Goal: Task Accomplishment & Management: Manage account settings

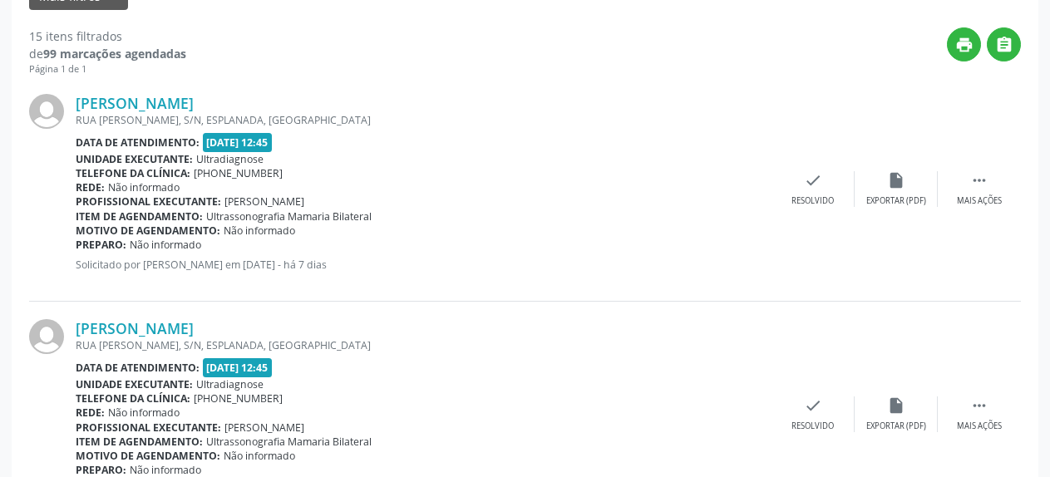
scroll to position [172, 0]
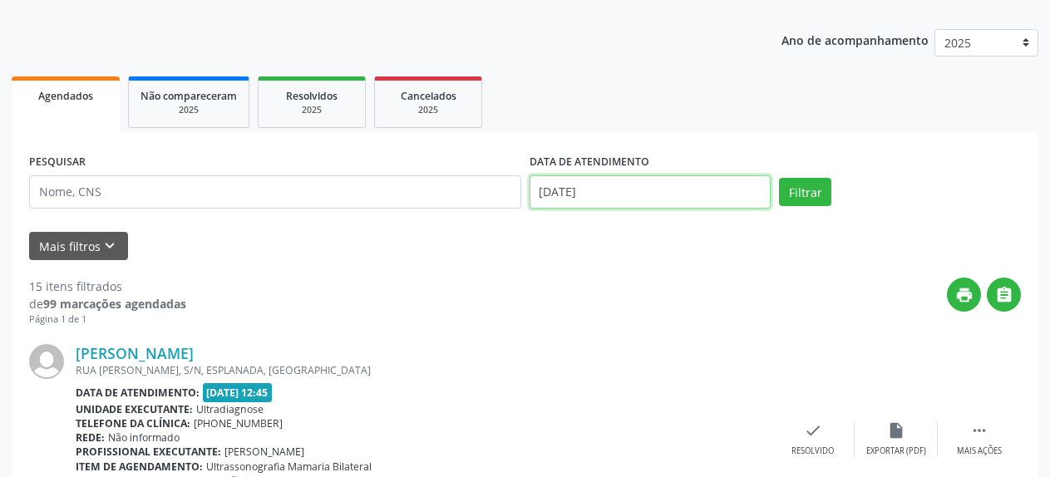
click at [597, 192] on input "[DATE]" at bounding box center [650, 191] width 242 height 33
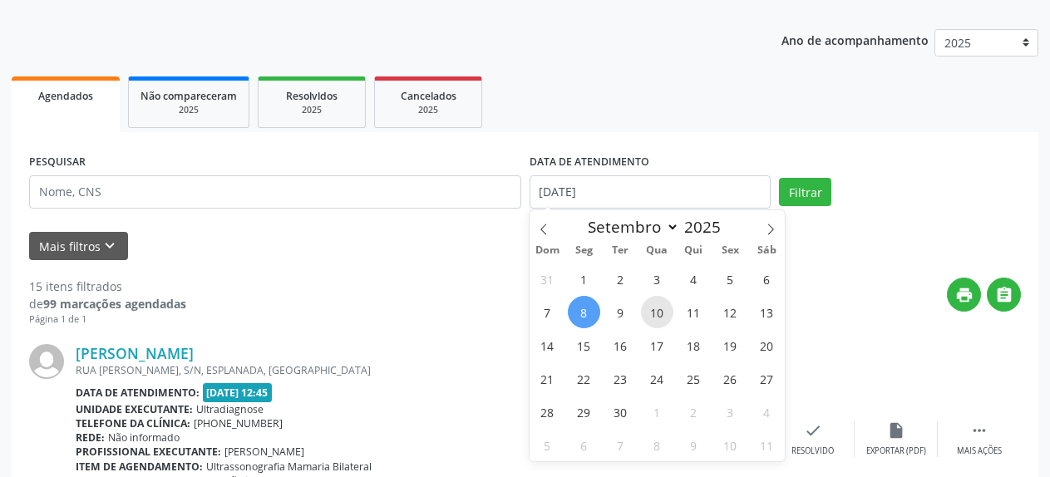
click at [657, 314] on span "10" at bounding box center [657, 312] width 32 height 32
type input "[DATE]"
click at [657, 314] on span "10" at bounding box center [657, 312] width 32 height 32
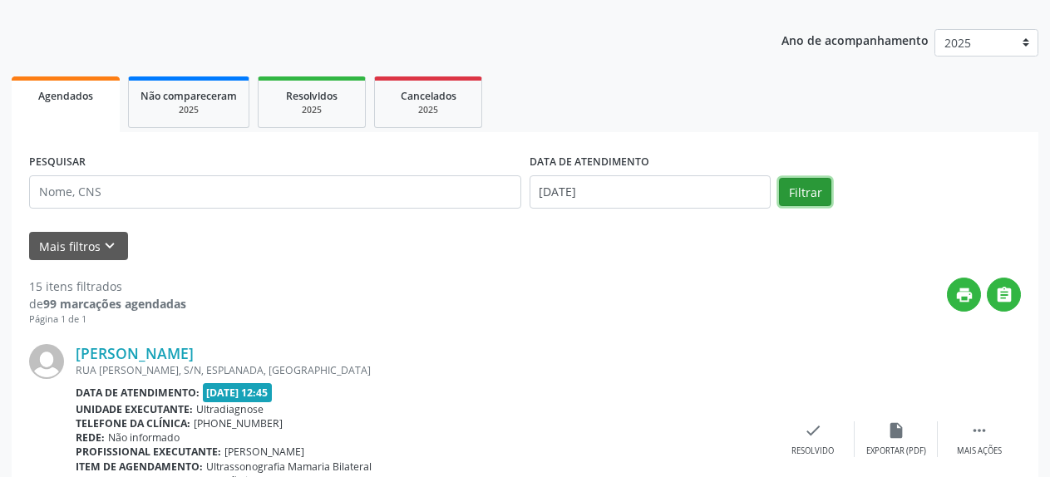
click at [814, 189] on button "Filtrar" at bounding box center [805, 192] width 52 height 28
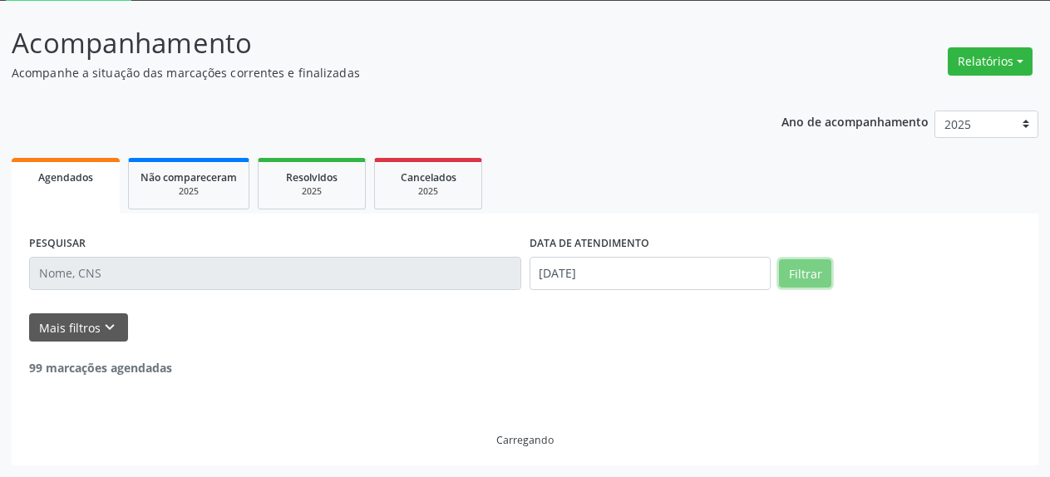
scroll to position [91, 0]
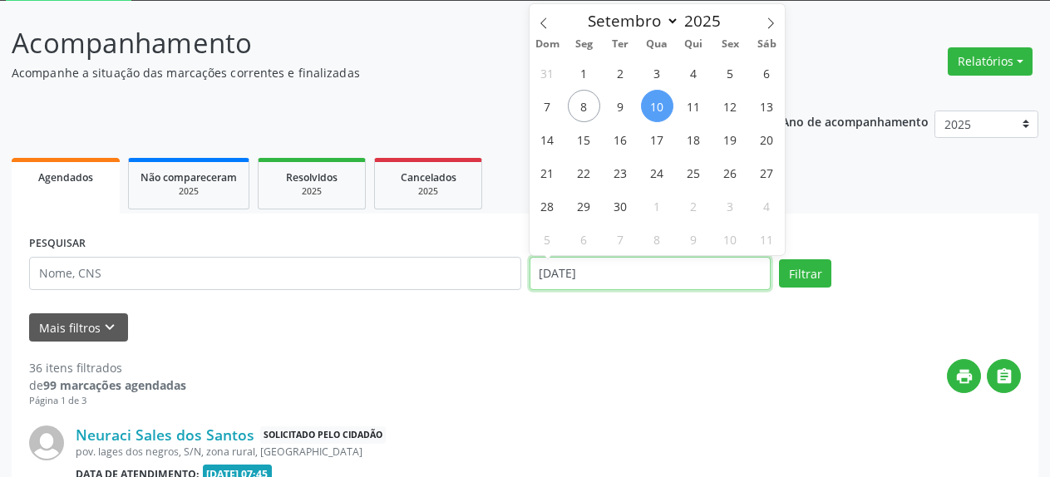
click at [601, 273] on input "[DATE]" at bounding box center [650, 273] width 242 height 33
click at [732, 105] on span "12" at bounding box center [730, 106] width 32 height 32
type input "[DATE]"
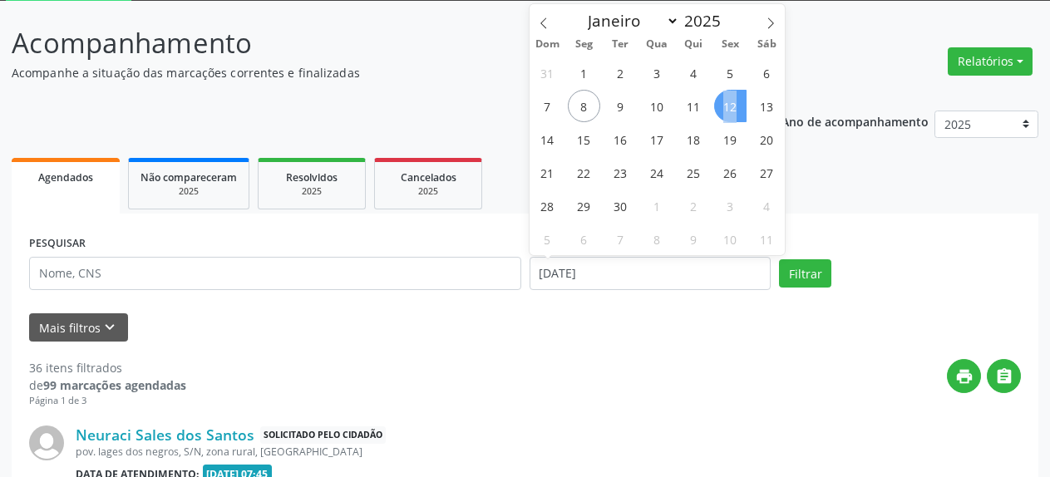
click at [732, 105] on span "12" at bounding box center [730, 106] width 32 height 32
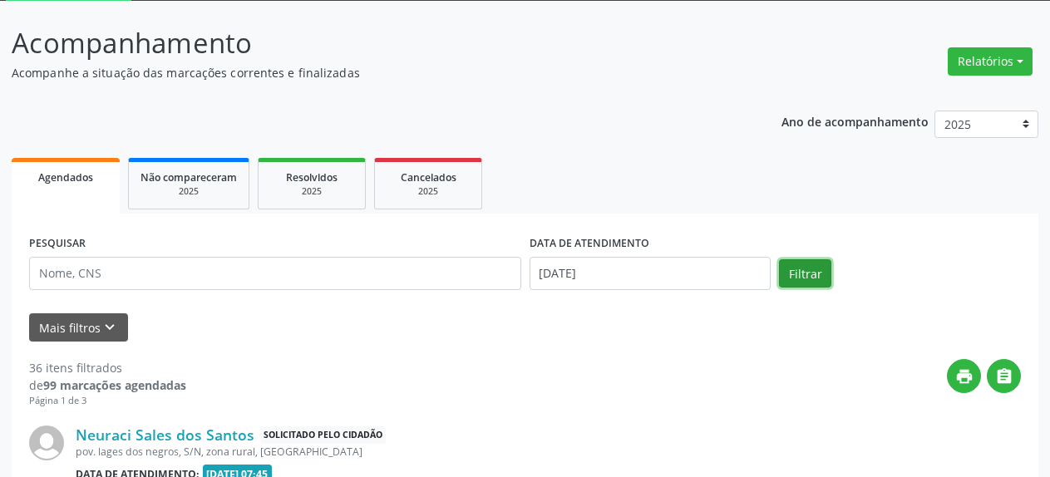
click at [794, 261] on button "Filtrar" at bounding box center [805, 273] width 52 height 28
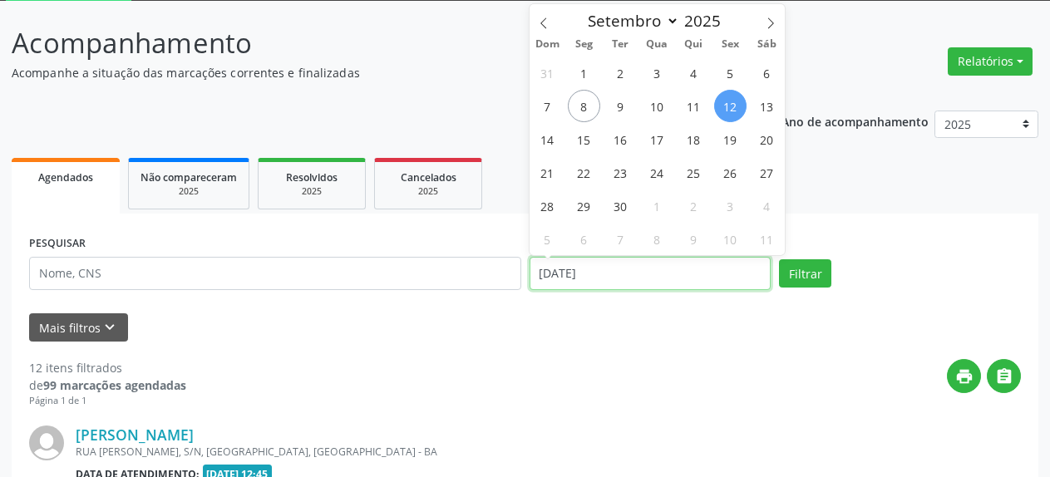
click at [588, 275] on input "[DATE]" at bounding box center [650, 273] width 242 height 33
click at [575, 143] on span "15" at bounding box center [584, 139] width 32 height 32
type input "[DATE]"
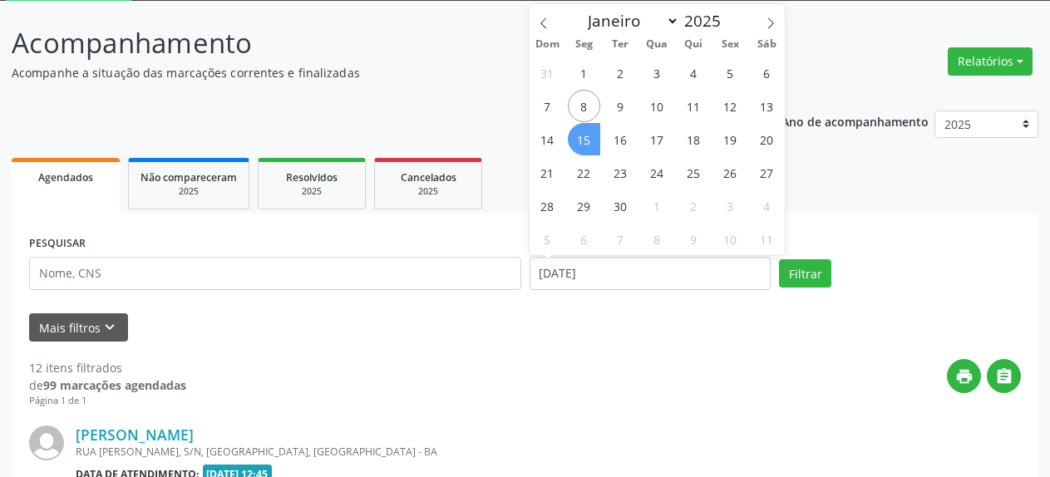
click at [575, 143] on span "15" at bounding box center [584, 139] width 32 height 32
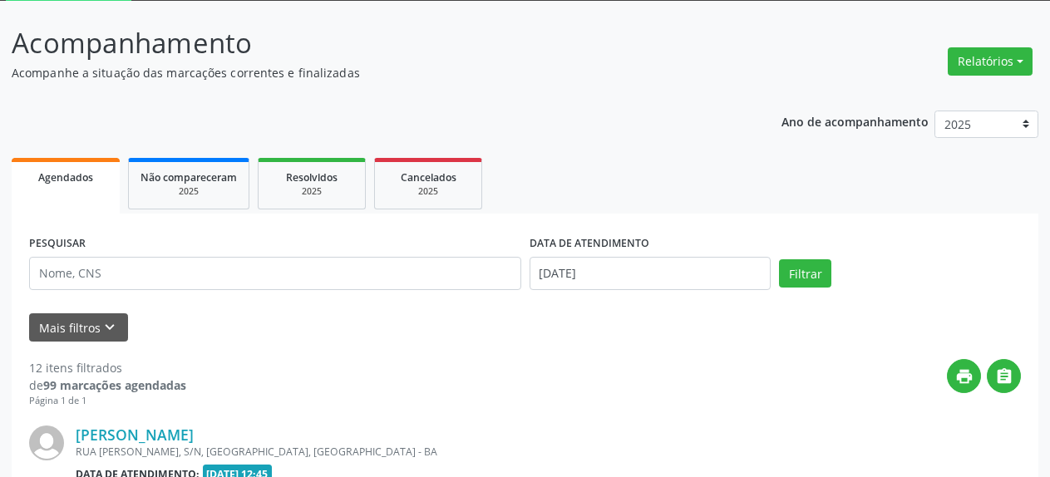
click at [804, 275] on button "Filtrar" at bounding box center [805, 273] width 52 height 28
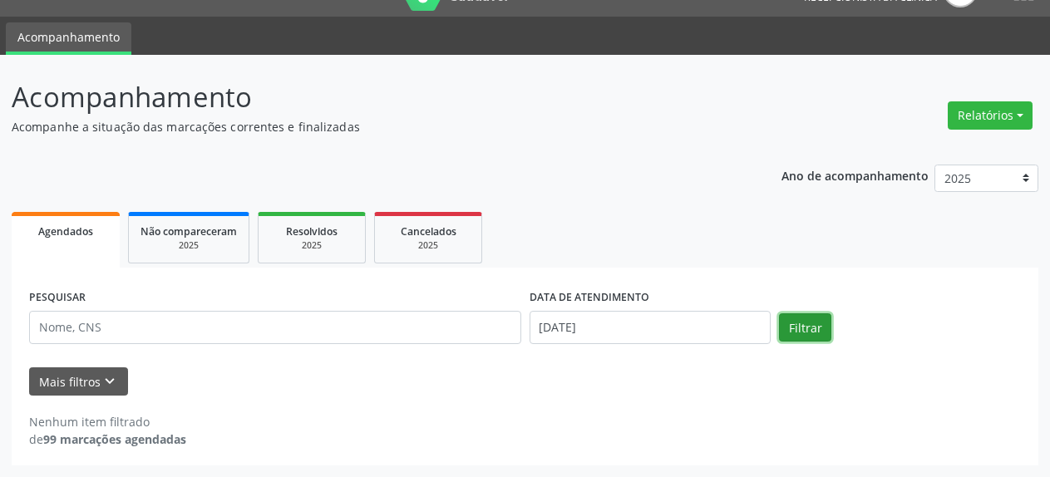
scroll to position [37, 0]
click at [568, 208] on ul "Agendados Não compareceram 2025 Resolvidos 2025 Cancelados 2025" at bounding box center [525, 238] width 1026 height 60
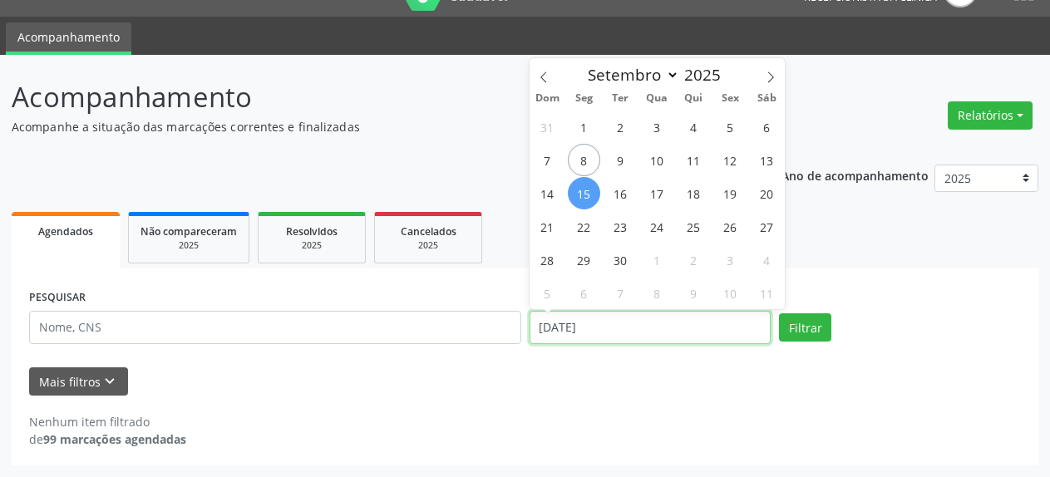
click at [560, 321] on input "[DATE]" at bounding box center [650, 327] width 242 height 33
click at [735, 126] on span "5" at bounding box center [730, 127] width 32 height 32
type input "[DATE]"
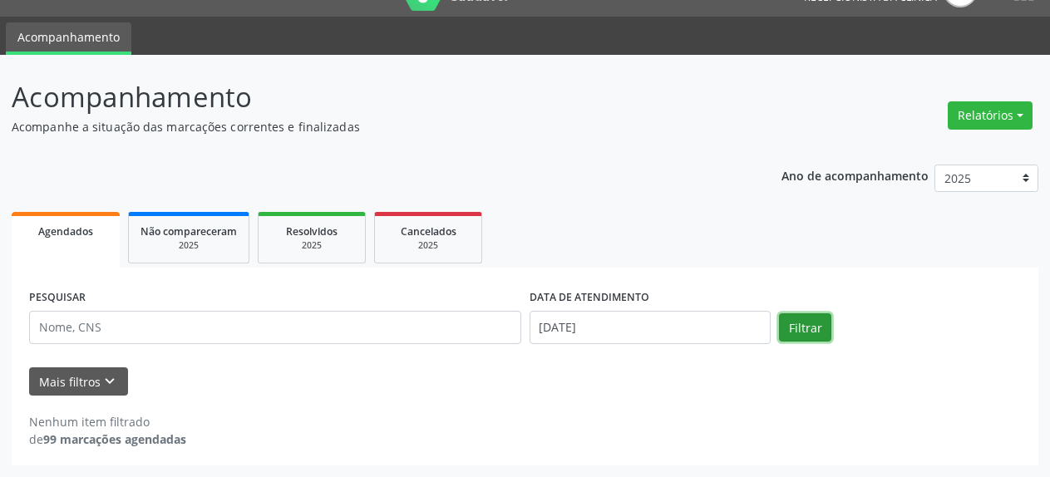
click at [804, 317] on button "Filtrar" at bounding box center [805, 327] width 52 height 28
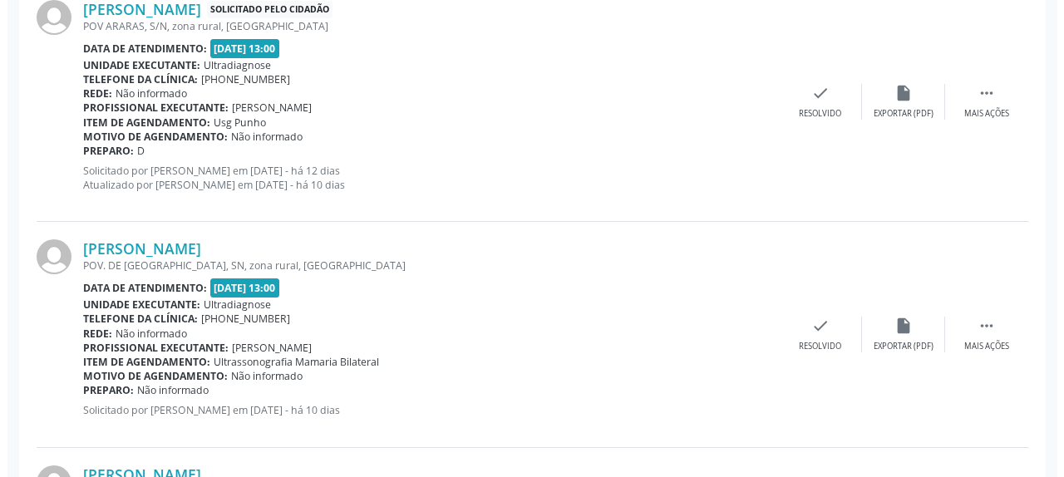
scroll to position [574, 0]
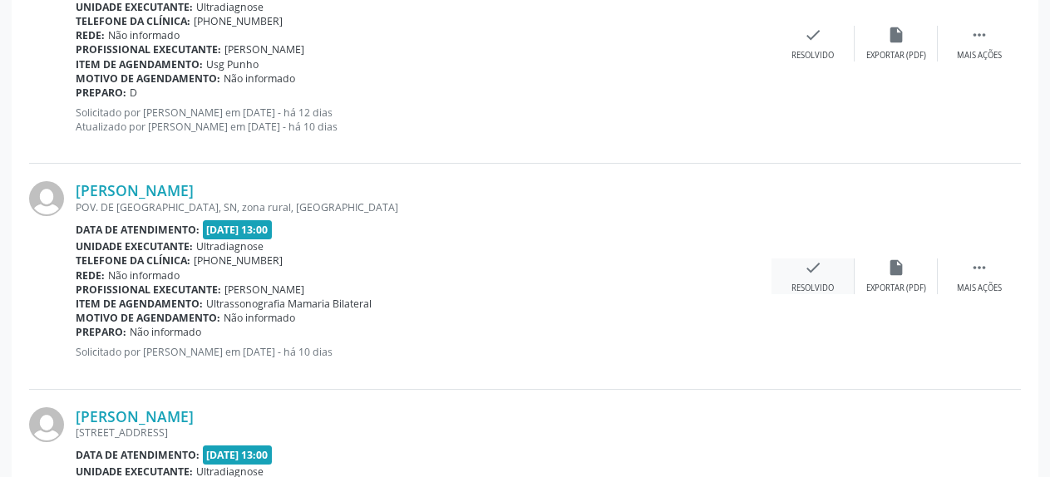
click at [812, 277] on icon "check" at bounding box center [813, 267] width 18 height 18
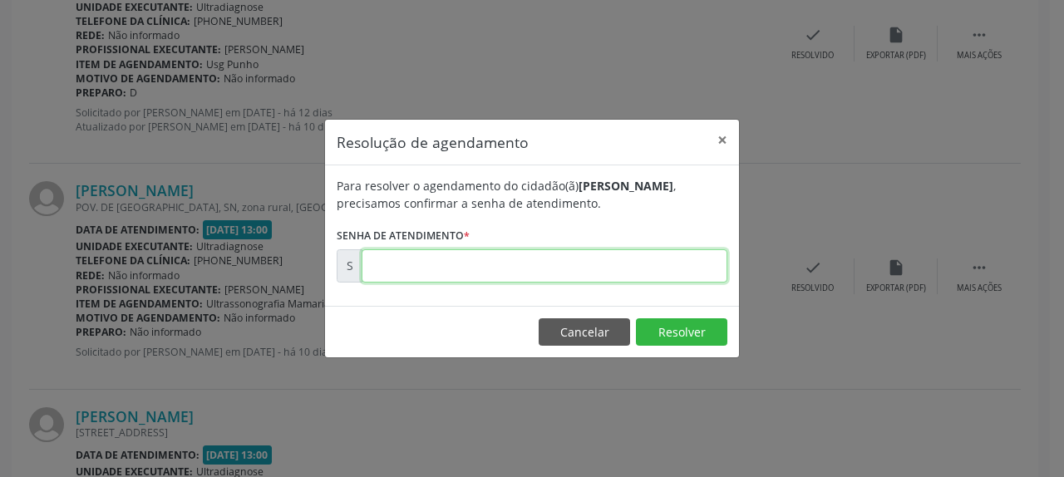
click at [441, 269] on input "text" at bounding box center [544, 265] width 366 height 33
type input "00174439"
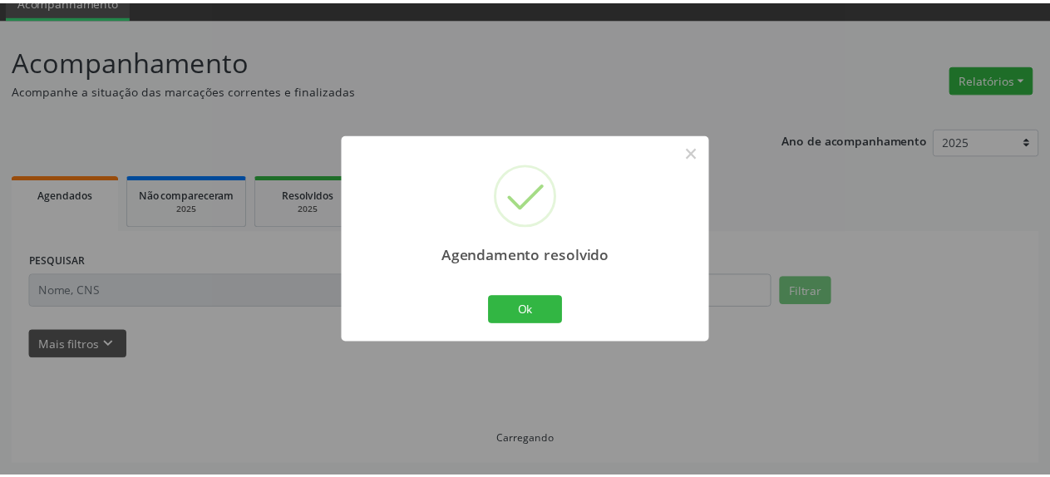
scroll to position [73, 0]
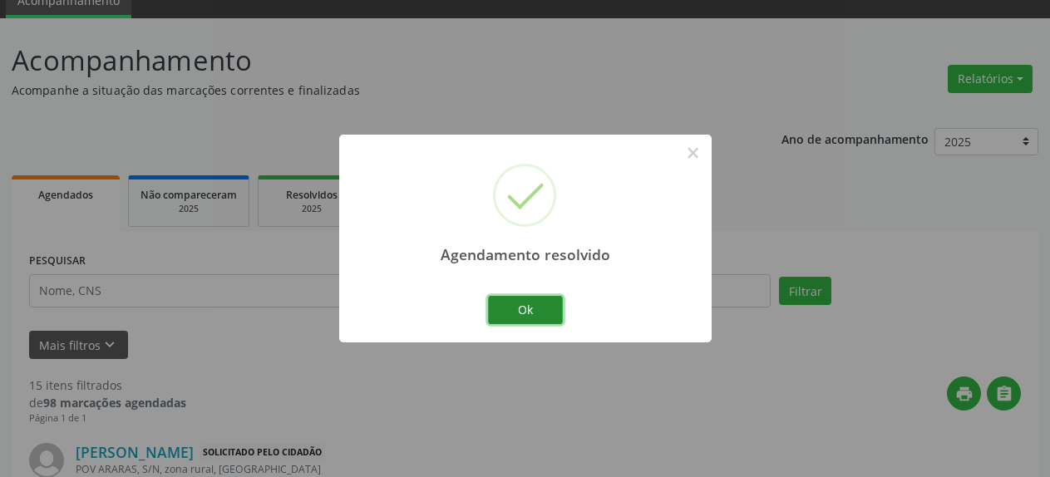
click at [523, 317] on button "Ok" at bounding box center [525, 310] width 75 height 28
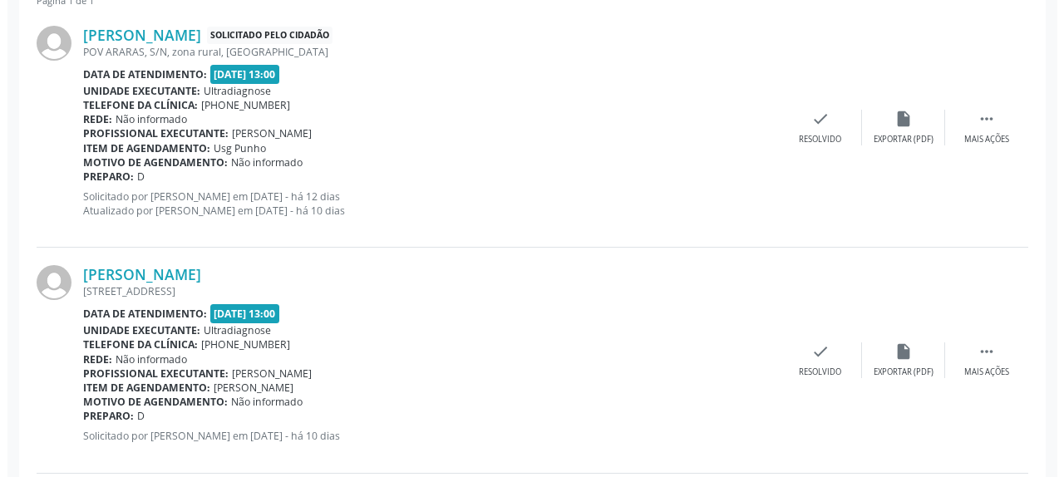
scroll to position [497, 0]
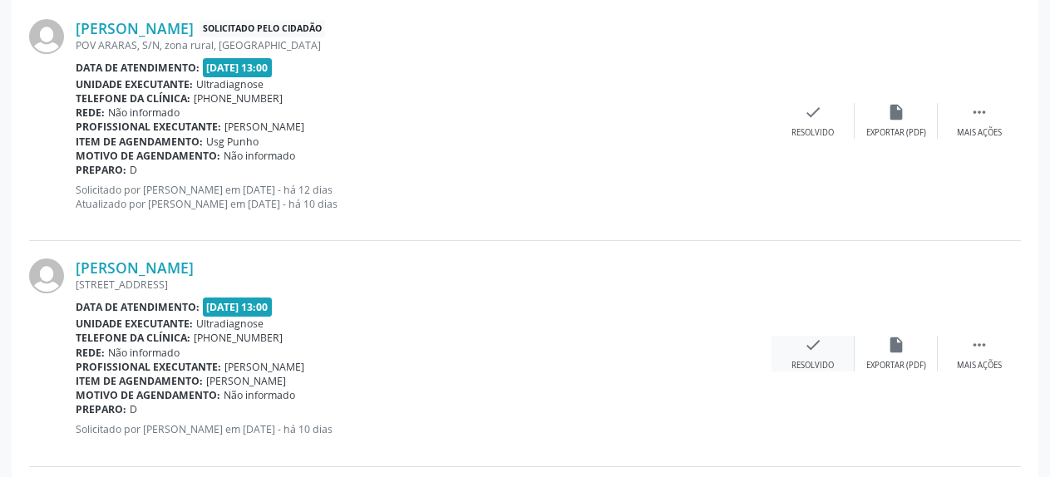
click at [809, 352] on icon "check" at bounding box center [813, 345] width 18 height 18
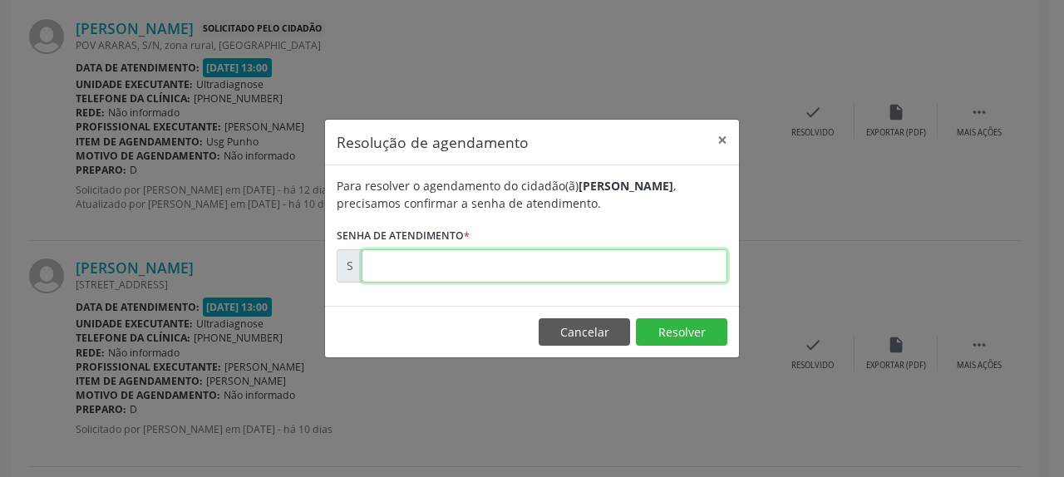
click at [557, 263] on input "text" at bounding box center [544, 265] width 366 height 33
type input "00174442"
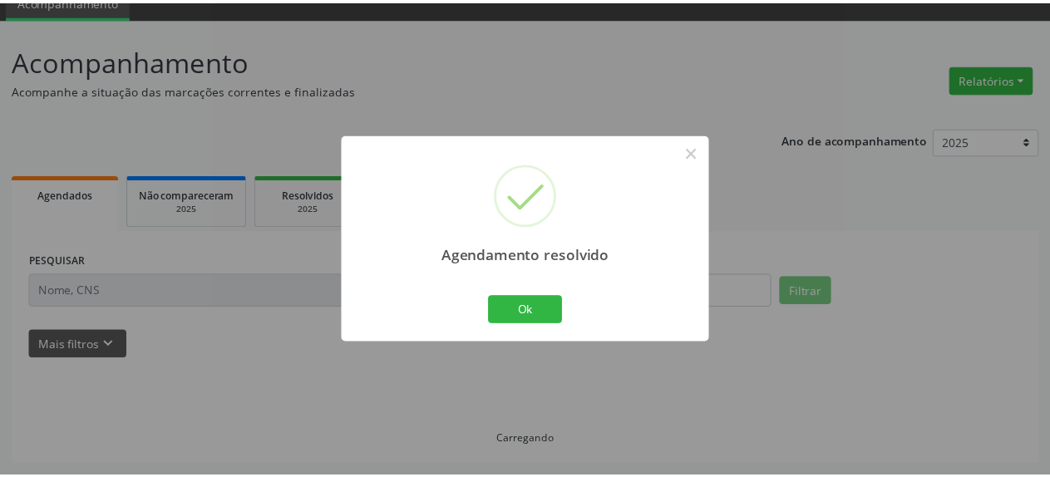
scroll to position [73, 0]
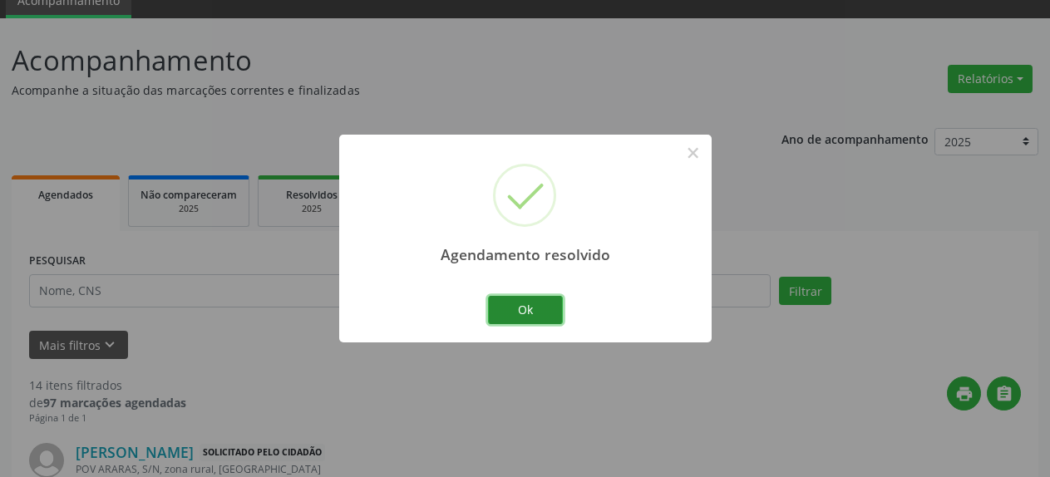
click at [525, 297] on button "Ok" at bounding box center [525, 310] width 75 height 28
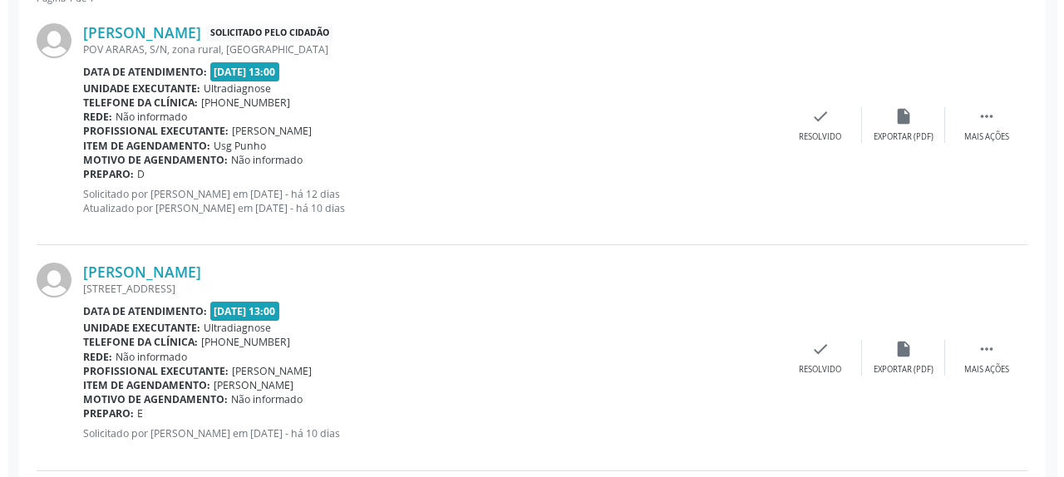
scroll to position [582, 0]
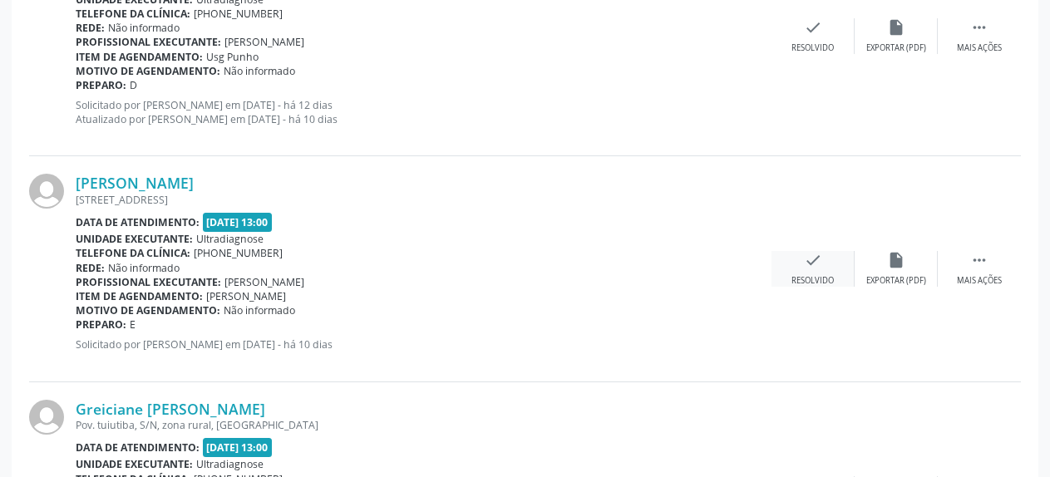
click at [817, 259] on icon "check" at bounding box center [813, 260] width 18 height 18
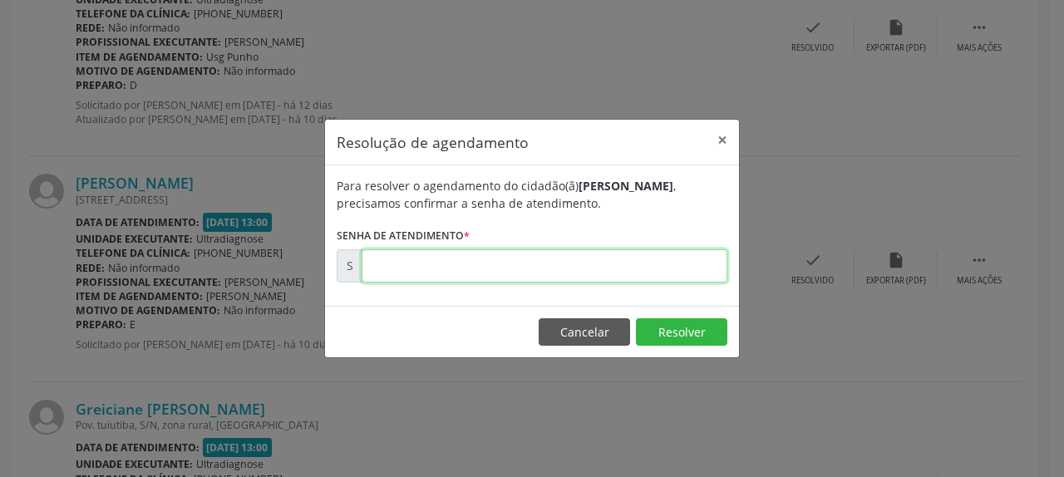
click at [662, 266] on input "text" at bounding box center [544, 265] width 366 height 33
type input "00174444"
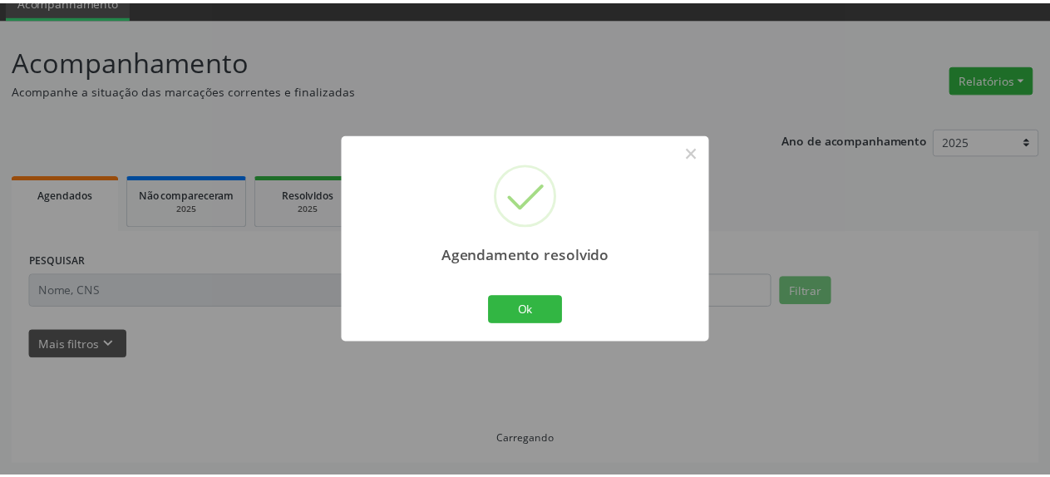
scroll to position [73, 0]
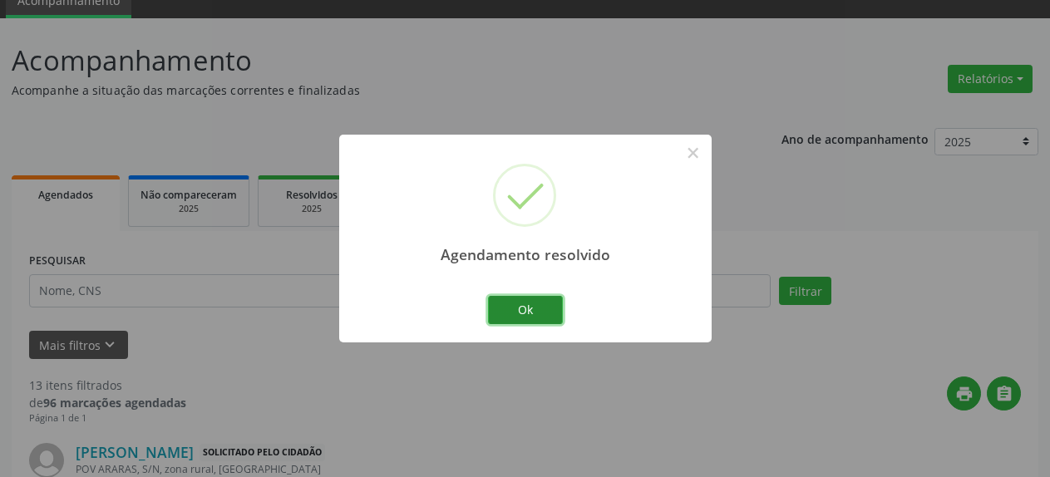
click at [537, 307] on button "Ok" at bounding box center [525, 310] width 75 height 28
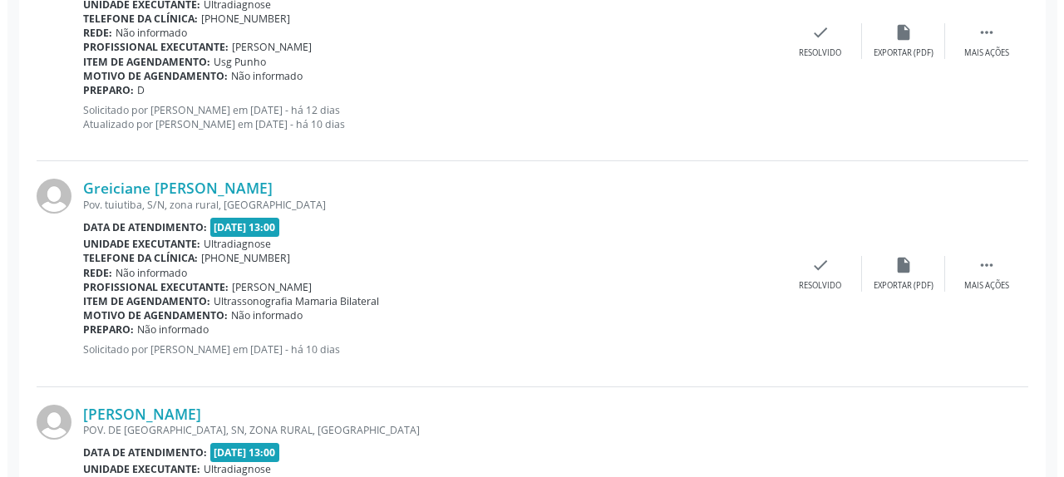
scroll to position [666, 0]
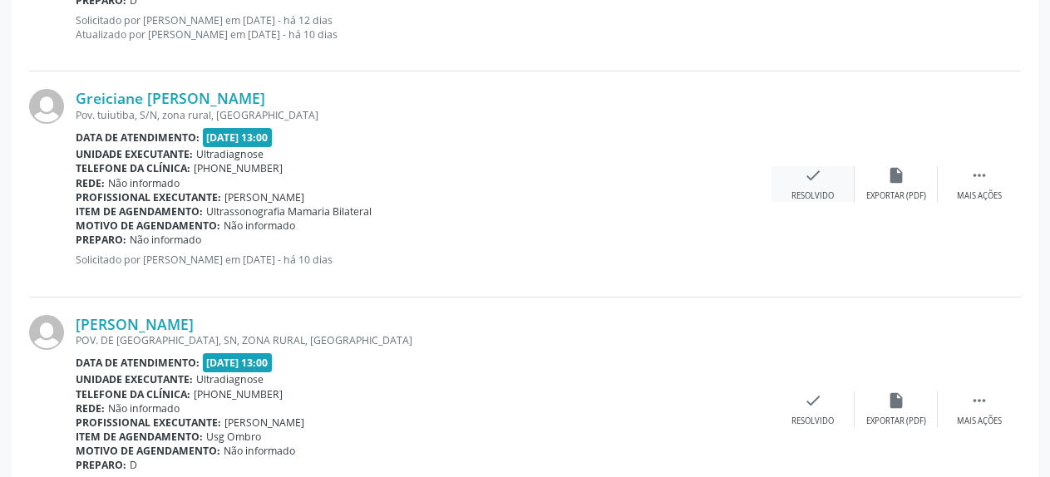
click at [810, 179] on icon "check" at bounding box center [813, 175] width 18 height 18
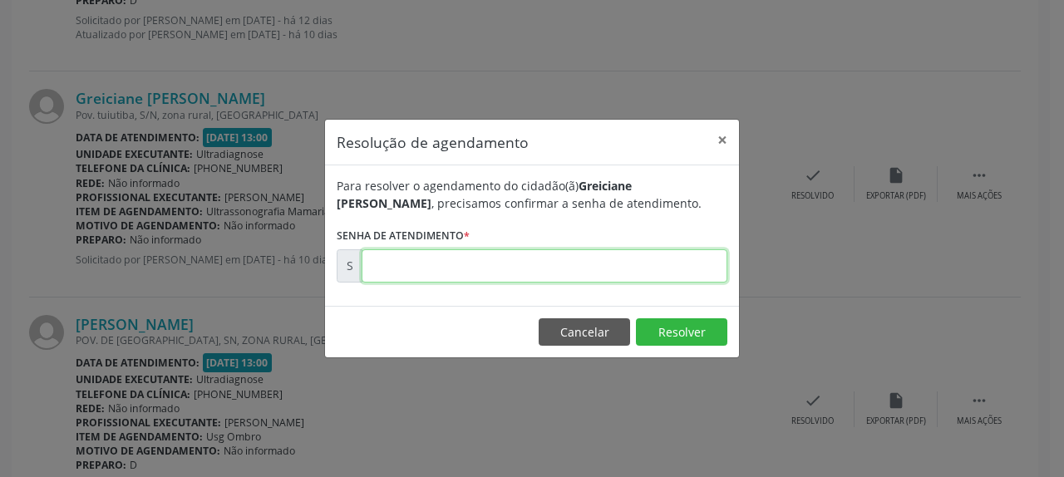
click at [603, 254] on input "text" at bounding box center [544, 265] width 366 height 33
type input "00174449"
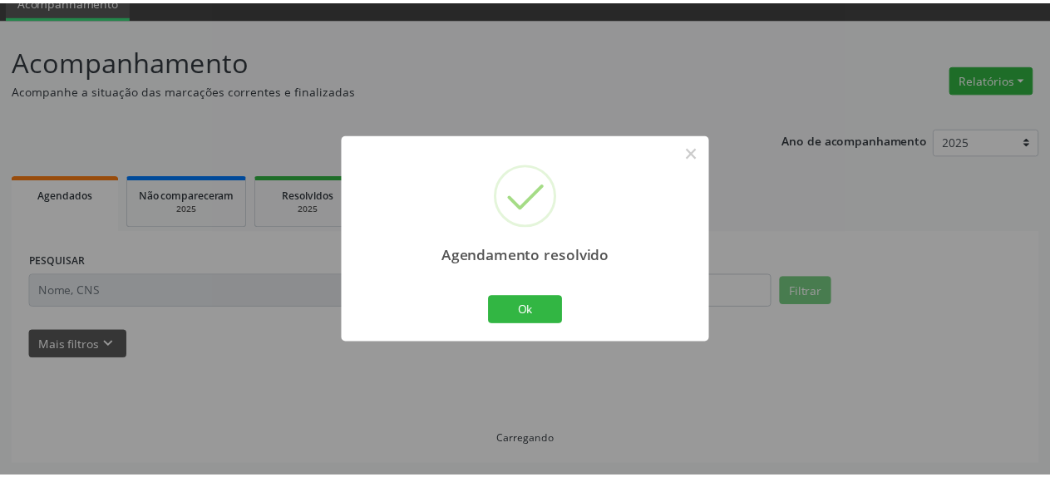
scroll to position [73, 0]
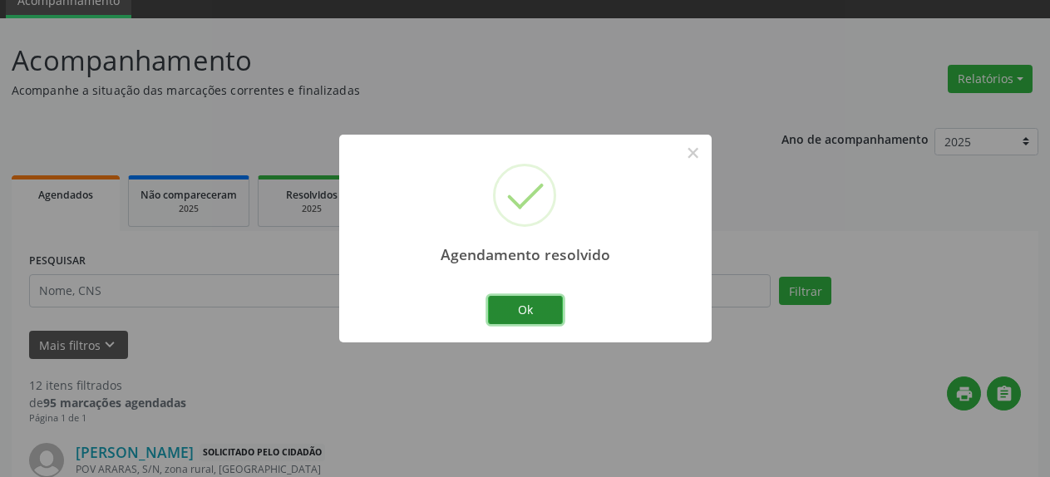
click at [518, 312] on button "Ok" at bounding box center [525, 310] width 75 height 28
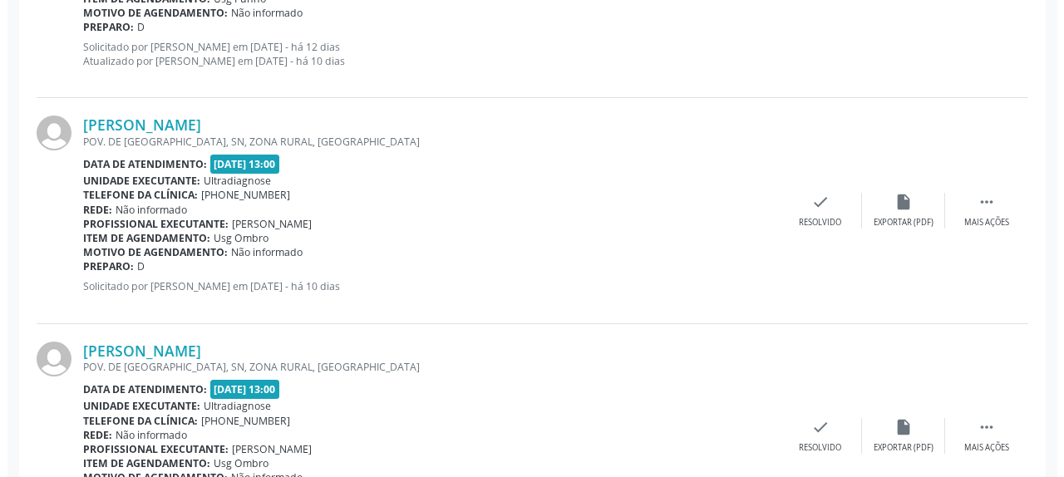
scroll to position [666, 0]
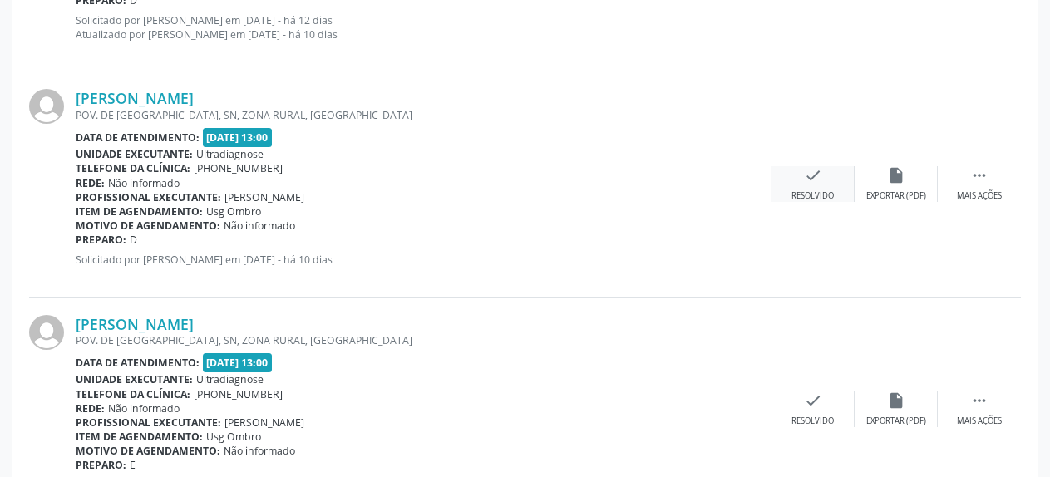
click at [814, 178] on icon "check" at bounding box center [813, 175] width 18 height 18
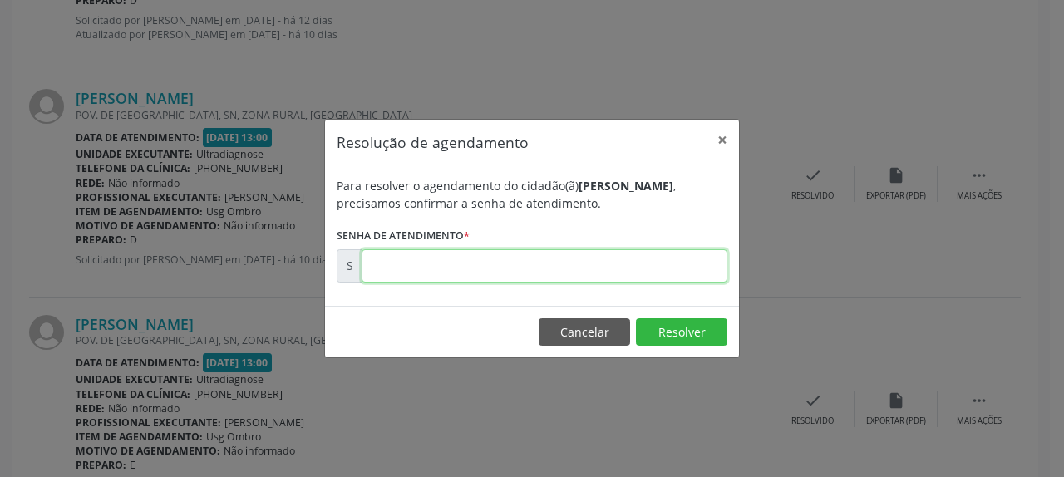
click at [559, 268] on input "text" at bounding box center [544, 265] width 366 height 33
type input "00174450"
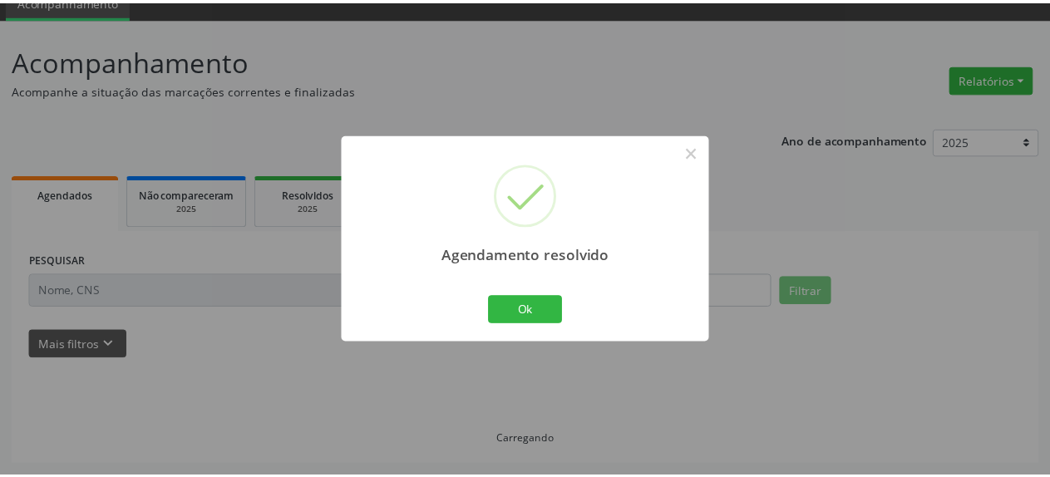
scroll to position [73, 0]
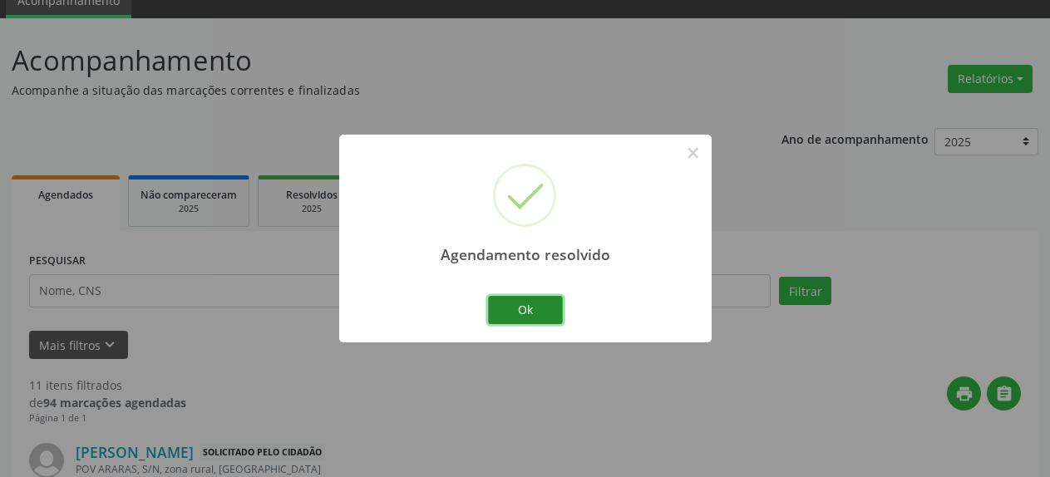
click at [516, 310] on button "Ok" at bounding box center [525, 310] width 75 height 28
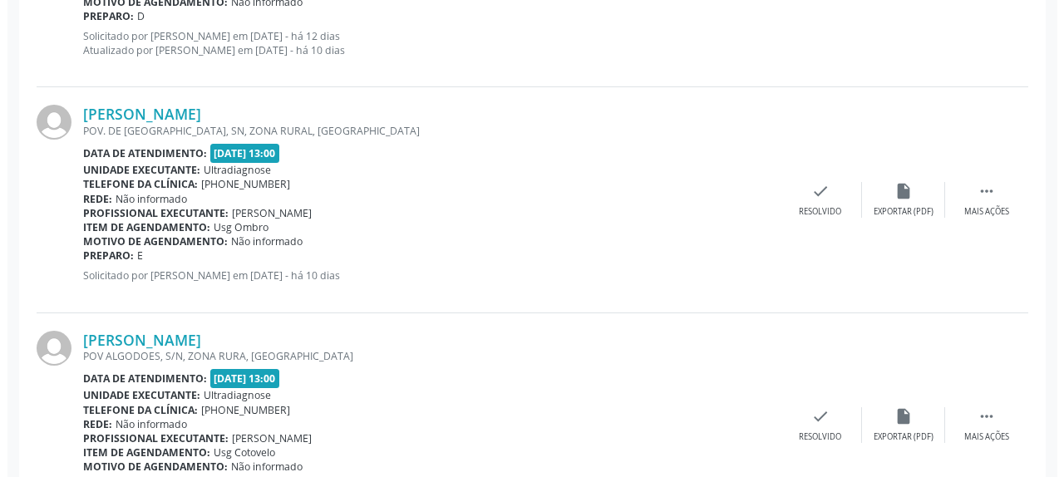
scroll to position [666, 0]
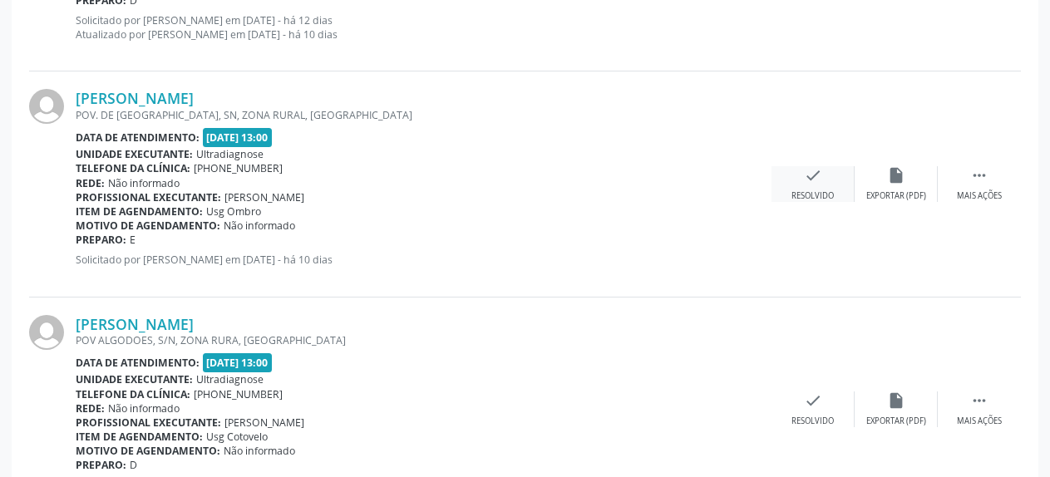
click at [810, 170] on icon "check" at bounding box center [813, 175] width 18 height 18
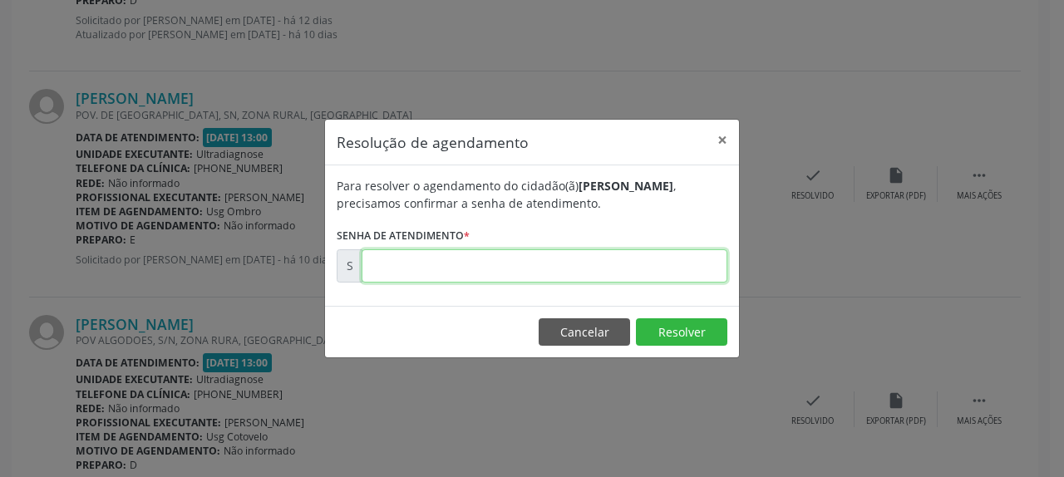
click at [644, 264] on input "text" at bounding box center [544, 265] width 366 height 33
type input "00174453"
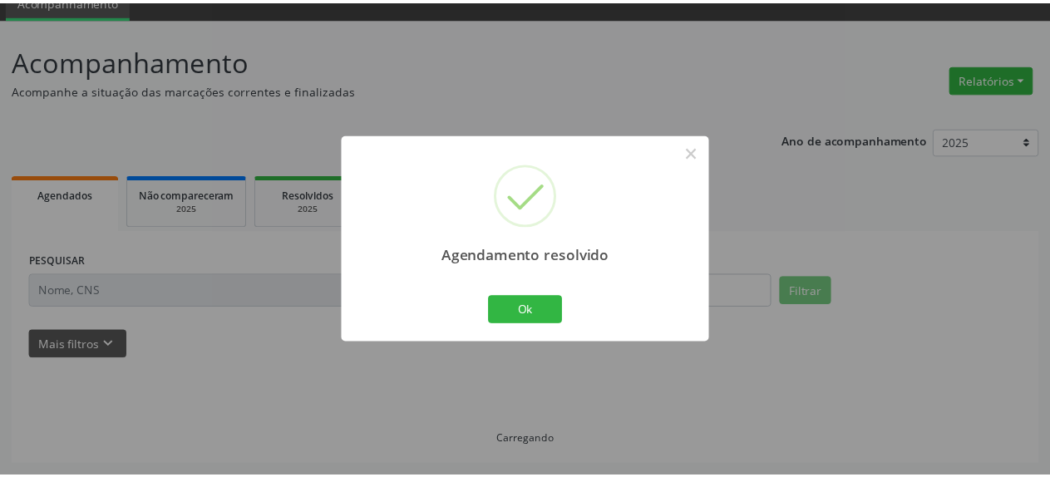
scroll to position [73, 0]
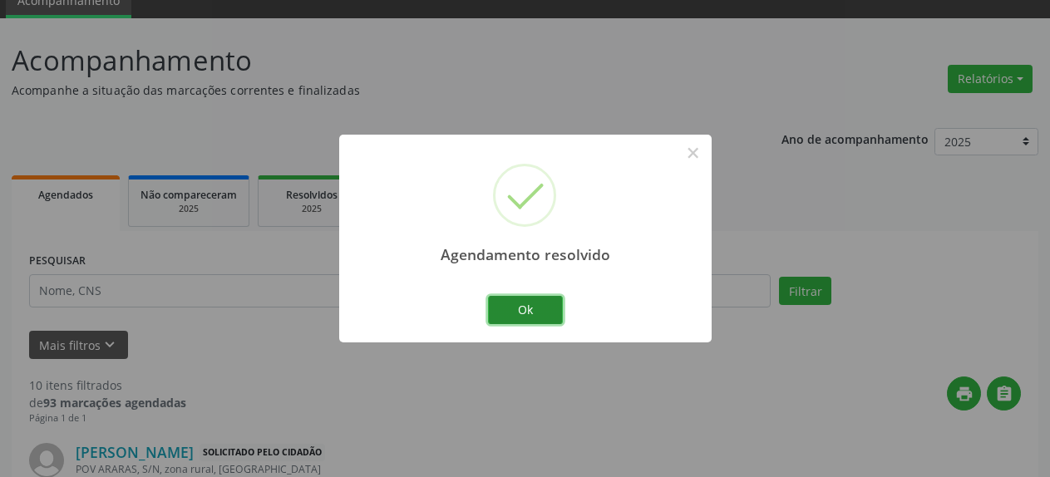
click at [547, 312] on button "Ok" at bounding box center [525, 310] width 75 height 28
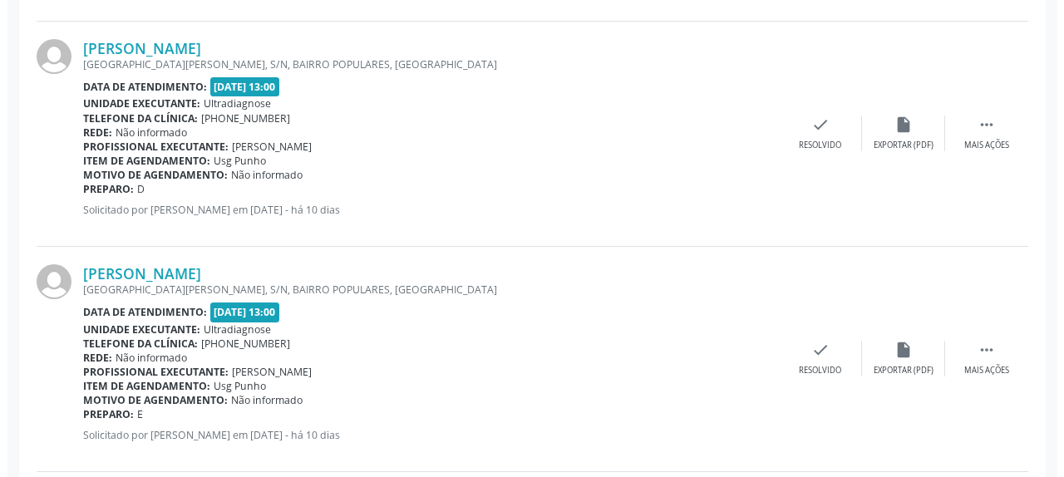
scroll to position [1175, 0]
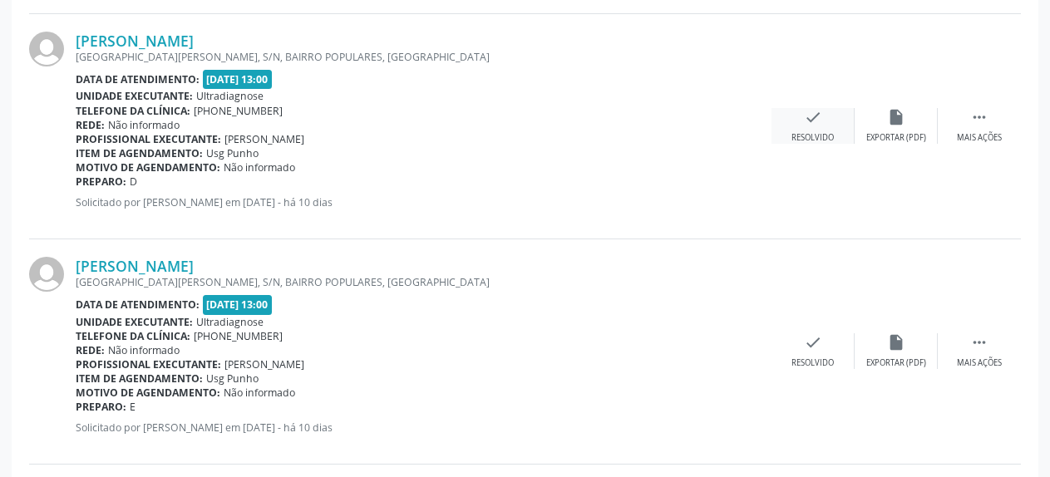
click at [804, 118] on icon "check" at bounding box center [813, 117] width 18 height 18
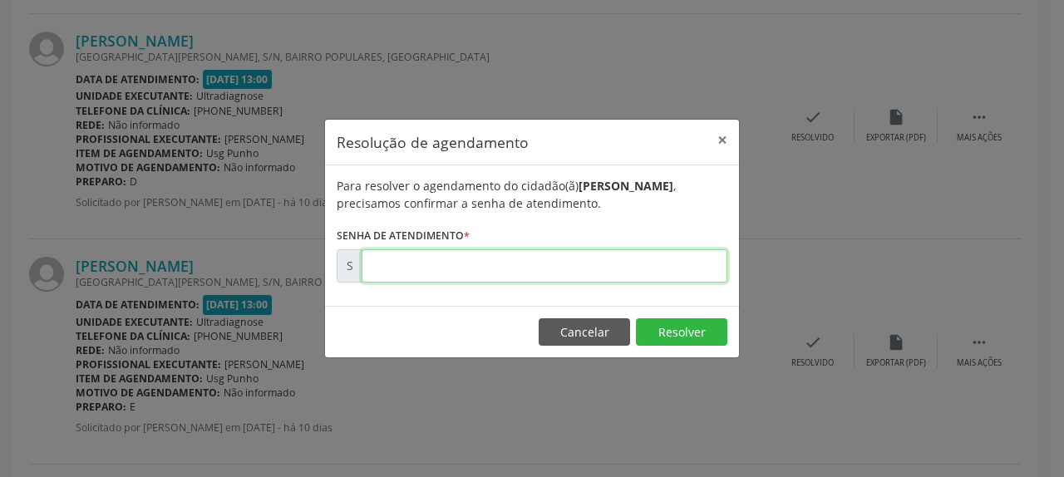
click at [599, 271] on input "text" at bounding box center [544, 265] width 366 height 33
type input "00174458"
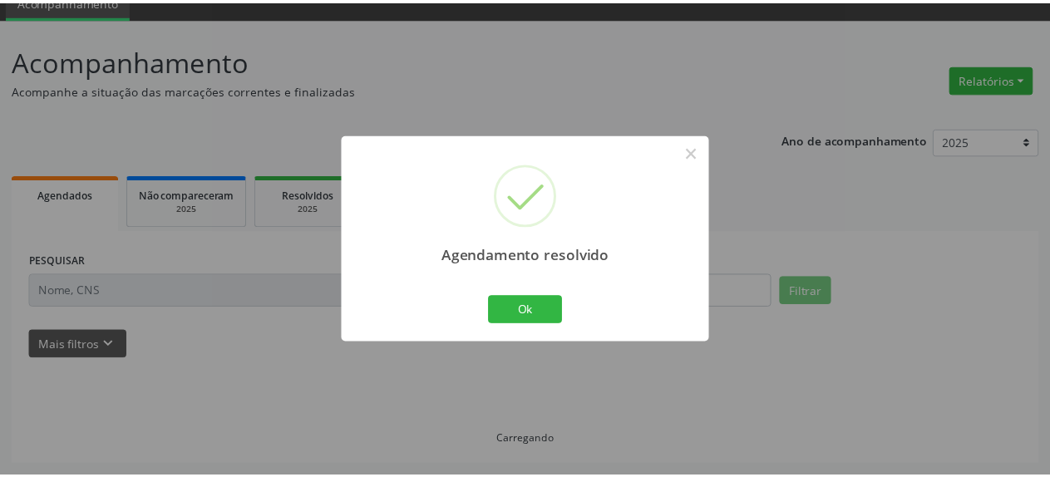
scroll to position [73, 0]
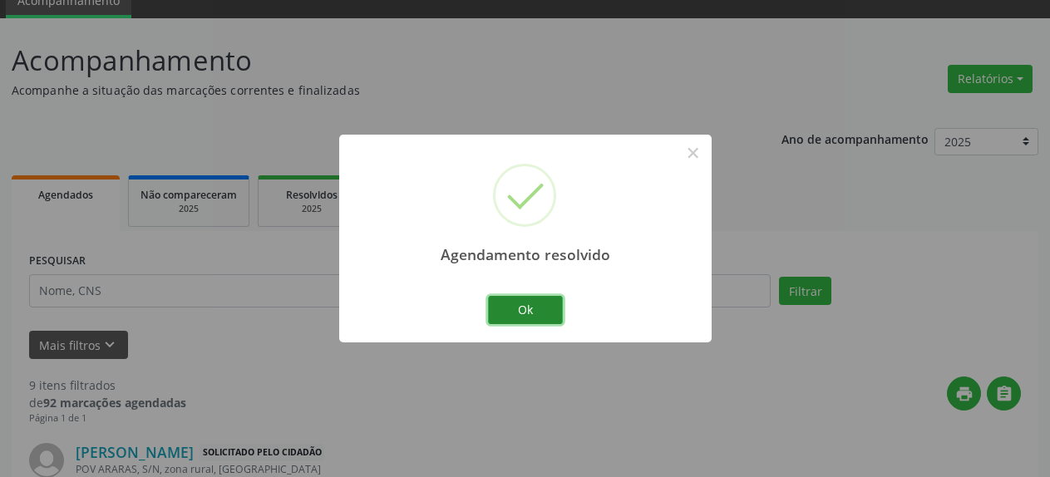
click at [522, 312] on button "Ok" at bounding box center [525, 310] width 75 height 28
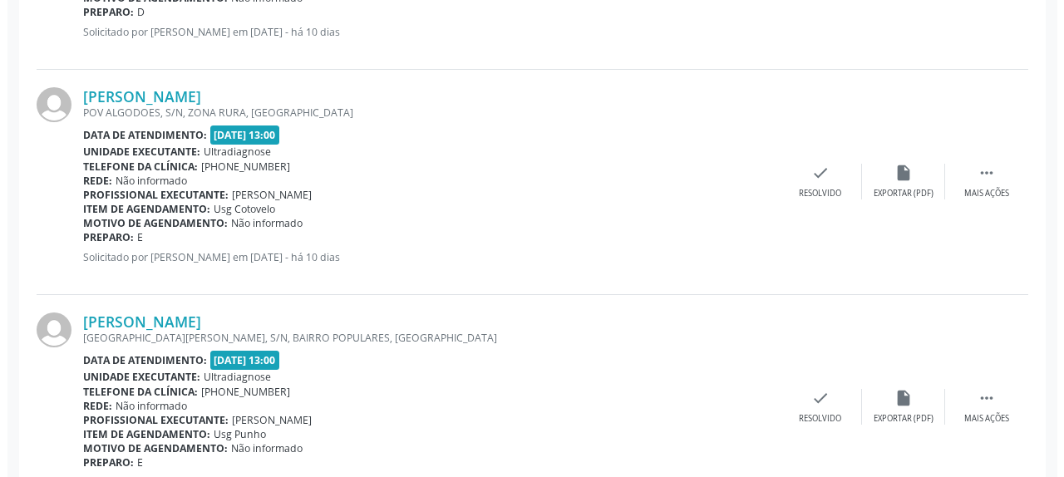
scroll to position [921, 0]
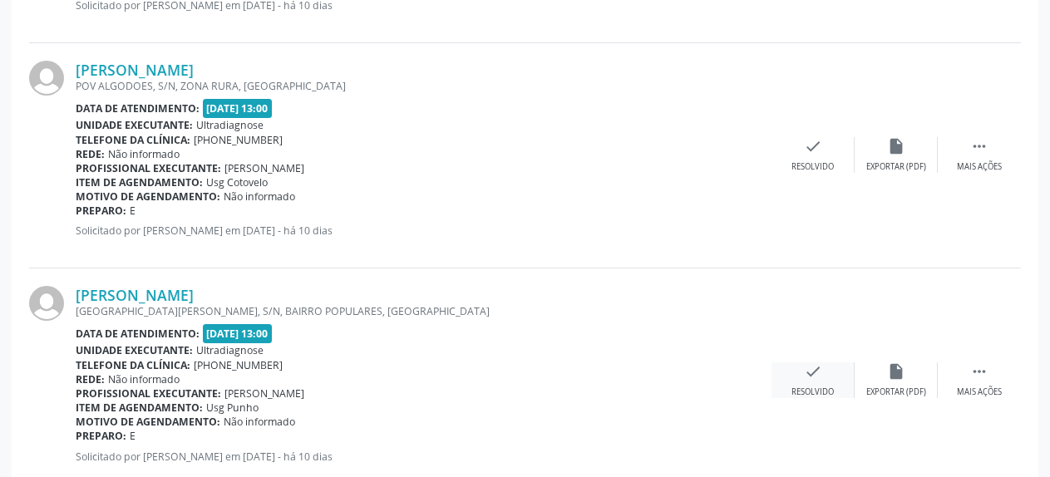
click at [814, 386] on div "check Resolvido" at bounding box center [812, 380] width 83 height 36
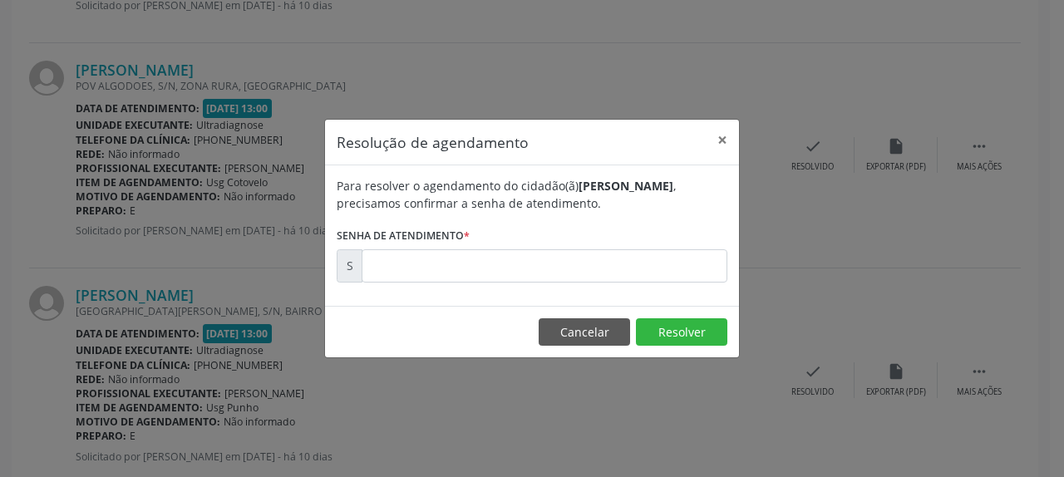
click at [620, 245] on form "Para resolver o agendamento do cidadão(ã) [PERSON_NAME] , precisamos confirmar …" at bounding box center [532, 230] width 391 height 106
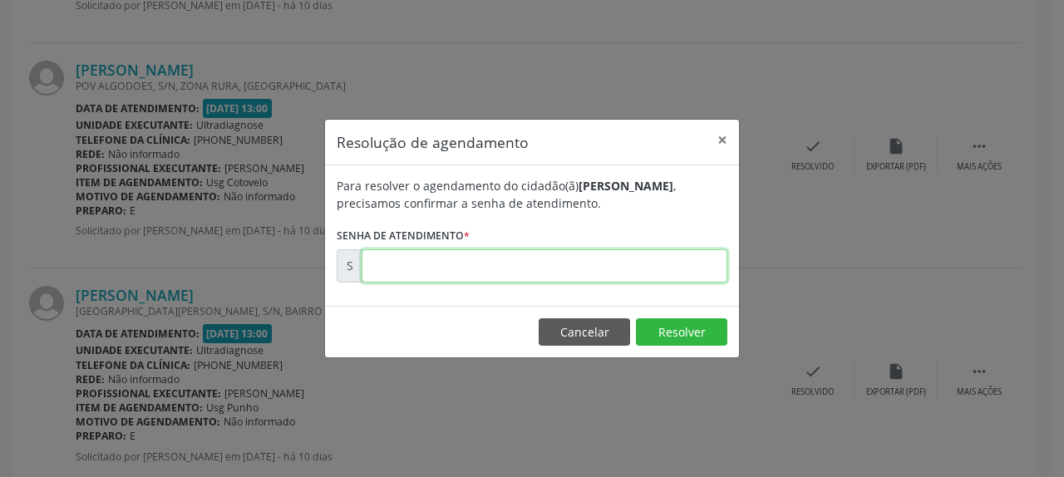
click at [637, 258] on input "text" at bounding box center [544, 265] width 366 height 33
type input "00174459"
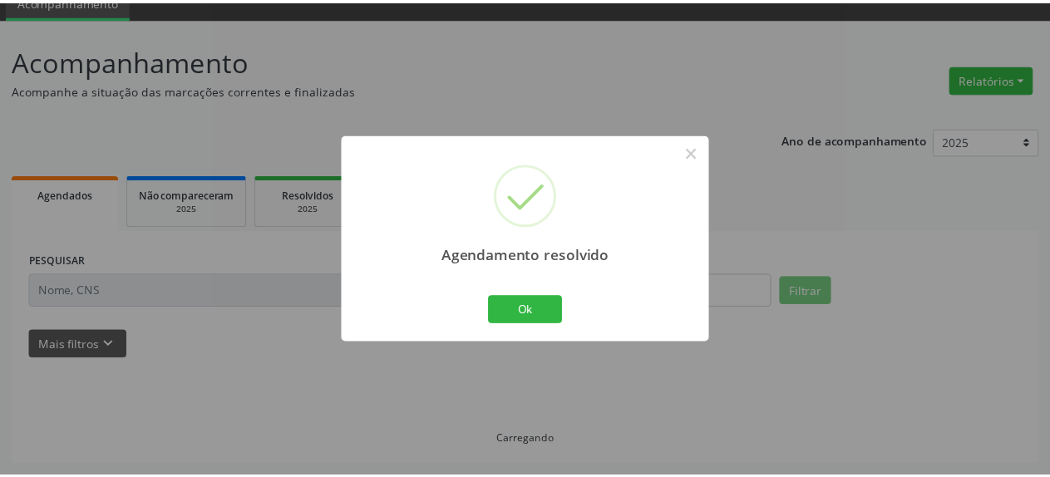
scroll to position [73, 0]
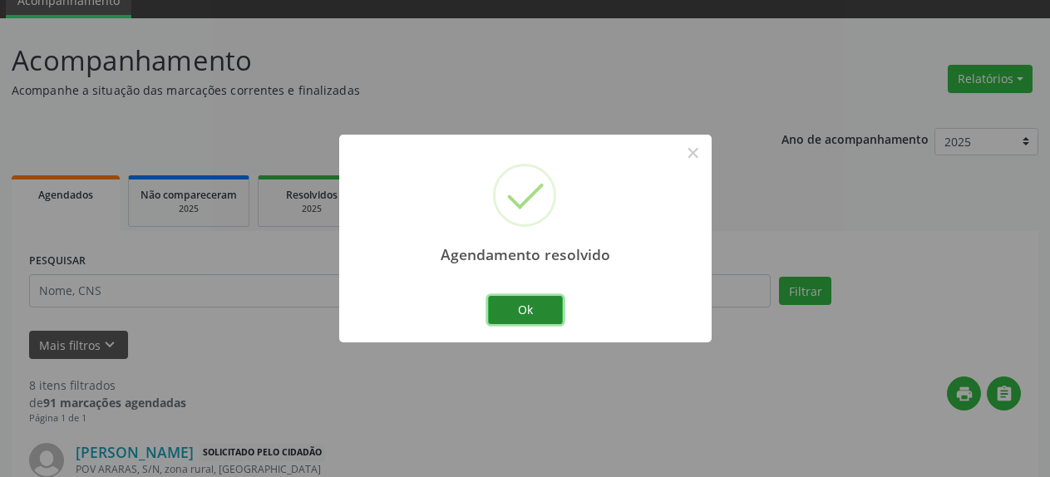
click at [524, 306] on button "Ok" at bounding box center [525, 310] width 75 height 28
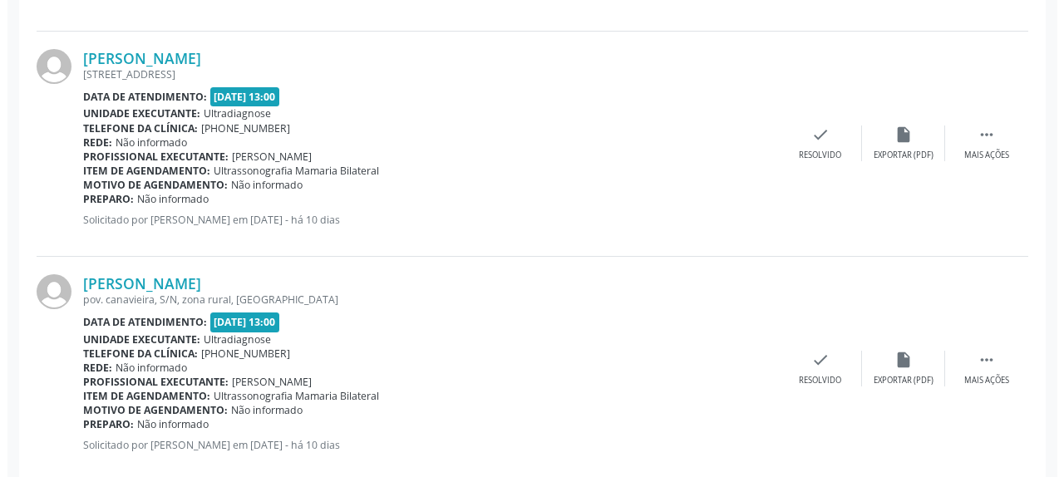
scroll to position [1175, 0]
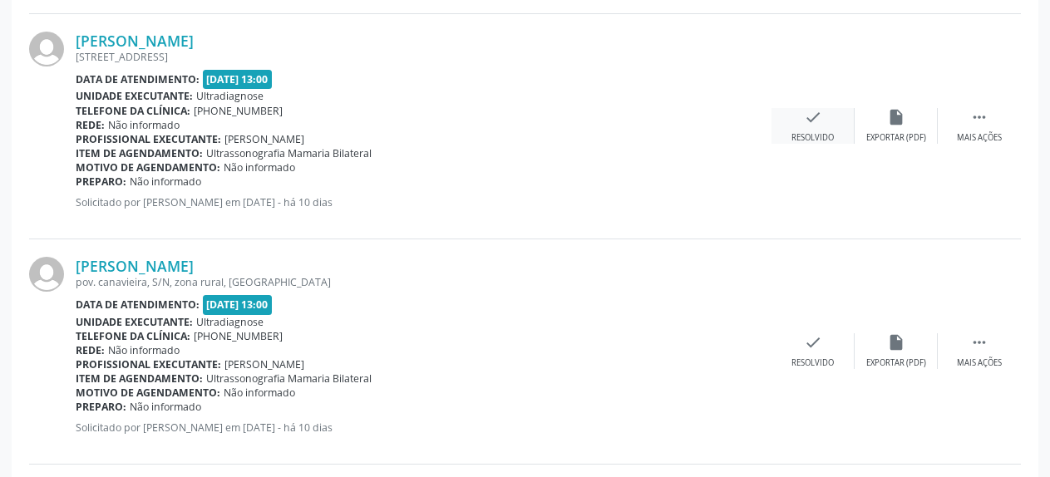
click at [813, 123] on icon "check" at bounding box center [813, 117] width 18 height 18
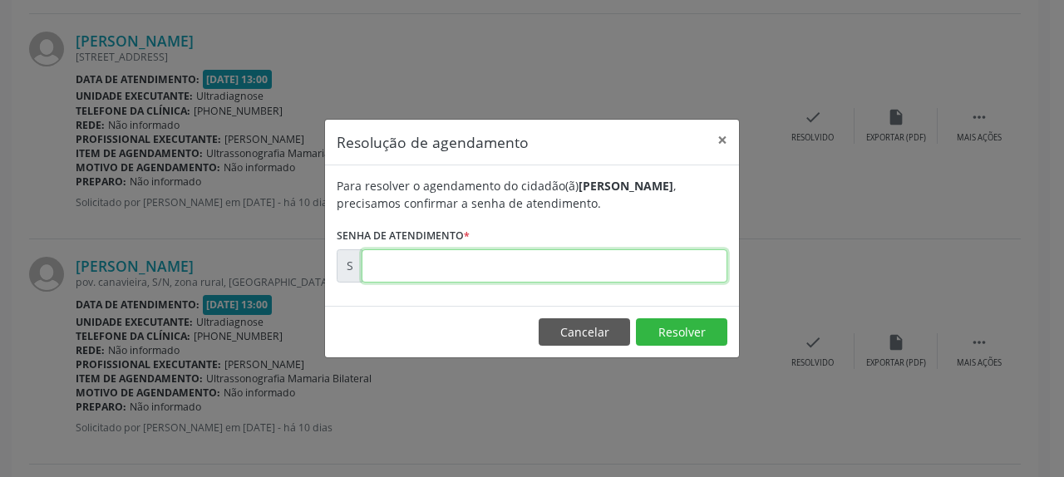
click at [692, 261] on input "text" at bounding box center [544, 265] width 366 height 33
type input "00174460"
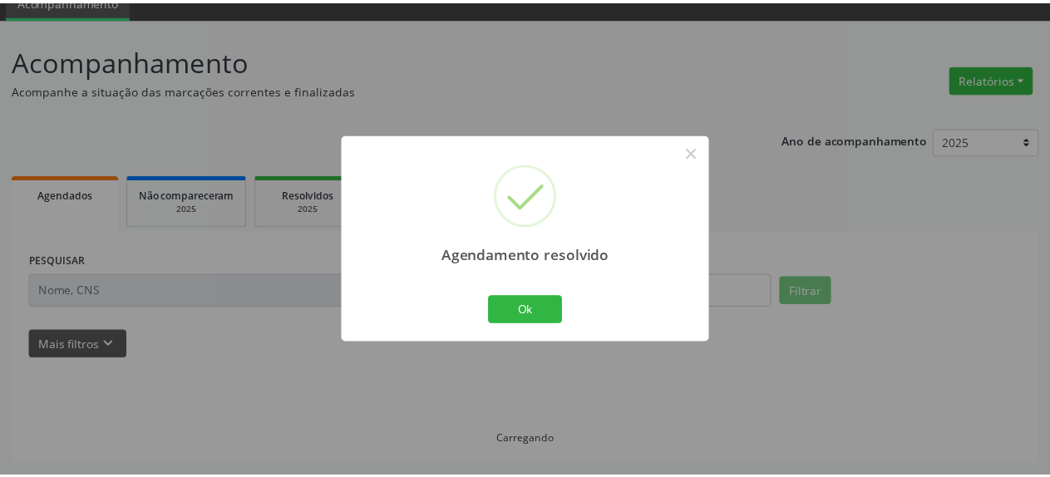
scroll to position [73, 0]
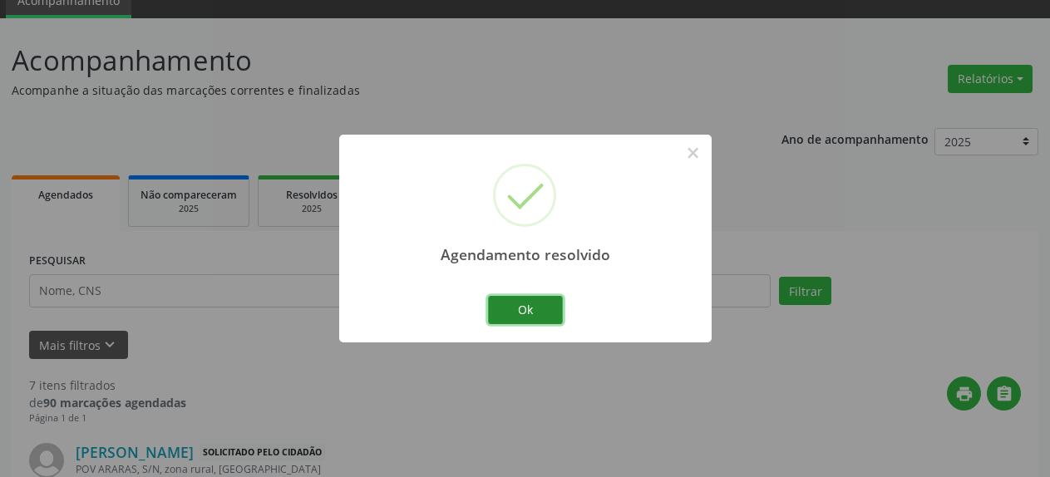
click at [535, 302] on button "Ok" at bounding box center [525, 310] width 75 height 28
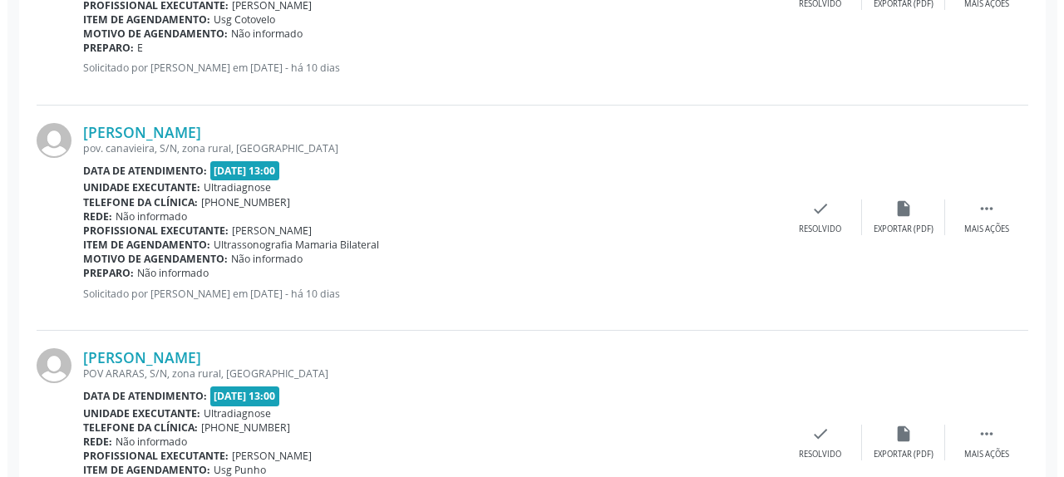
scroll to position [1090, 0]
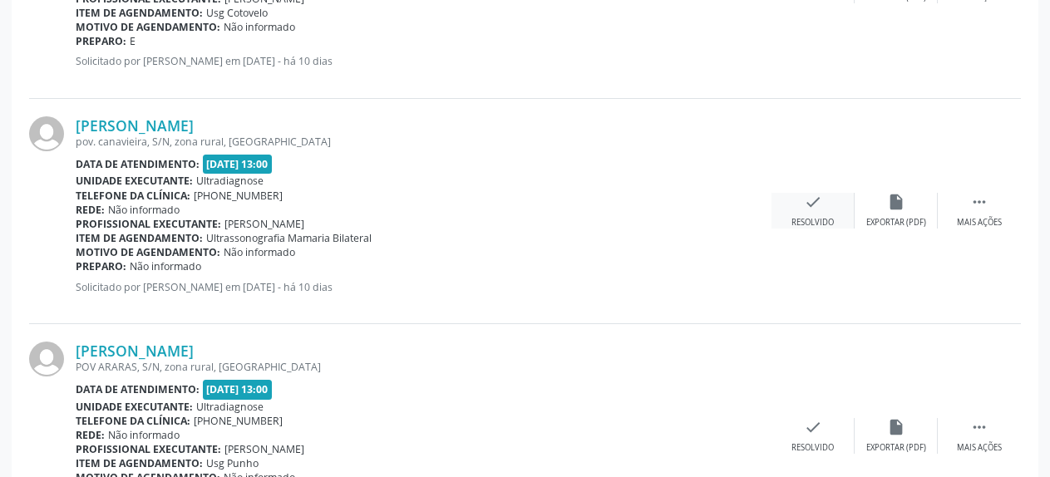
click at [806, 217] on div "Resolvido" at bounding box center [812, 223] width 42 height 12
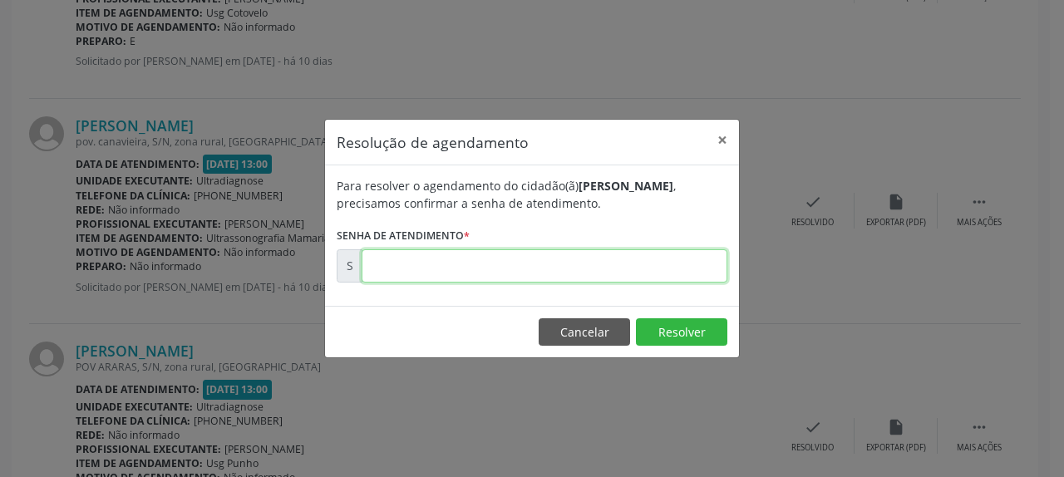
click at [592, 265] on input "text" at bounding box center [544, 265] width 366 height 33
type input "00174462"
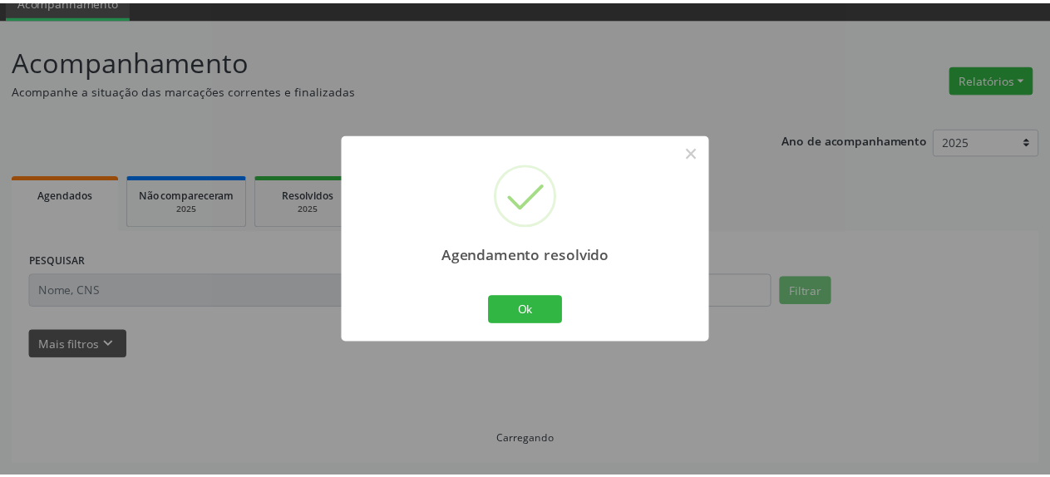
scroll to position [73, 0]
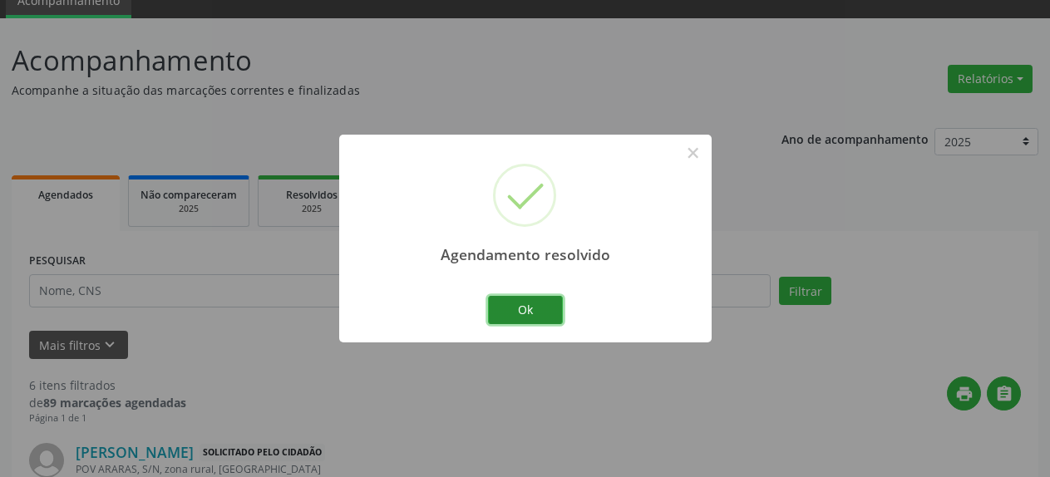
click at [529, 312] on button "Ok" at bounding box center [525, 310] width 75 height 28
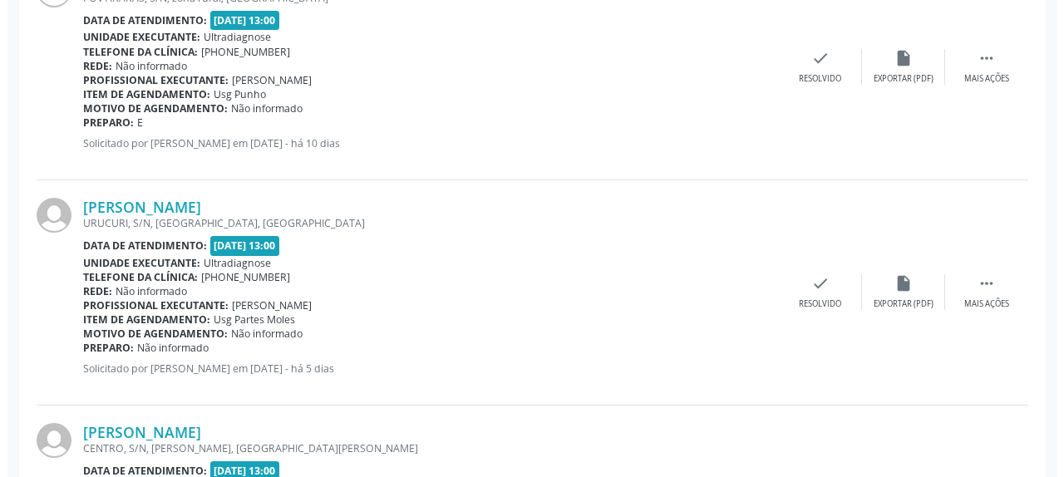
scroll to position [1246, 0]
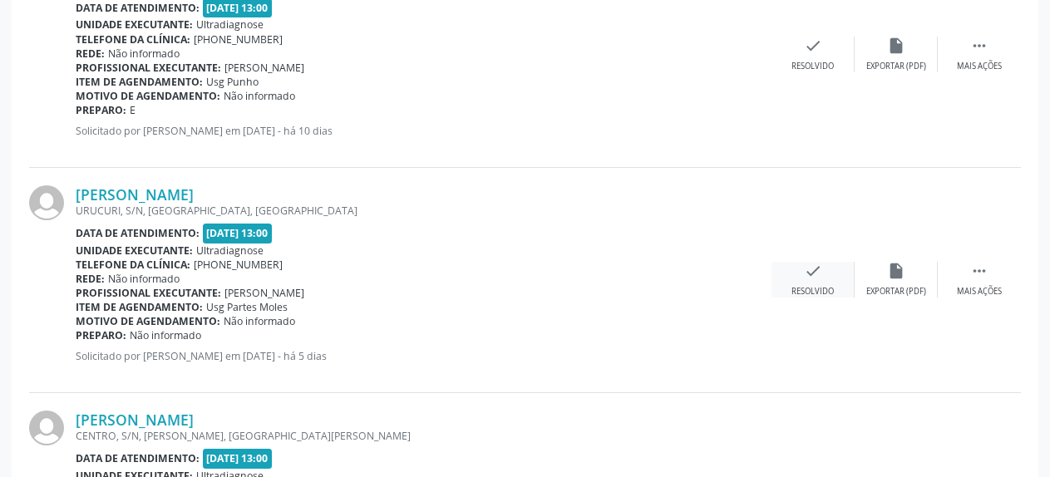
click at [810, 280] on icon "check" at bounding box center [813, 271] width 18 height 18
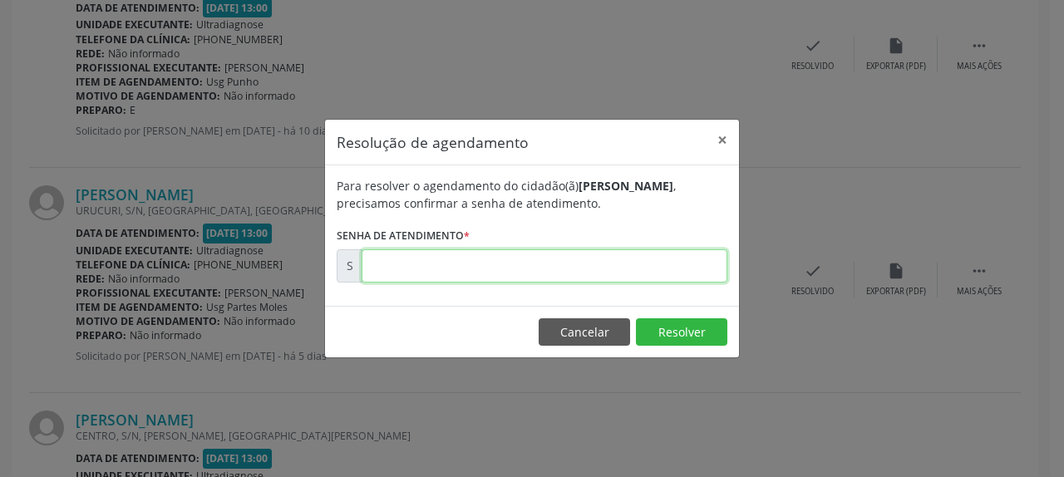
click at [565, 264] on input "text" at bounding box center [544, 265] width 366 height 33
type input "00175043"
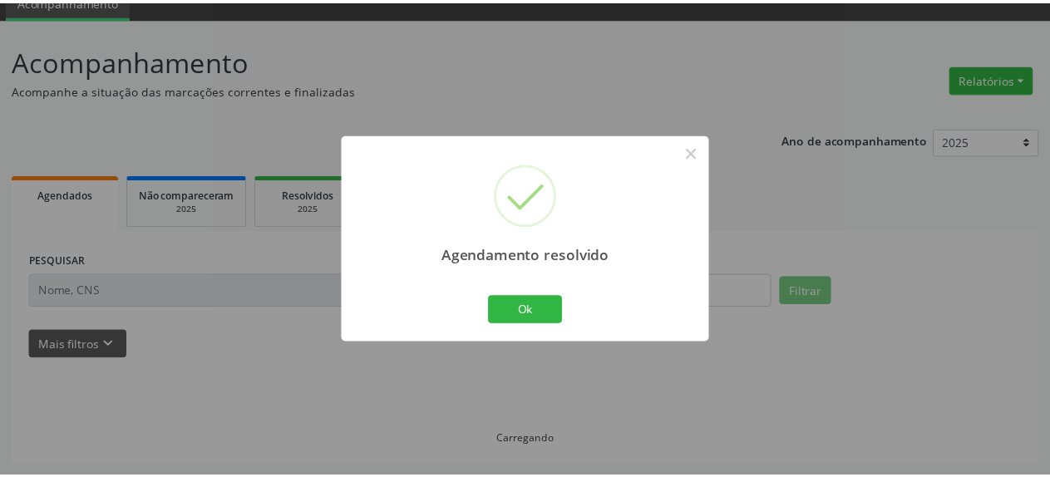
scroll to position [73, 0]
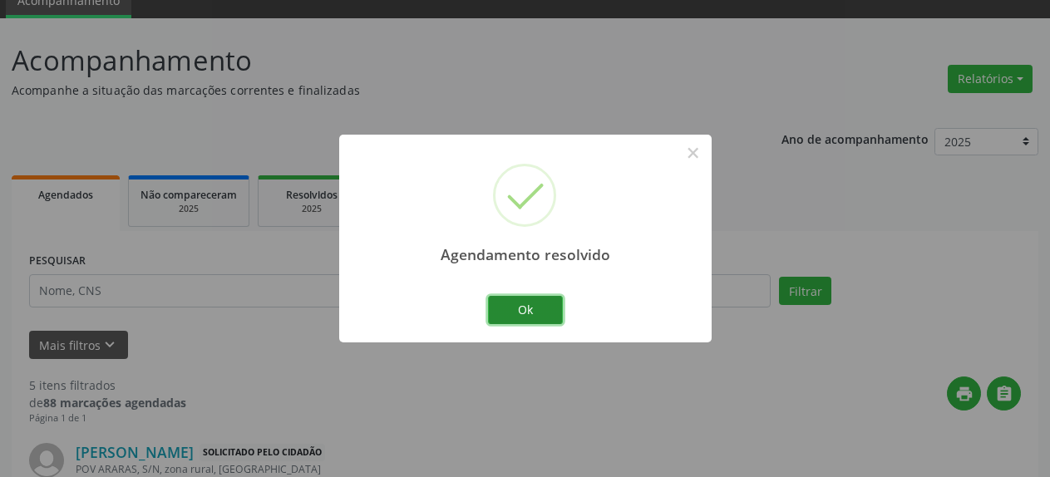
click at [514, 317] on button "Ok" at bounding box center [525, 310] width 75 height 28
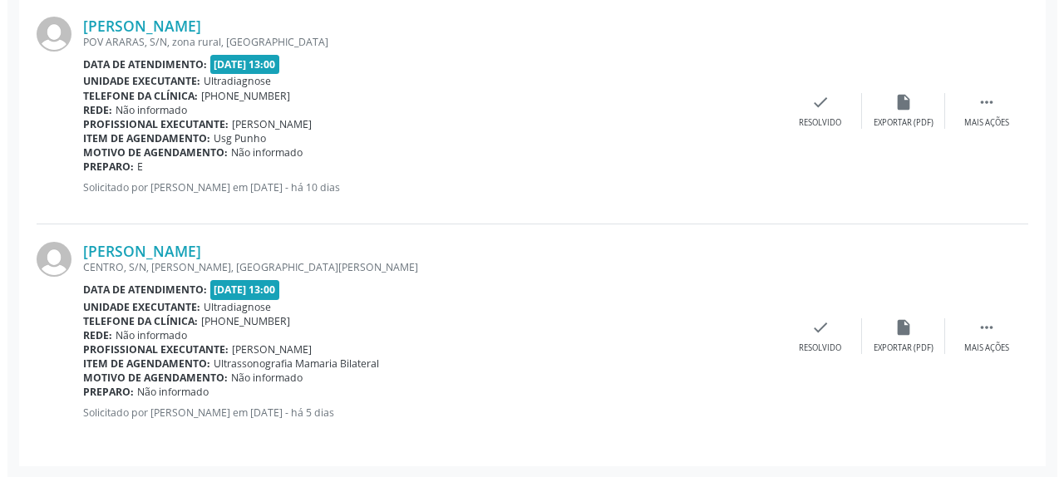
scroll to position [1191, 0]
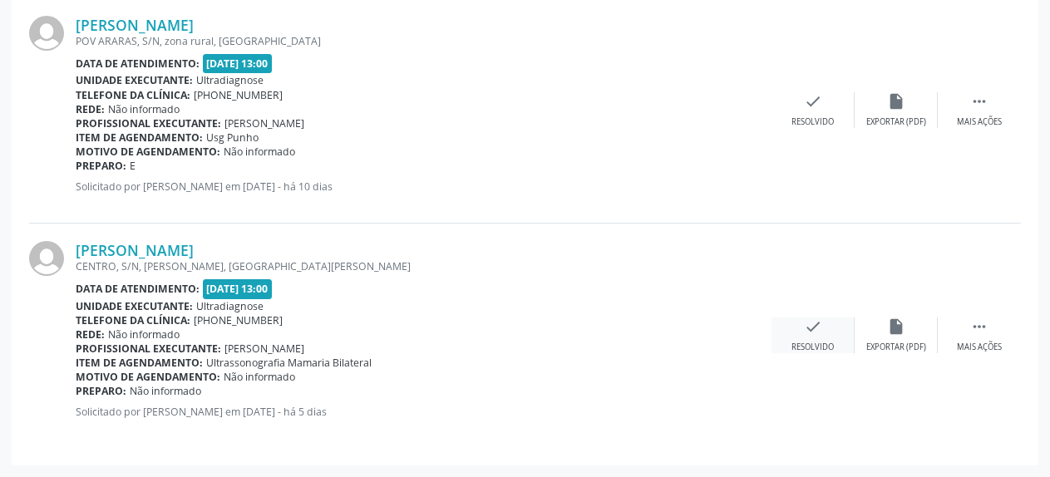
click at [813, 336] on icon "check" at bounding box center [813, 326] width 18 height 18
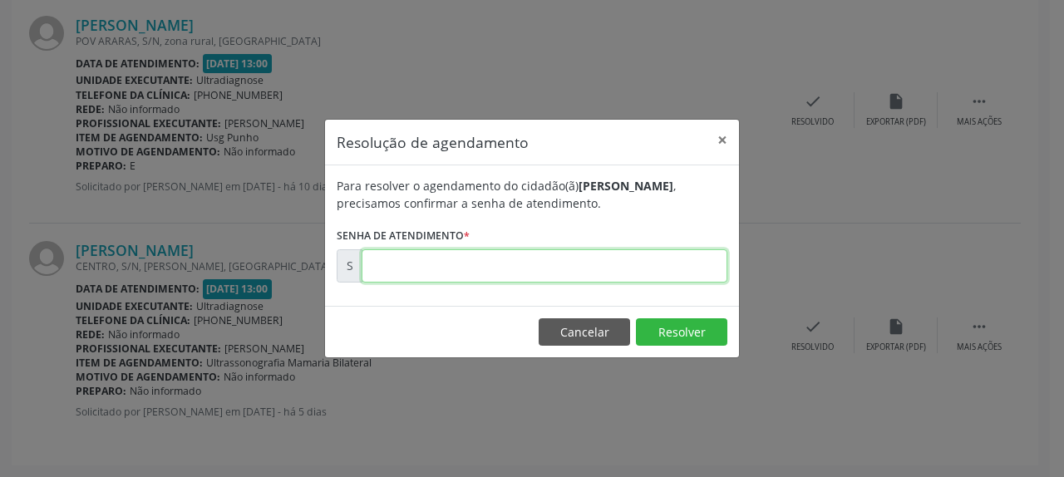
click at [623, 263] on input "text" at bounding box center [544, 265] width 366 height 33
type input "00175084"
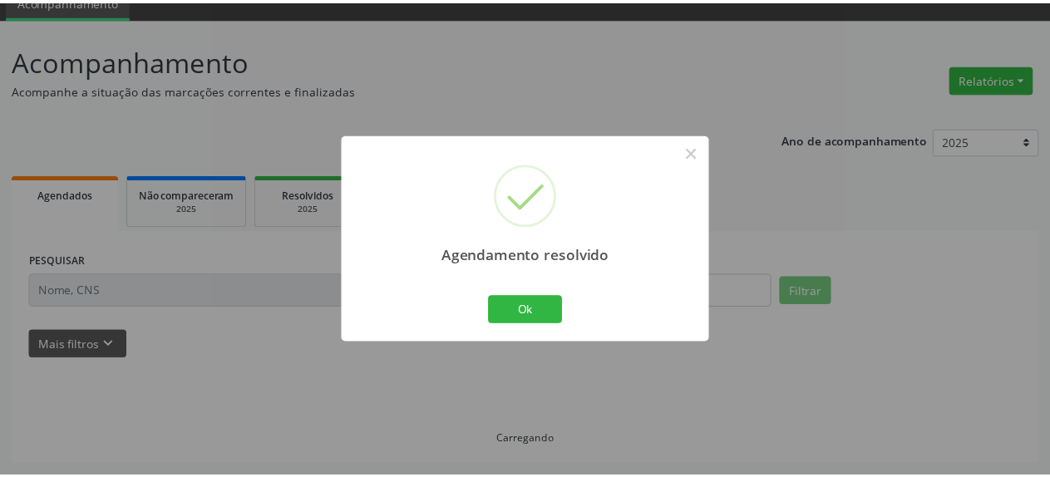
scroll to position [73, 0]
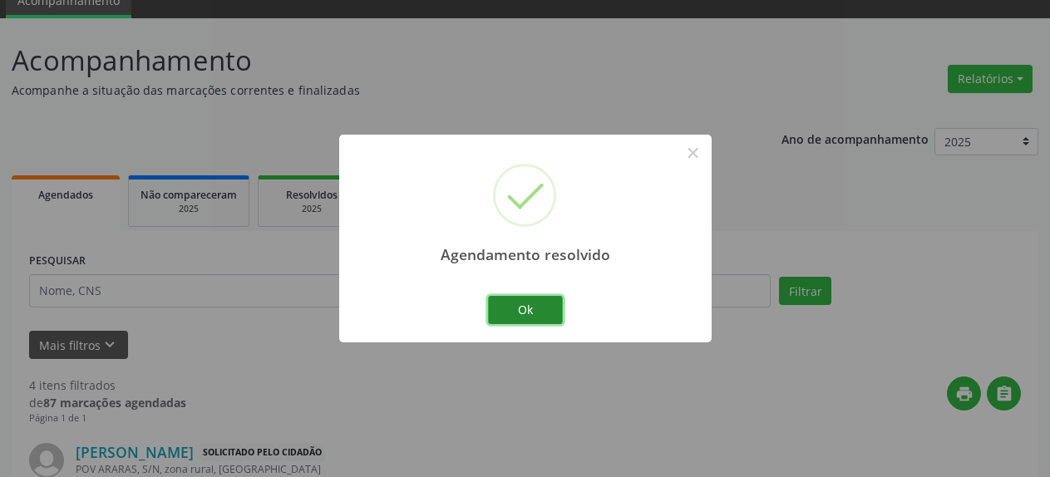
click at [545, 320] on button "Ok" at bounding box center [525, 310] width 75 height 28
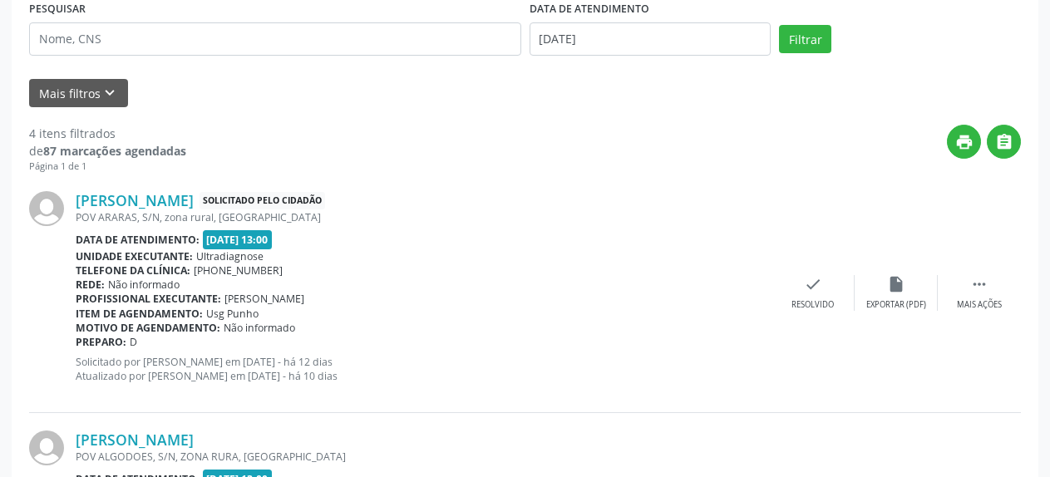
scroll to position [327, 0]
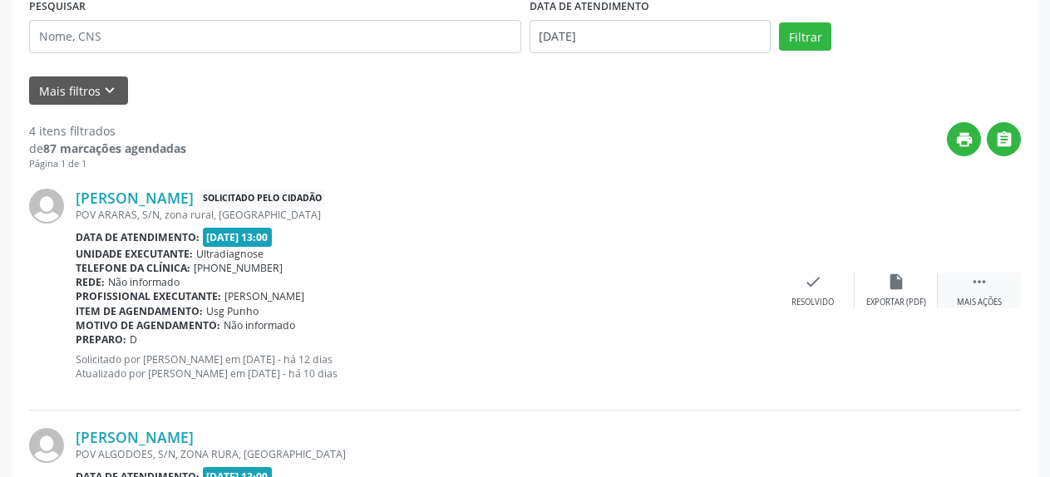
click at [985, 290] on icon "" at bounding box center [979, 282] width 18 height 18
click at [897, 284] on icon "alarm_off" at bounding box center [896, 282] width 18 height 18
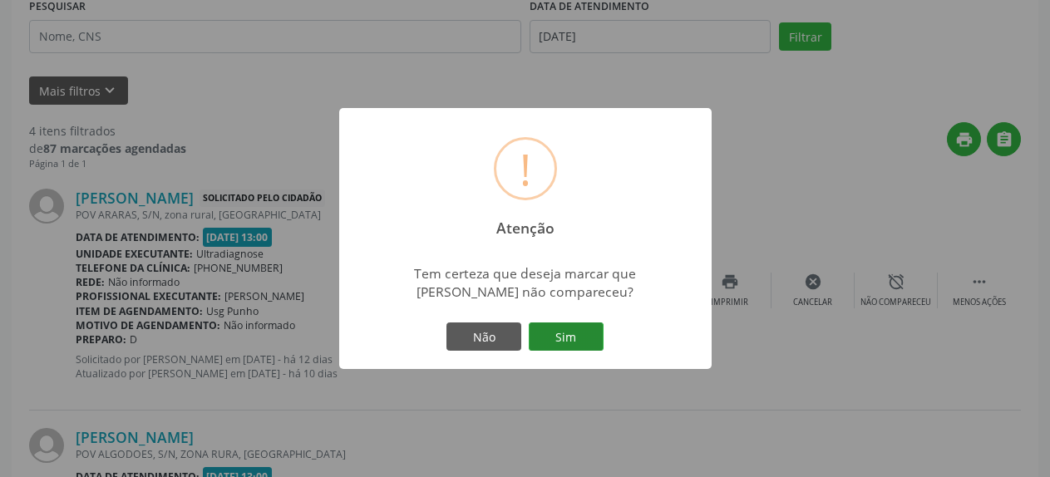
click at [588, 334] on button "Sim" at bounding box center [566, 336] width 75 height 28
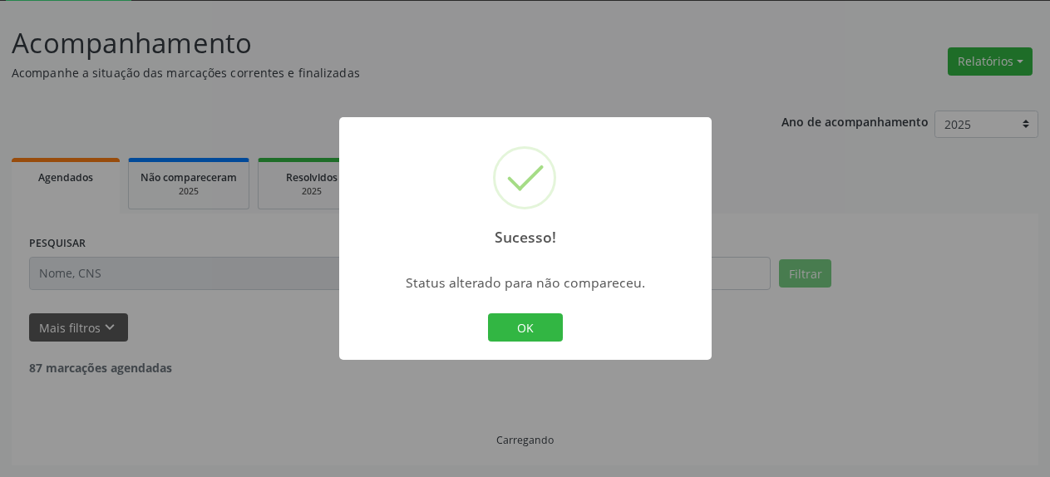
scroll to position [91, 0]
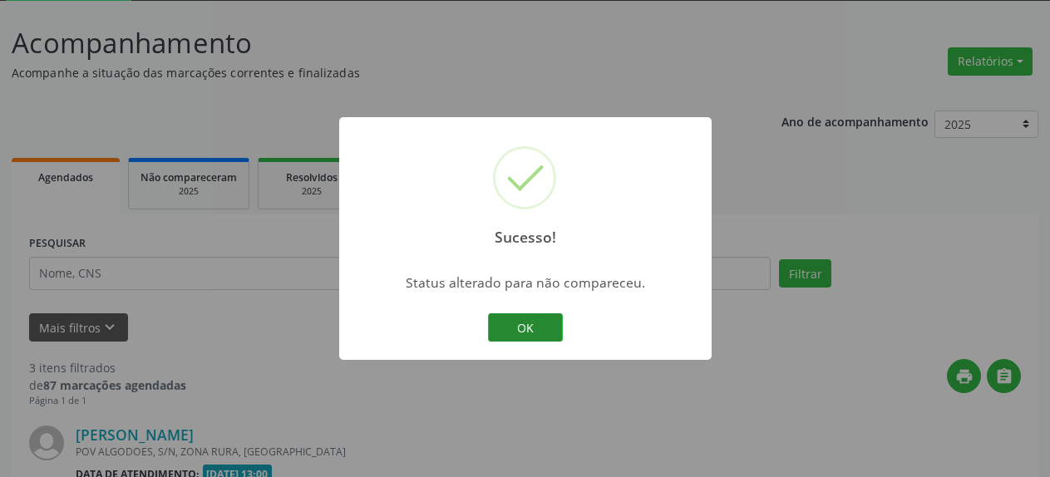
click at [493, 323] on button "OK" at bounding box center [525, 327] width 75 height 28
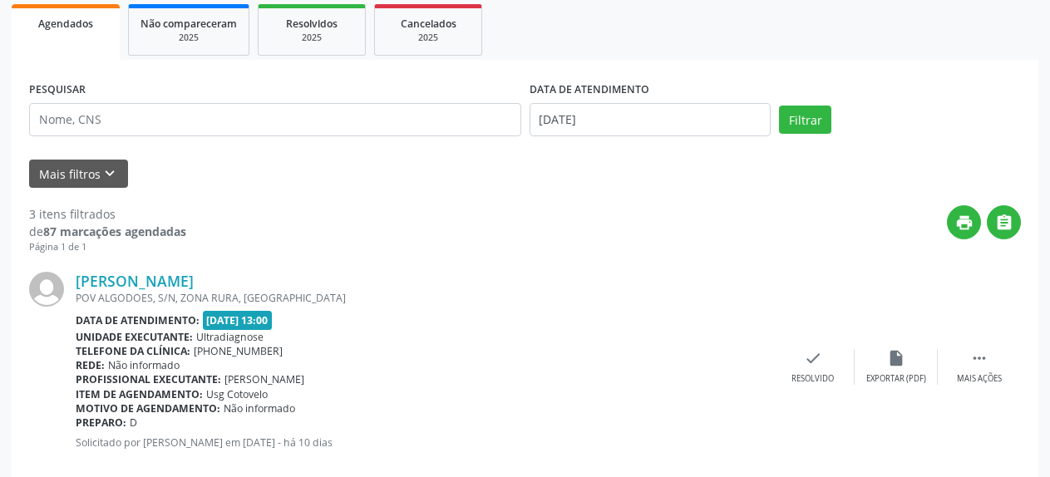
scroll to position [345, 0]
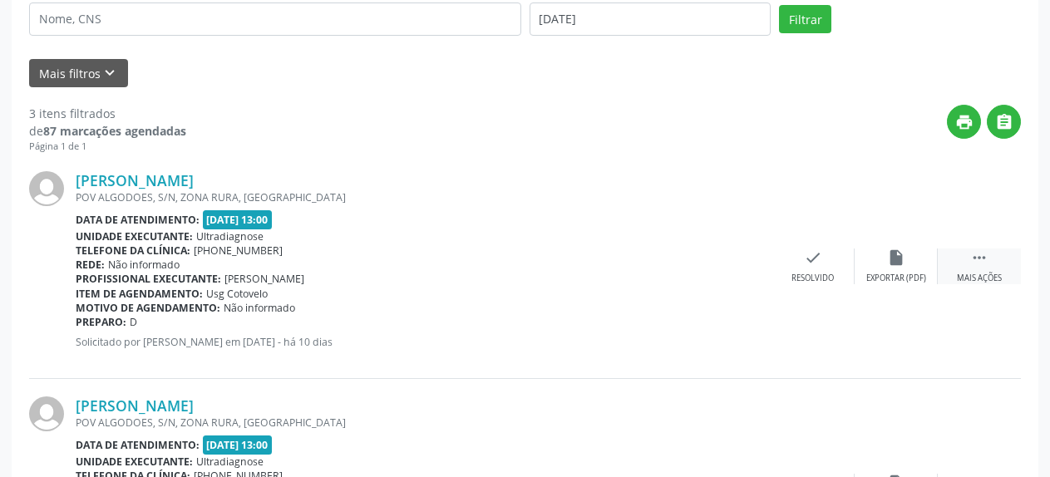
click at [971, 273] on div "Mais ações" at bounding box center [978, 279] width 45 height 12
click at [896, 264] on icon "alarm_off" at bounding box center [896, 257] width 18 height 18
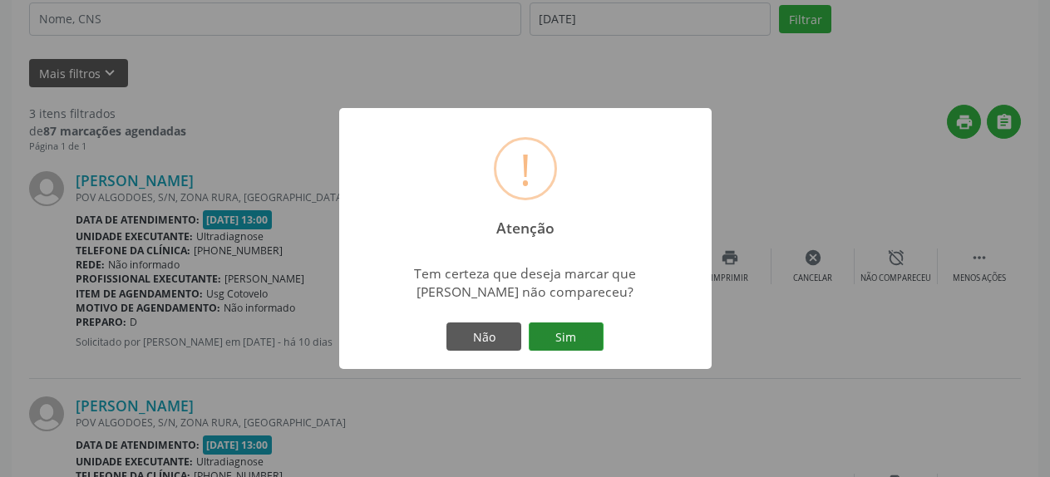
click at [579, 334] on button "Sim" at bounding box center [566, 336] width 75 height 28
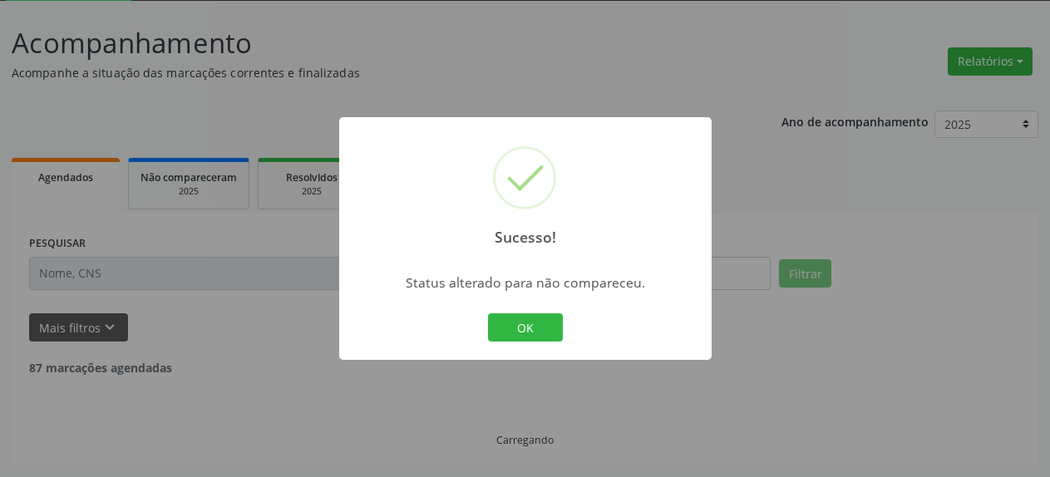
scroll to position [91, 0]
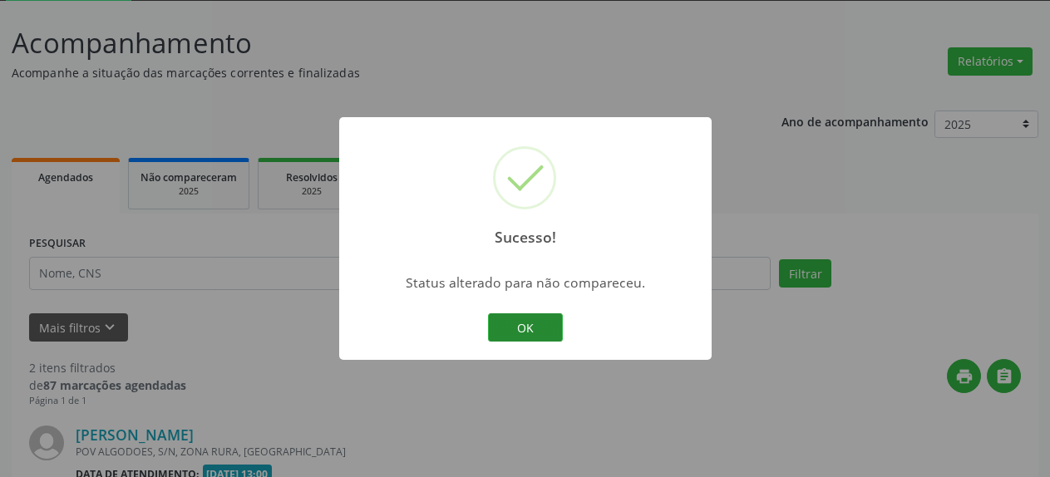
click at [549, 334] on button "OK" at bounding box center [525, 327] width 75 height 28
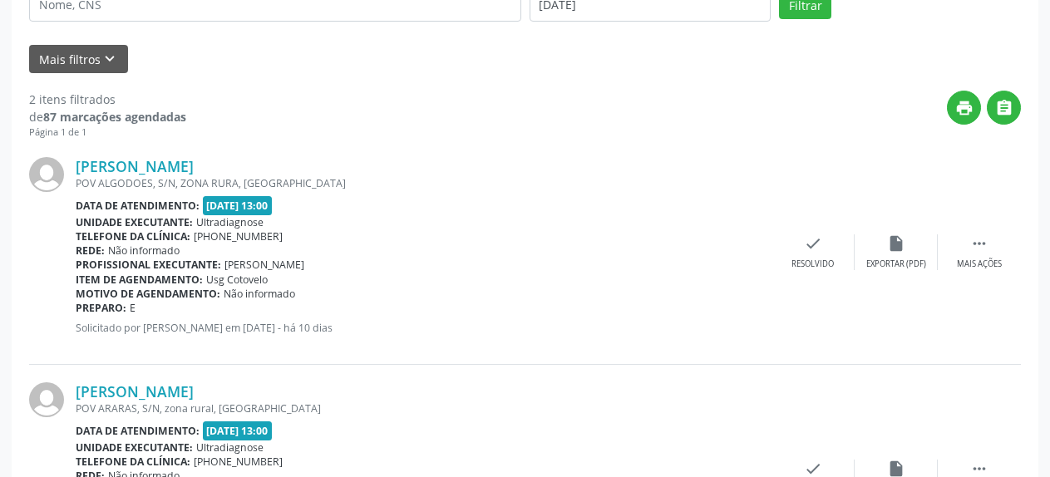
scroll to position [430, 0]
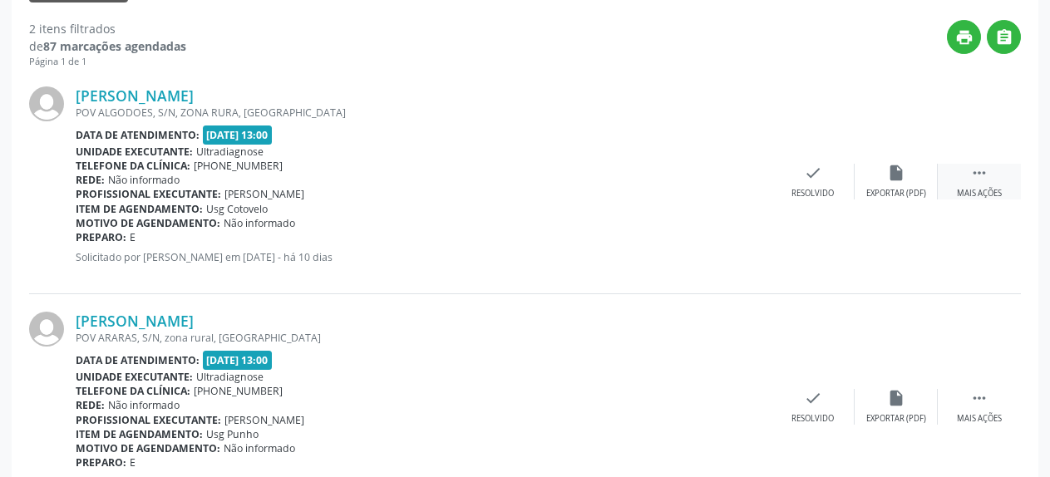
click at [978, 177] on icon "" at bounding box center [979, 173] width 18 height 18
click at [885, 177] on div "alarm_off Não compareceu" at bounding box center [895, 182] width 83 height 36
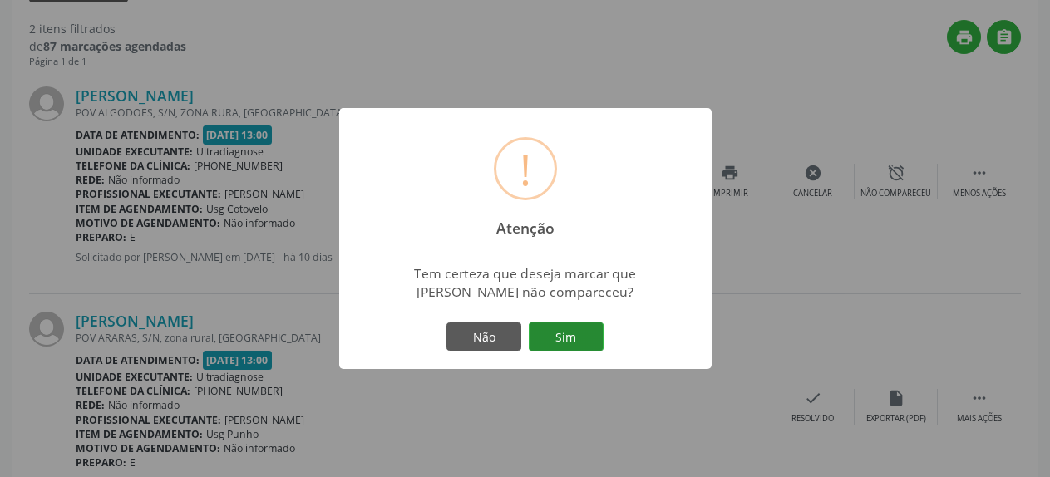
click at [573, 337] on button "Sim" at bounding box center [566, 336] width 75 height 28
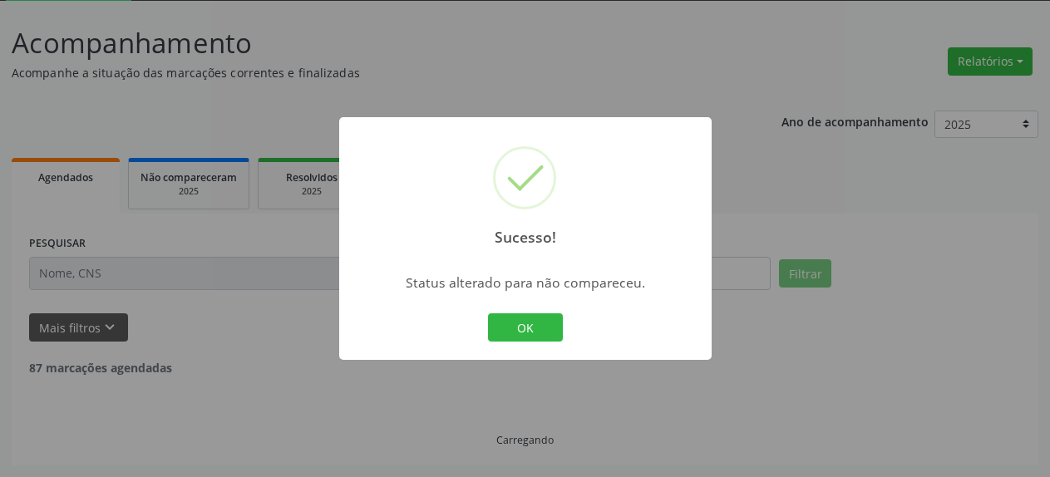
scroll to position [91, 0]
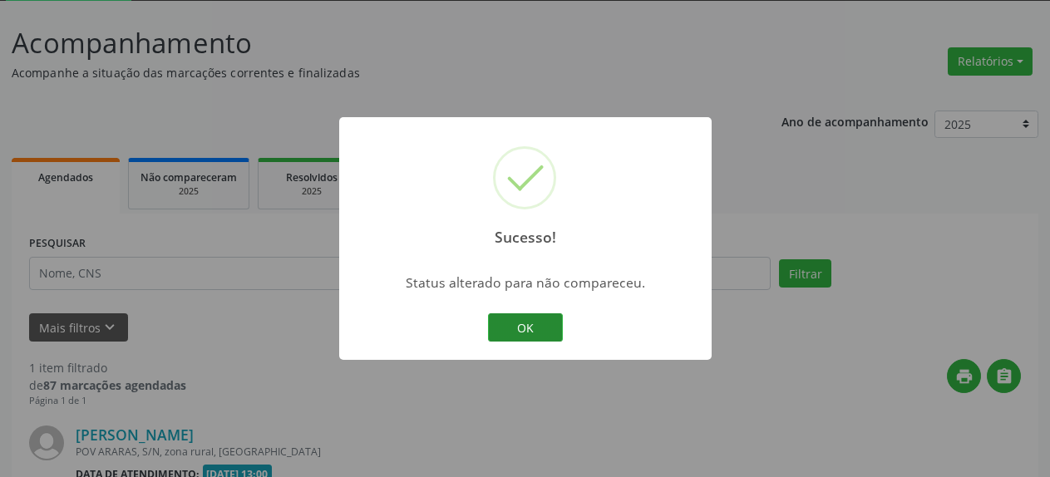
click at [523, 332] on button "OK" at bounding box center [525, 327] width 75 height 28
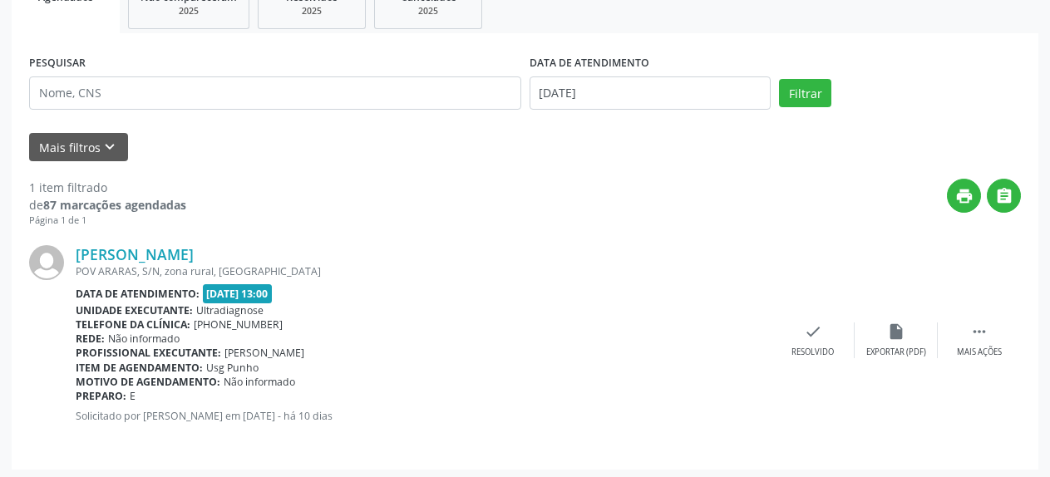
scroll to position [275, 0]
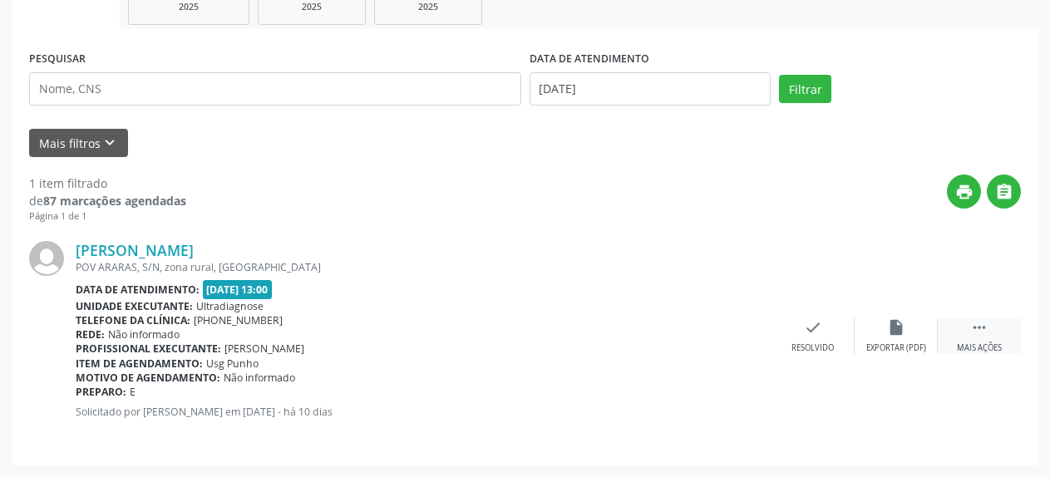
click at [984, 332] on icon "" at bounding box center [979, 327] width 18 height 18
click at [903, 328] on icon "alarm_off" at bounding box center [896, 327] width 18 height 18
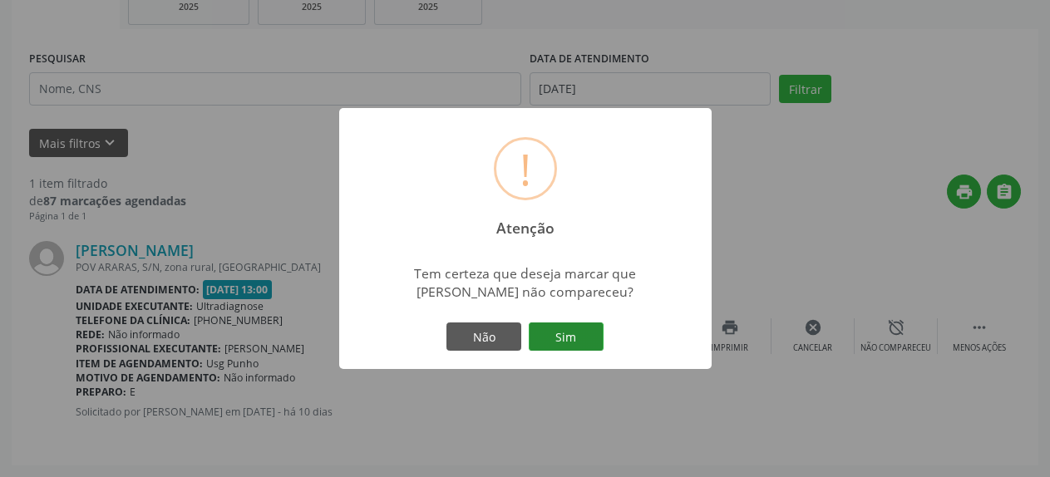
click at [577, 343] on button "Sim" at bounding box center [566, 336] width 75 height 28
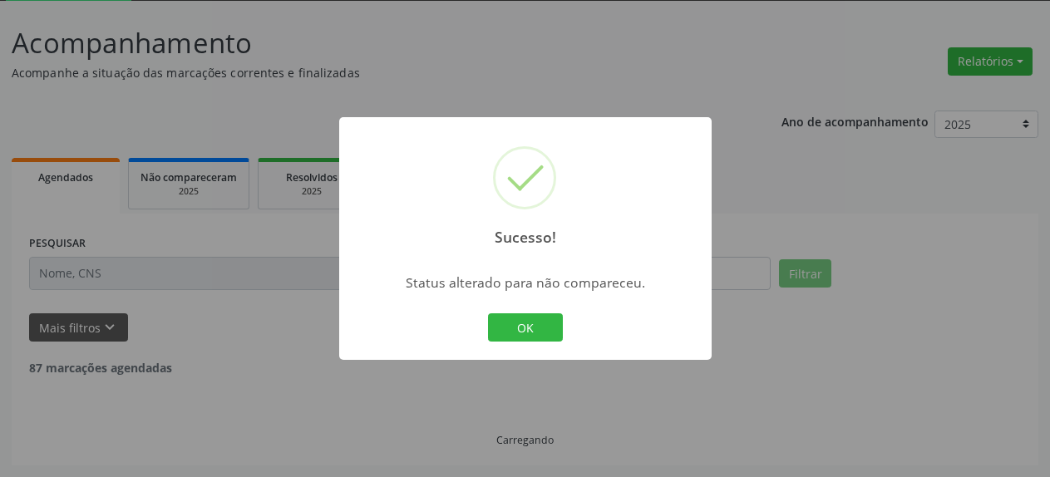
scroll to position [37, 0]
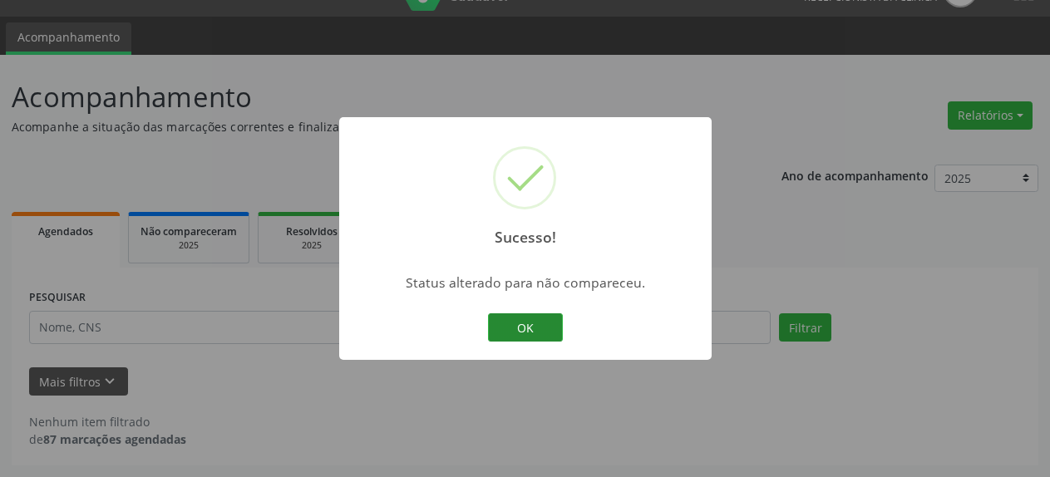
click at [509, 323] on button "OK" at bounding box center [525, 327] width 75 height 28
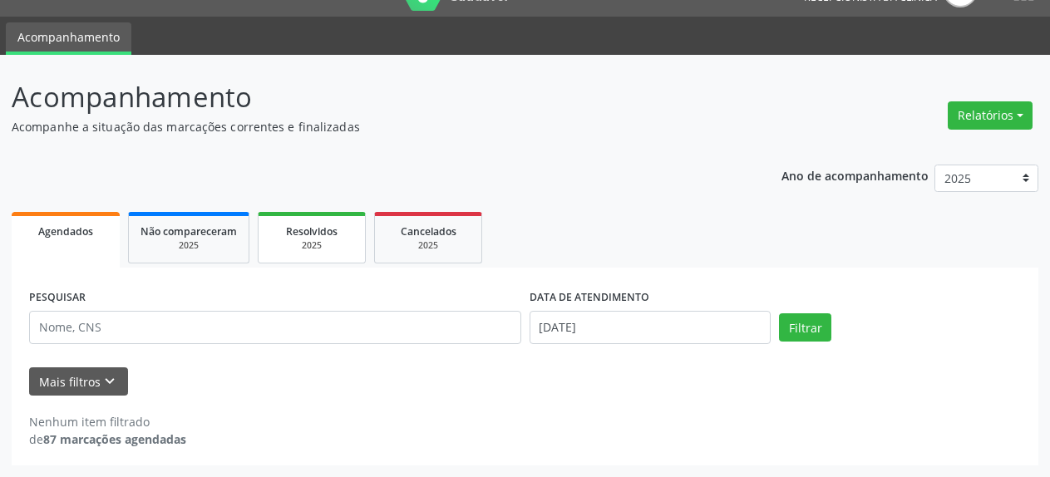
click at [316, 255] on link "Resolvidos 2025" at bounding box center [312, 238] width 108 height 52
select select "8"
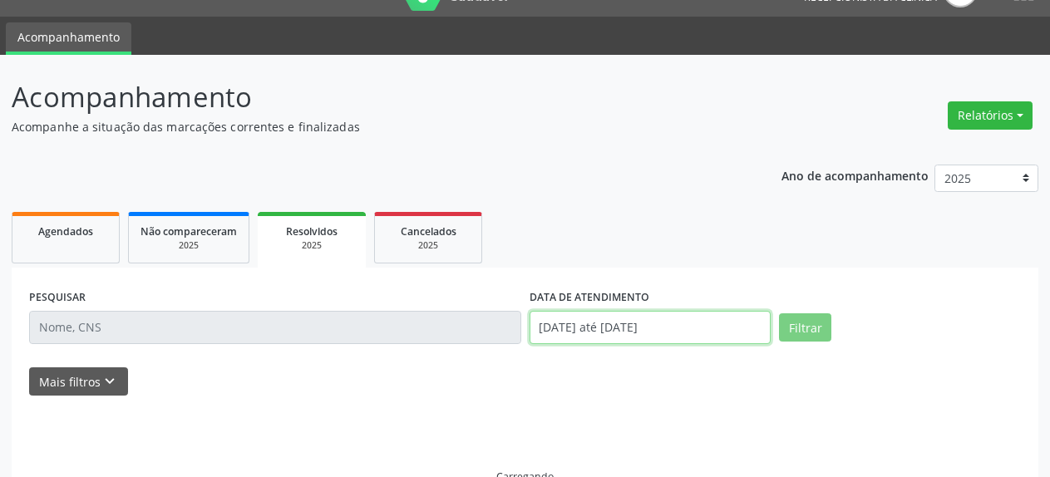
click at [634, 337] on input "[DATE] até [DATE]" at bounding box center [650, 327] width 242 height 33
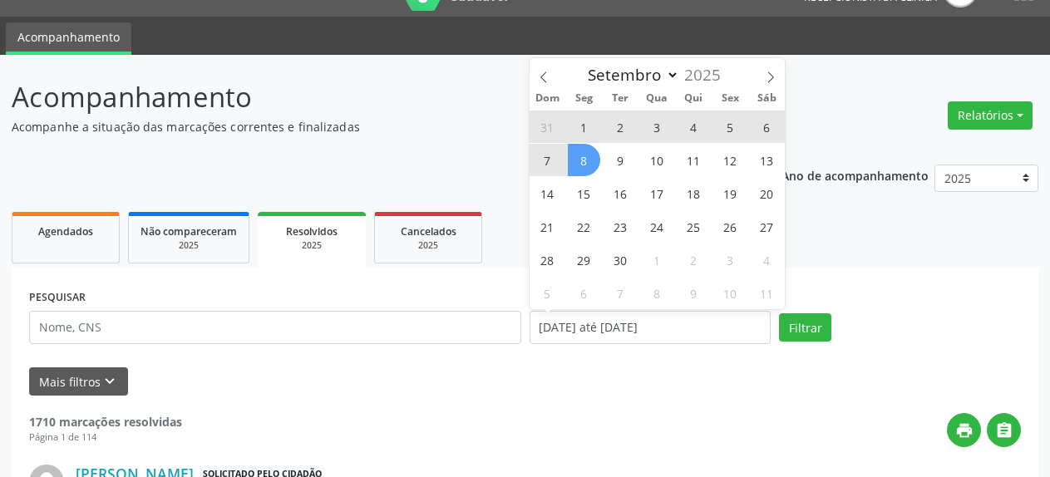
click at [723, 128] on span "5" at bounding box center [730, 127] width 32 height 32
type input "[DATE]"
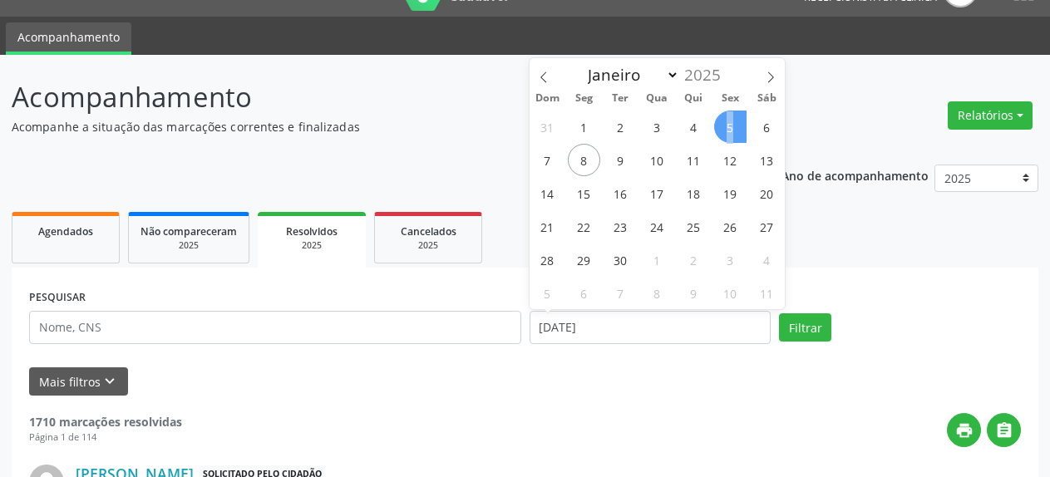
click at [723, 128] on span "5" at bounding box center [730, 127] width 32 height 32
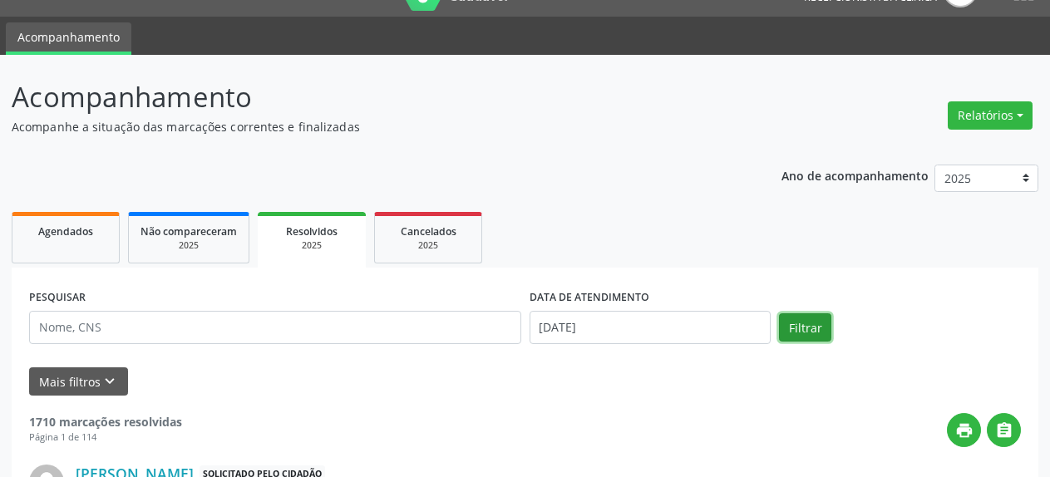
click at [814, 330] on button "Filtrar" at bounding box center [805, 327] width 52 height 28
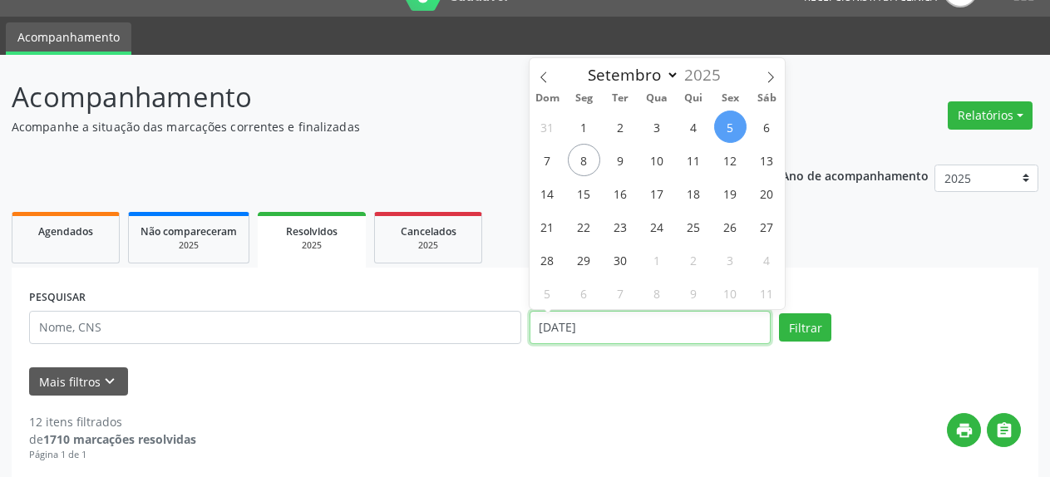
click at [585, 333] on input "[DATE]" at bounding box center [650, 327] width 242 height 33
click at [581, 132] on span "1" at bounding box center [584, 127] width 32 height 32
type input "[DATE]"
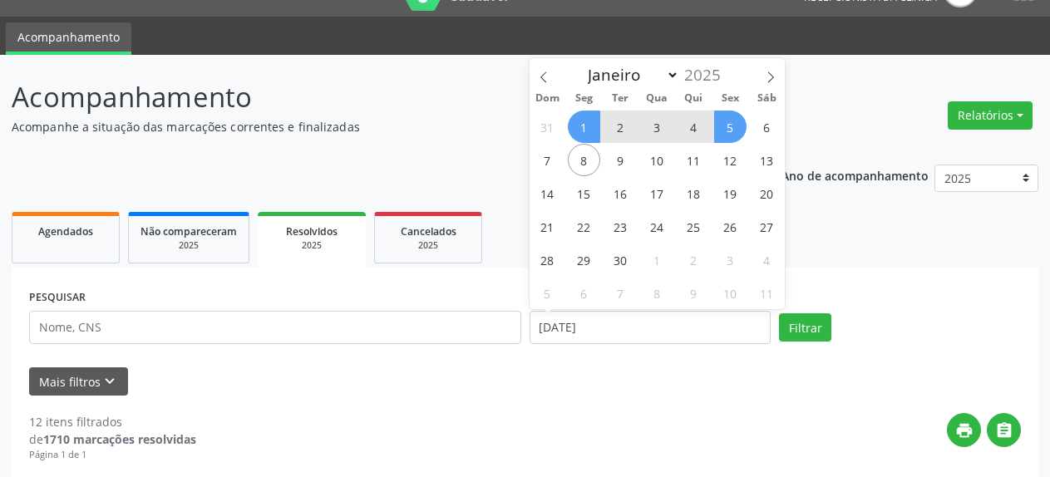
click at [728, 129] on span "5" at bounding box center [730, 127] width 32 height 32
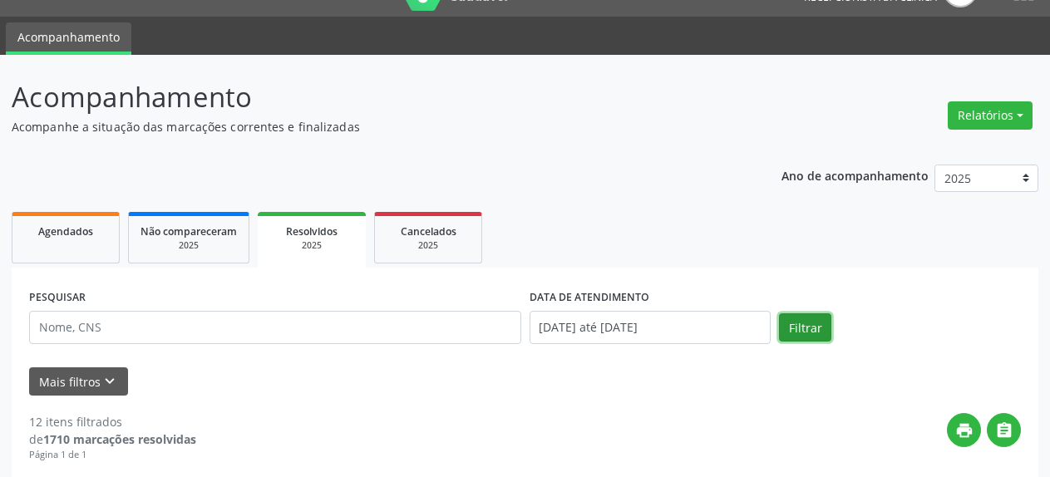
click at [786, 315] on button "Filtrar" at bounding box center [805, 327] width 52 height 28
click at [71, 245] on link "Agendados" at bounding box center [66, 238] width 108 height 52
select select "8"
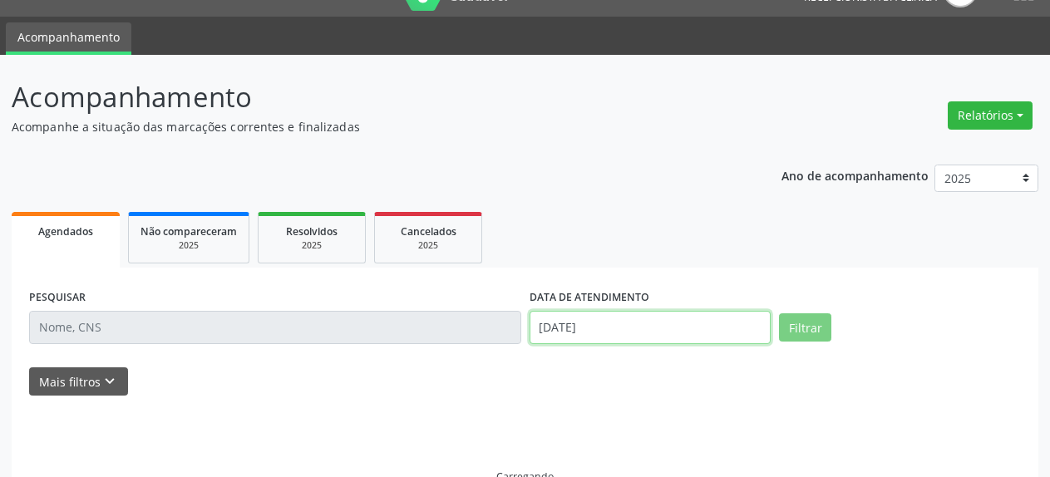
click at [573, 329] on input "[DATE]" at bounding box center [650, 327] width 242 height 33
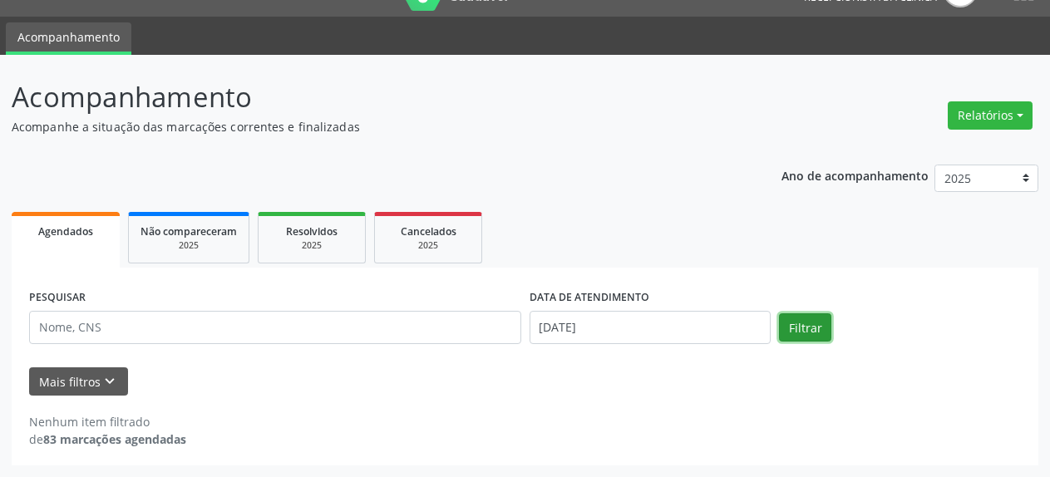
click at [831, 335] on button "Filtrar" at bounding box center [805, 327] width 52 height 28
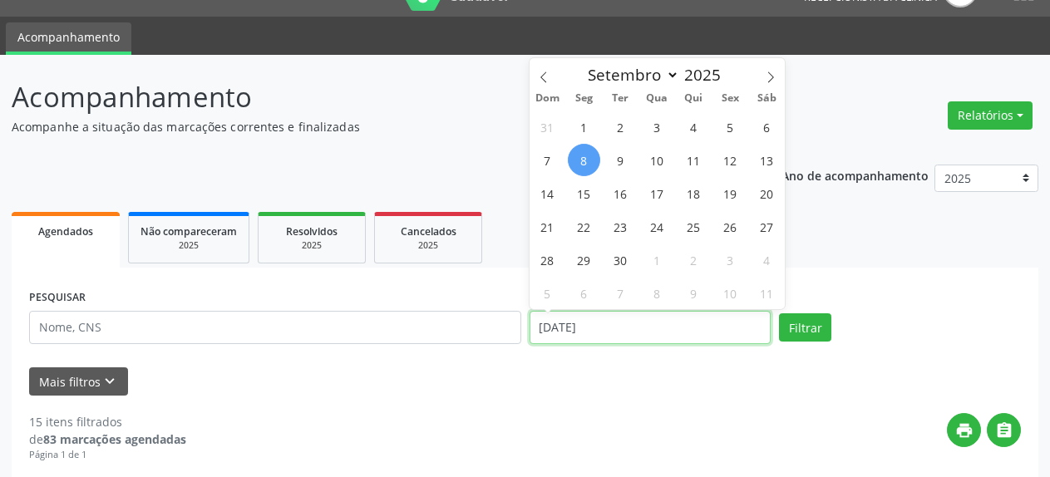
click at [575, 337] on input "[DATE]" at bounding box center [650, 327] width 242 height 33
click at [653, 160] on span "10" at bounding box center [657, 160] width 32 height 32
type input "[DATE]"
click at [653, 160] on span "10" at bounding box center [657, 160] width 32 height 32
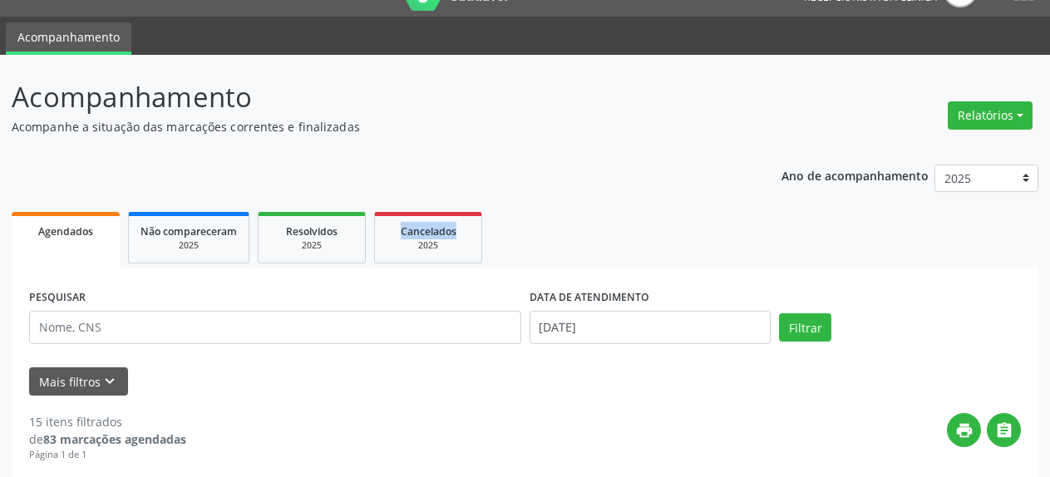
click at [804, 325] on button "Filtrar" at bounding box center [805, 327] width 52 height 28
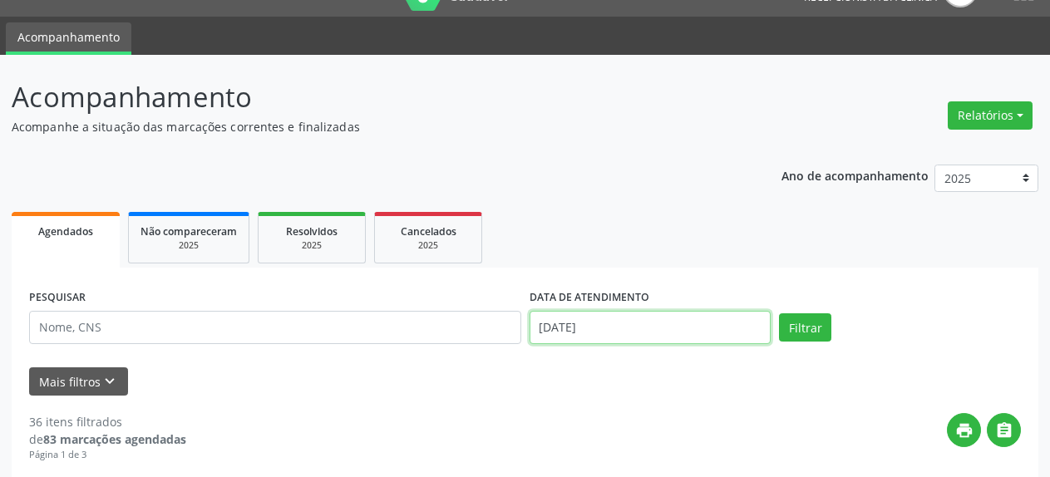
click at [612, 331] on input "[DATE]" at bounding box center [650, 327] width 242 height 33
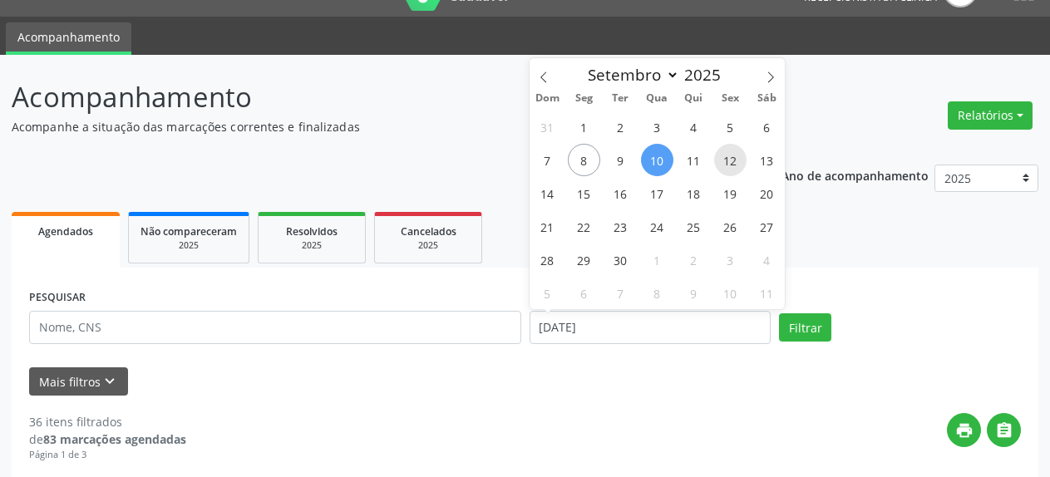
click at [725, 160] on span "12" at bounding box center [730, 160] width 32 height 32
type input "[DATE]"
click at [725, 160] on span "12" at bounding box center [730, 160] width 32 height 32
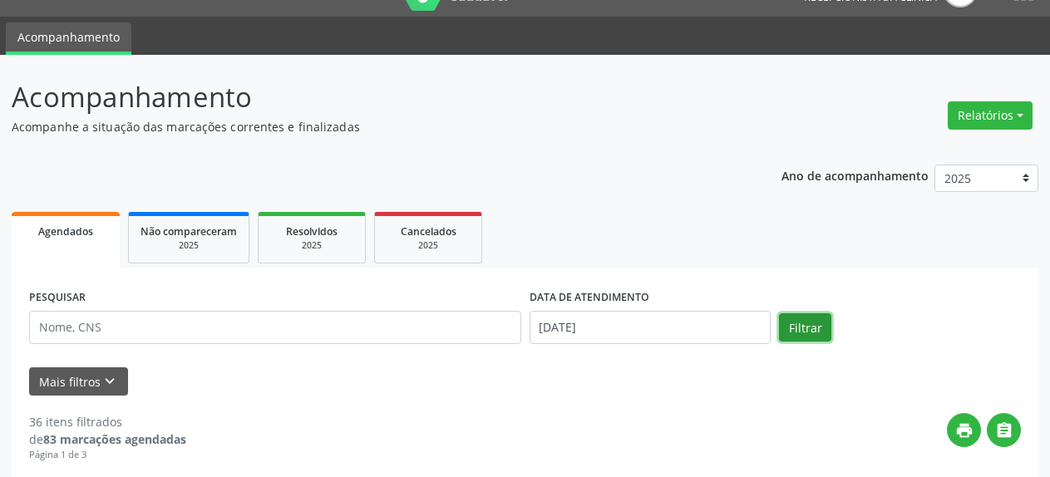
click at [822, 336] on button "Filtrar" at bounding box center [805, 327] width 52 height 28
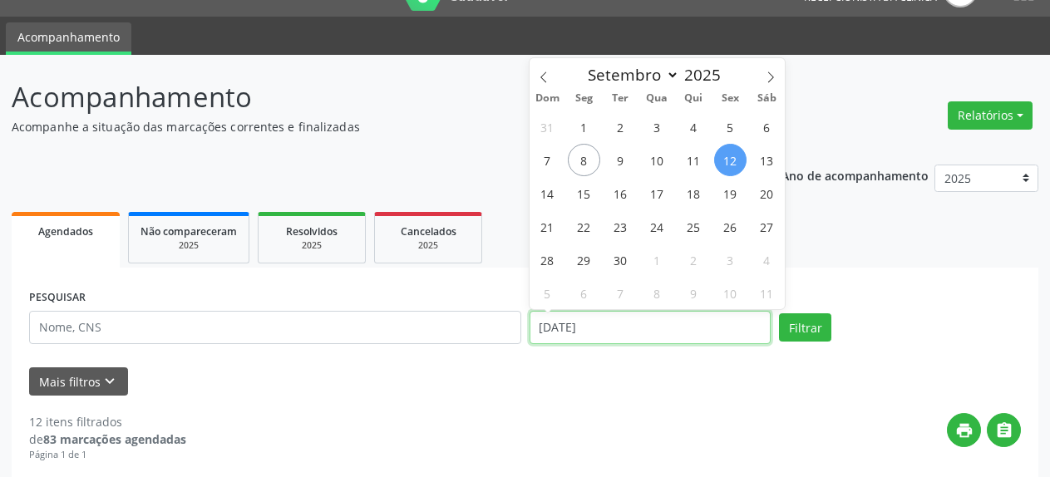
click at [583, 337] on input "[DATE]" at bounding box center [650, 327] width 242 height 33
click at [661, 160] on span "10" at bounding box center [657, 160] width 32 height 32
type input "[DATE]"
click at [661, 160] on span "10" at bounding box center [657, 160] width 32 height 32
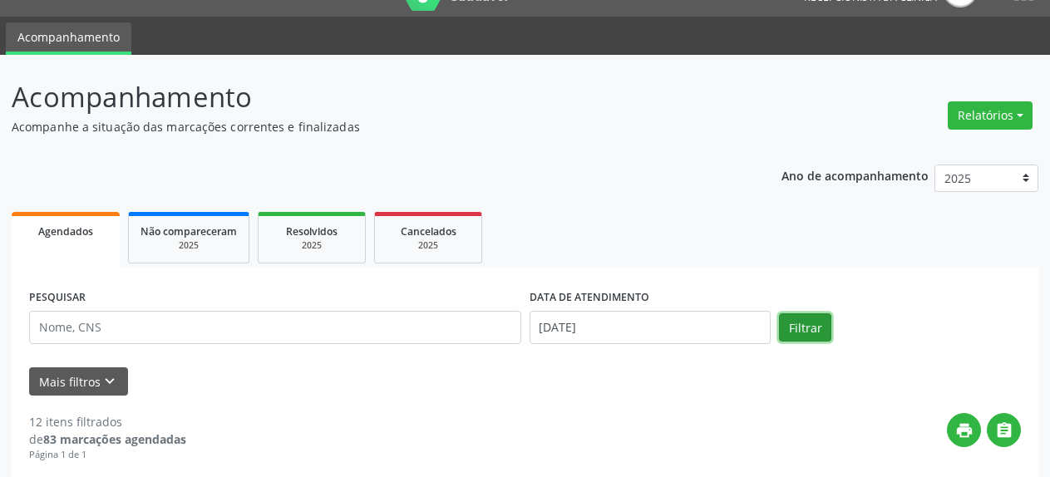
click at [804, 339] on button "Filtrar" at bounding box center [805, 327] width 52 height 28
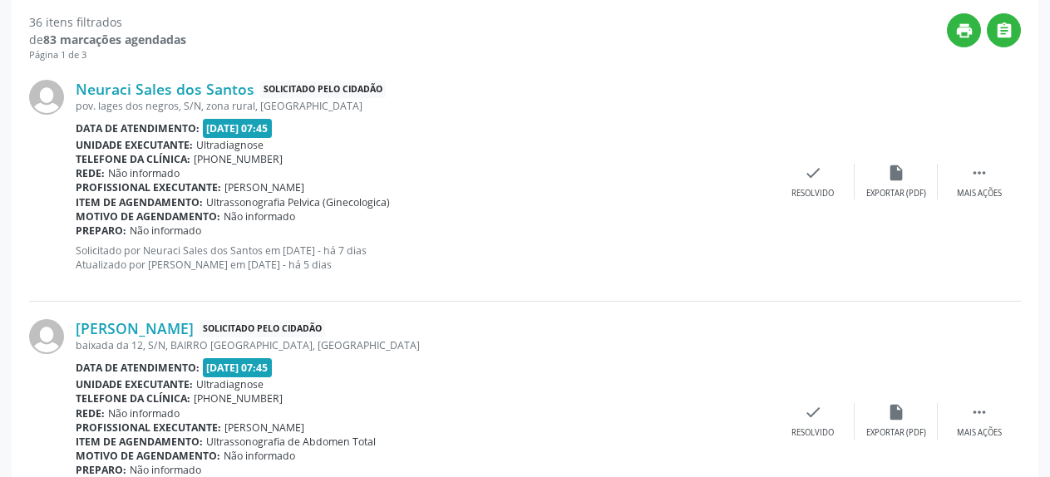
scroll to position [460, 0]
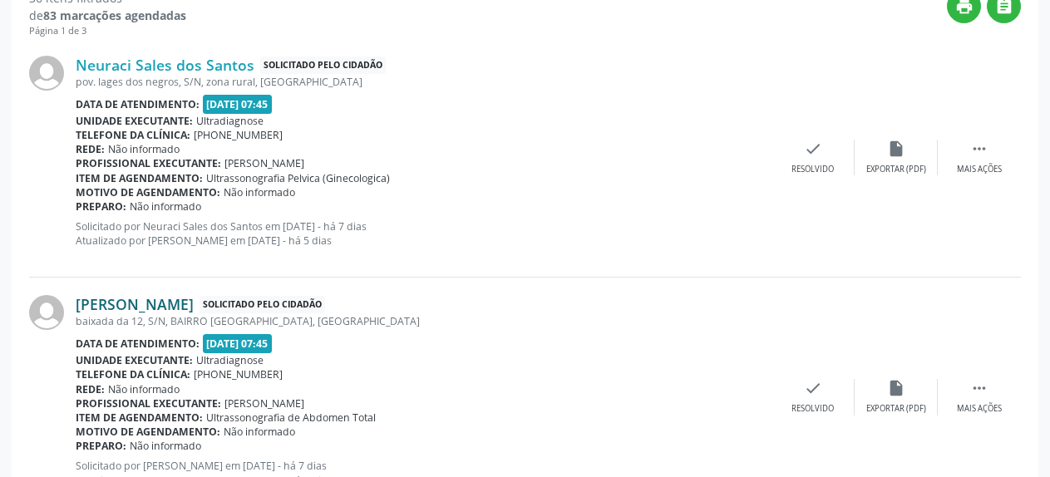
click at [126, 307] on link "[PERSON_NAME]" at bounding box center [135, 304] width 118 height 18
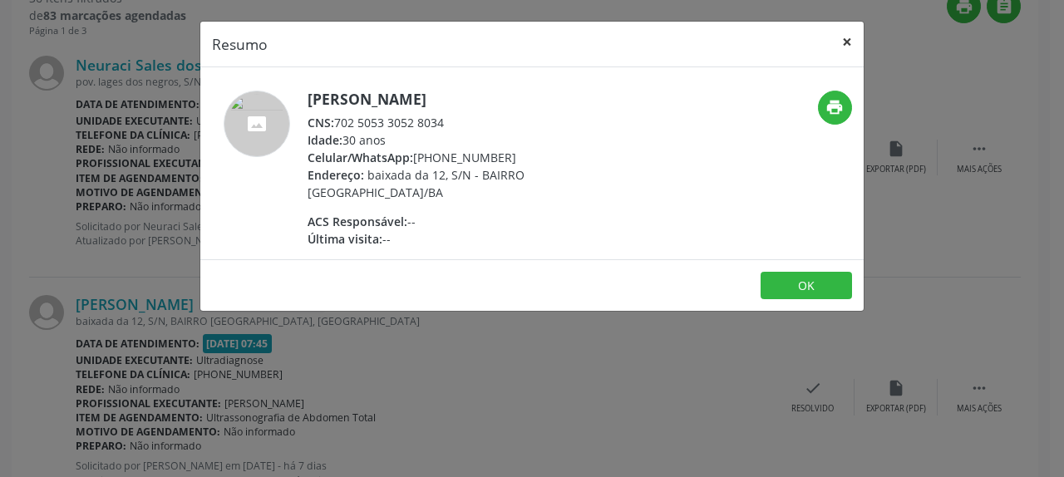
click at [843, 44] on button "×" at bounding box center [846, 42] width 33 height 41
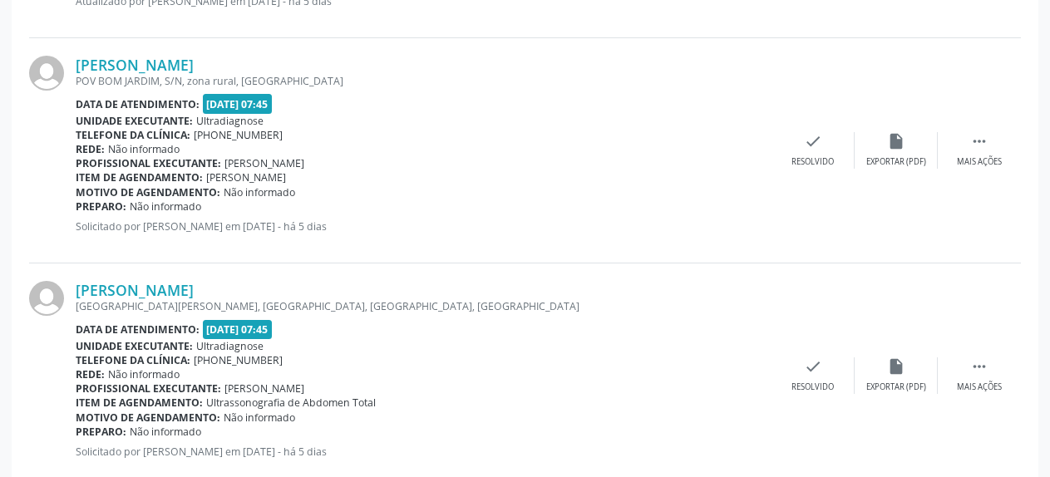
scroll to position [1223, 0]
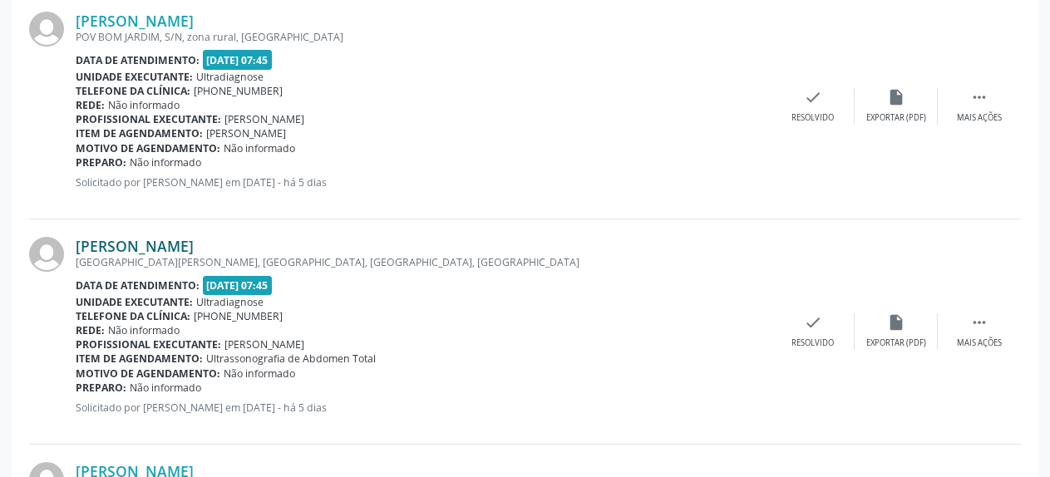
click at [131, 248] on link "[PERSON_NAME]" at bounding box center [135, 246] width 118 height 18
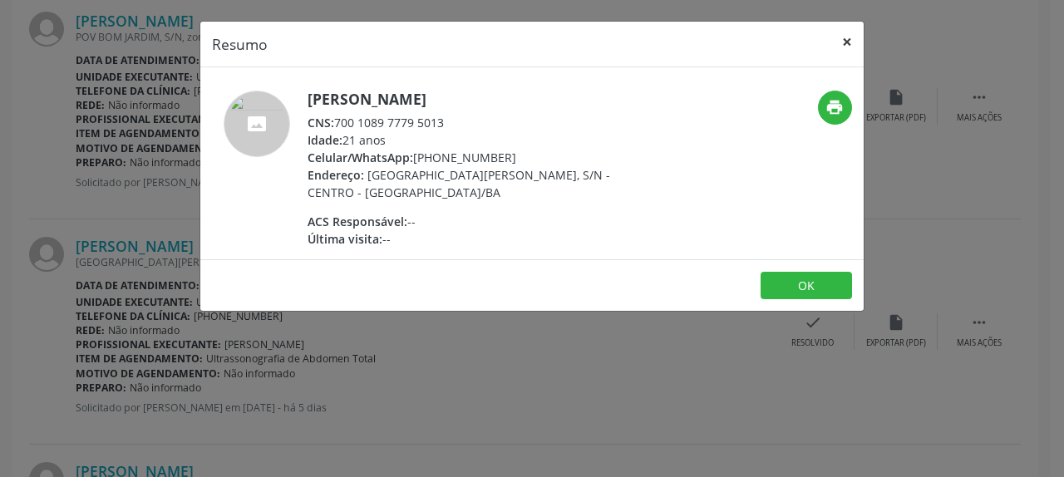
click at [851, 39] on button "×" at bounding box center [846, 42] width 33 height 41
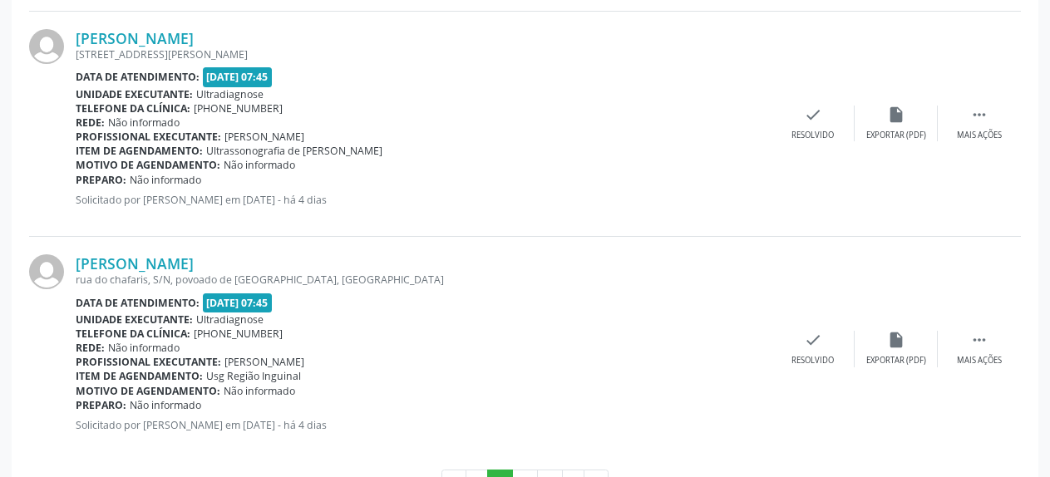
scroll to position [3427, 0]
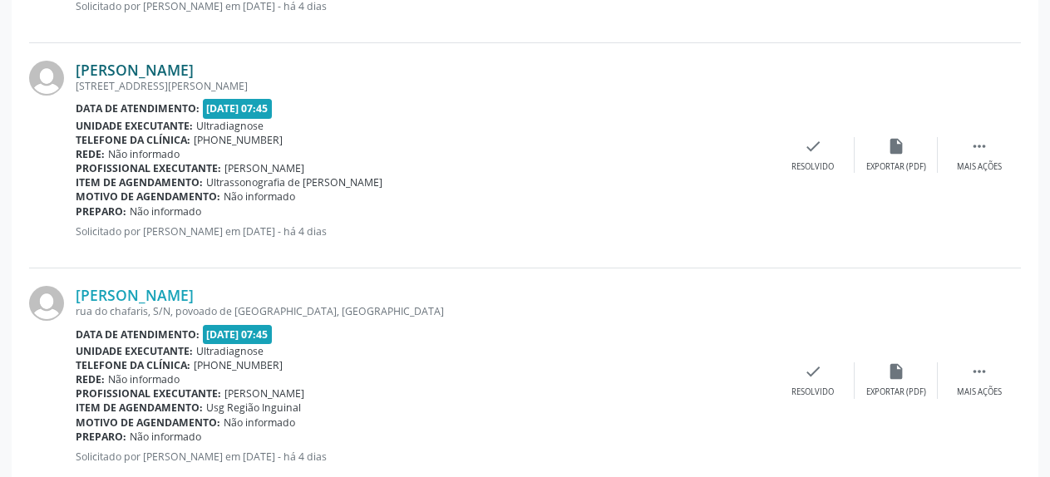
click at [125, 73] on link "[PERSON_NAME]" at bounding box center [135, 70] width 118 height 18
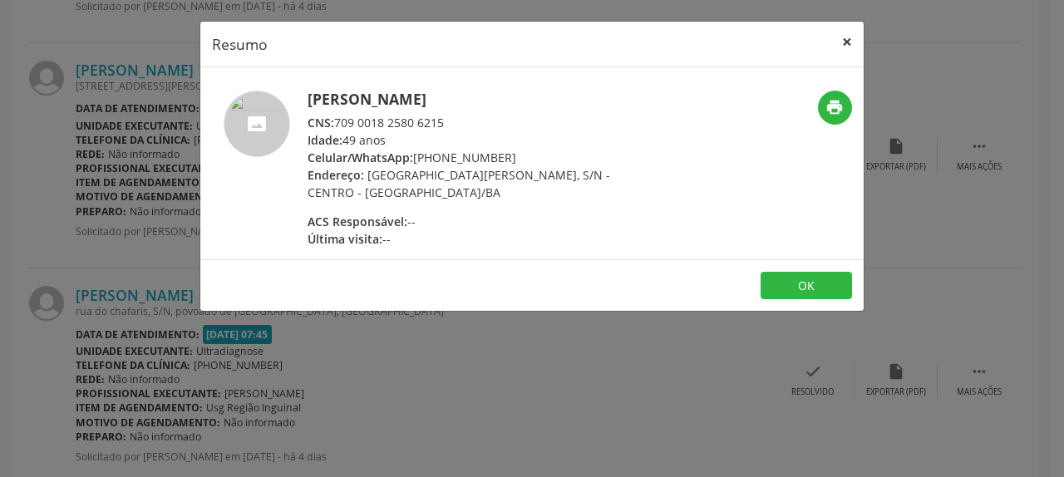
click at [843, 42] on button "×" at bounding box center [846, 42] width 33 height 41
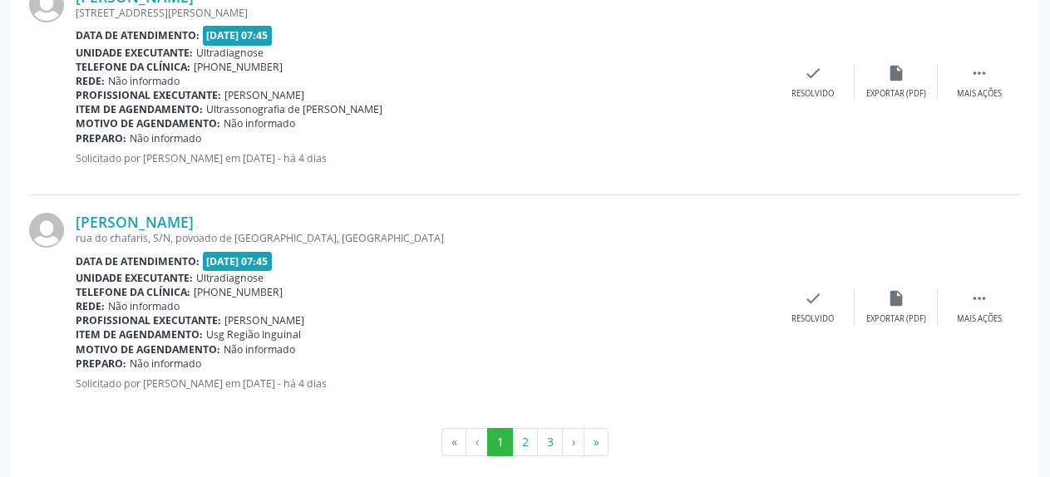
scroll to position [3519, 0]
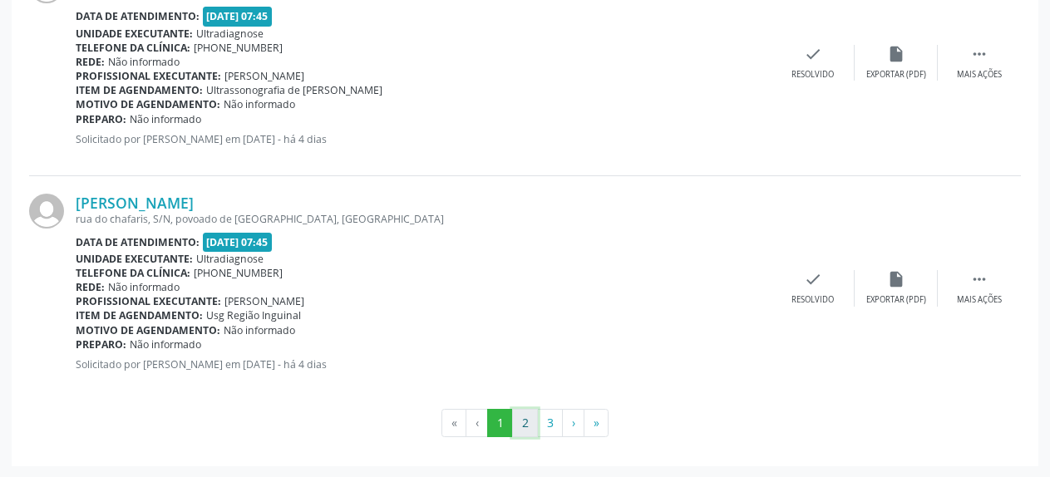
click at [528, 424] on button "2" at bounding box center [525, 423] width 26 height 28
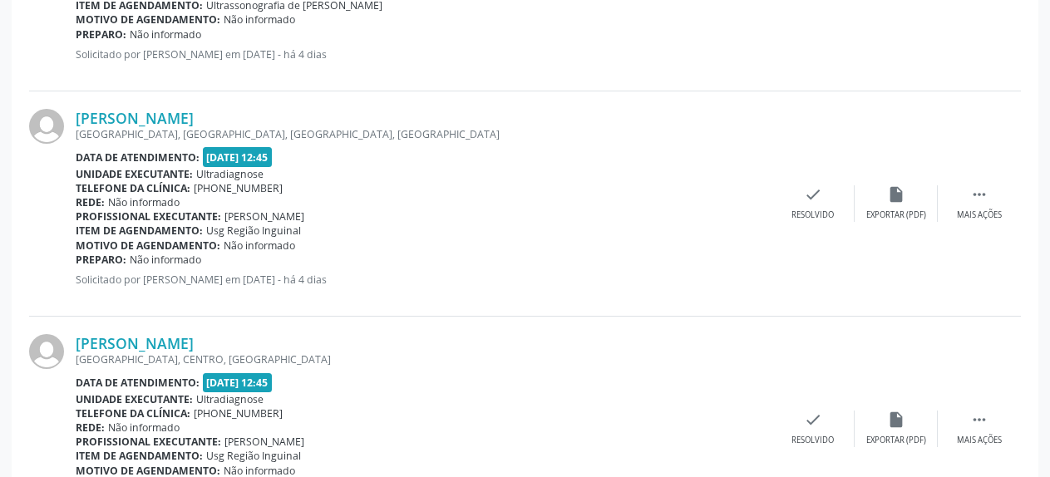
scroll to position [2379, 0]
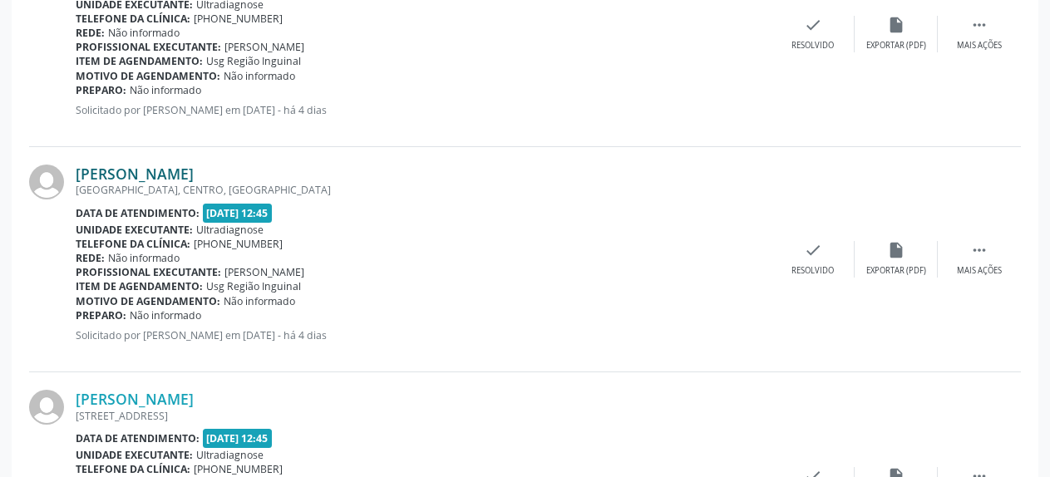
click at [152, 176] on link "[PERSON_NAME]" at bounding box center [135, 174] width 118 height 18
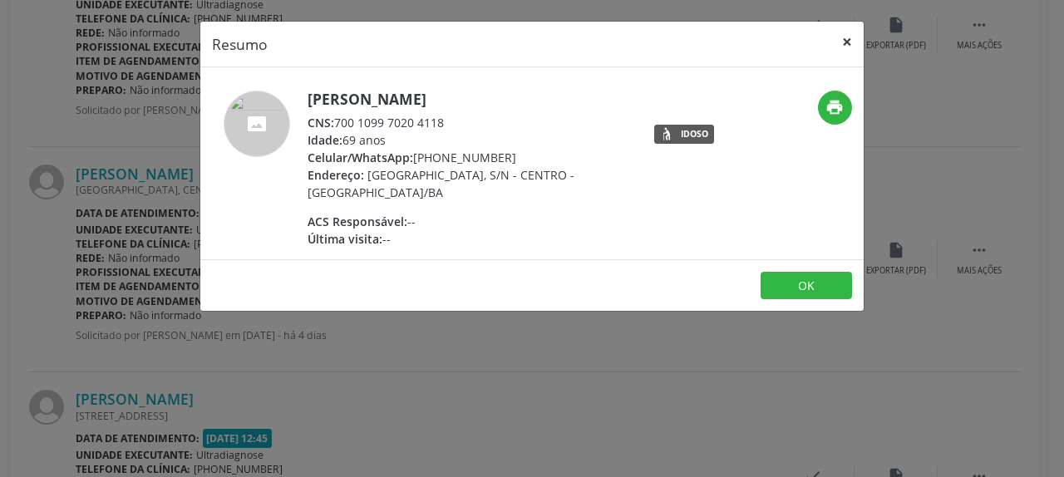
click at [850, 39] on button "×" at bounding box center [846, 42] width 33 height 41
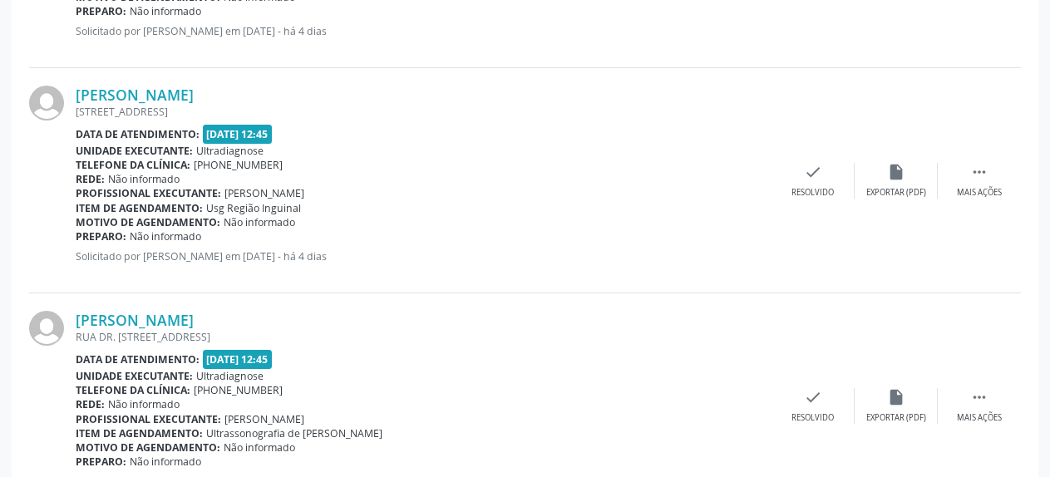
scroll to position [2718, 0]
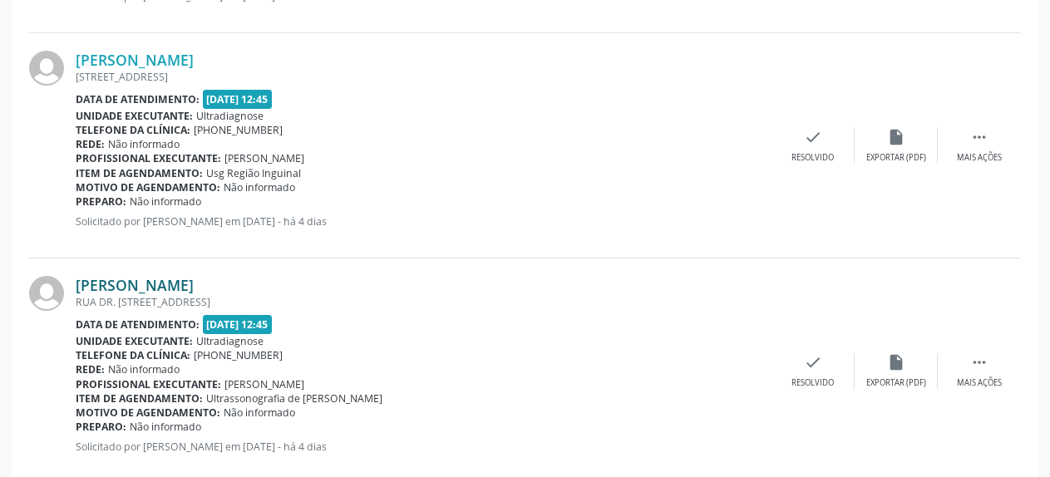
click at [103, 288] on link "[PERSON_NAME]" at bounding box center [135, 285] width 118 height 18
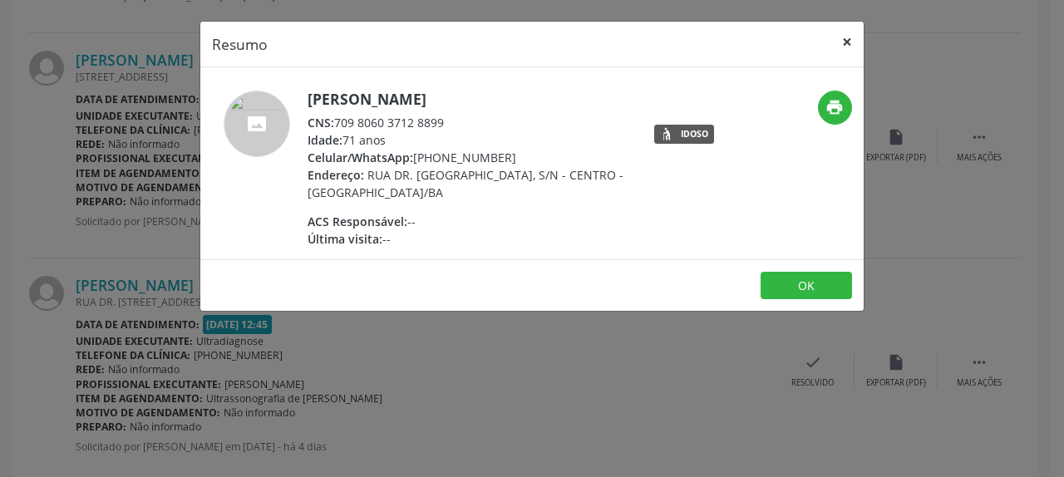
click at [845, 42] on button "×" at bounding box center [846, 42] width 33 height 41
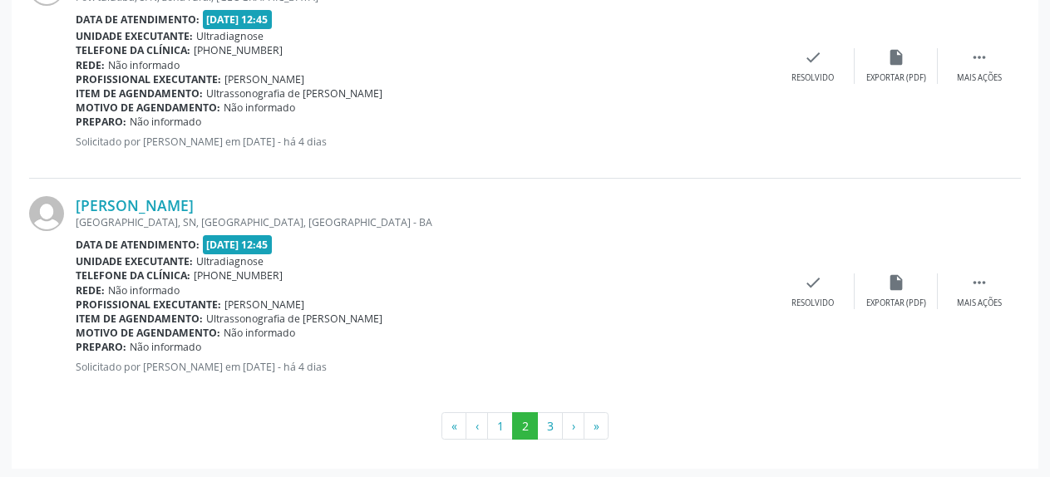
scroll to position [3476, 0]
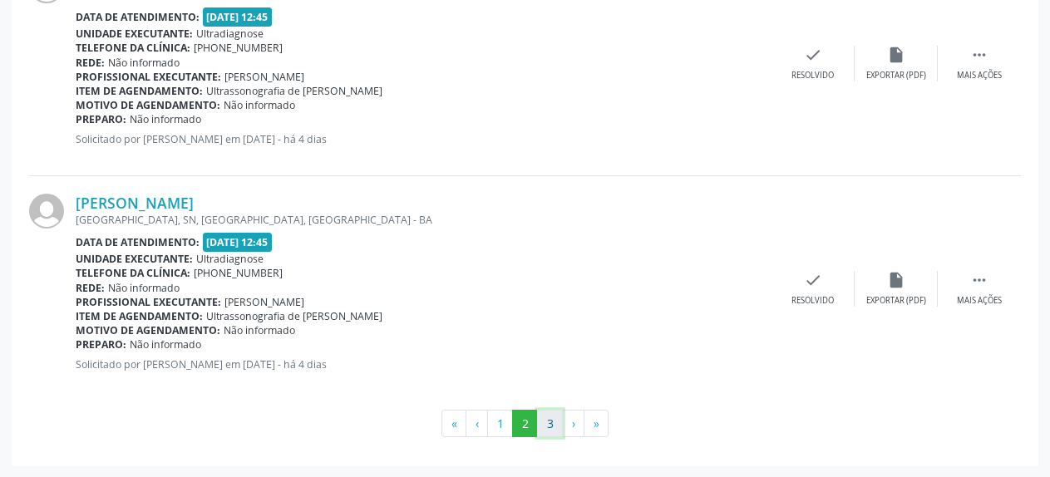
click at [549, 433] on button "3" at bounding box center [550, 424] width 26 height 28
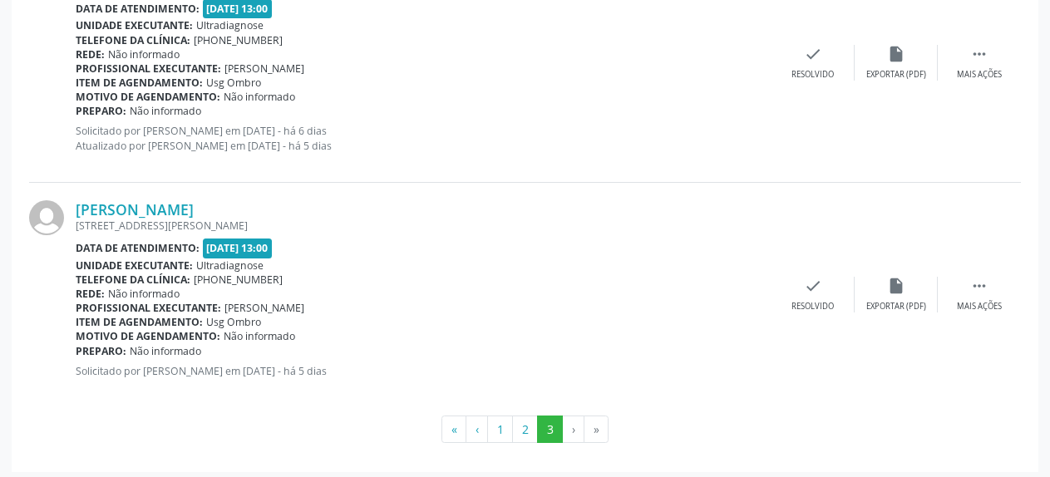
scroll to position [1463, 0]
